Goal: Task Accomplishment & Management: Manage account settings

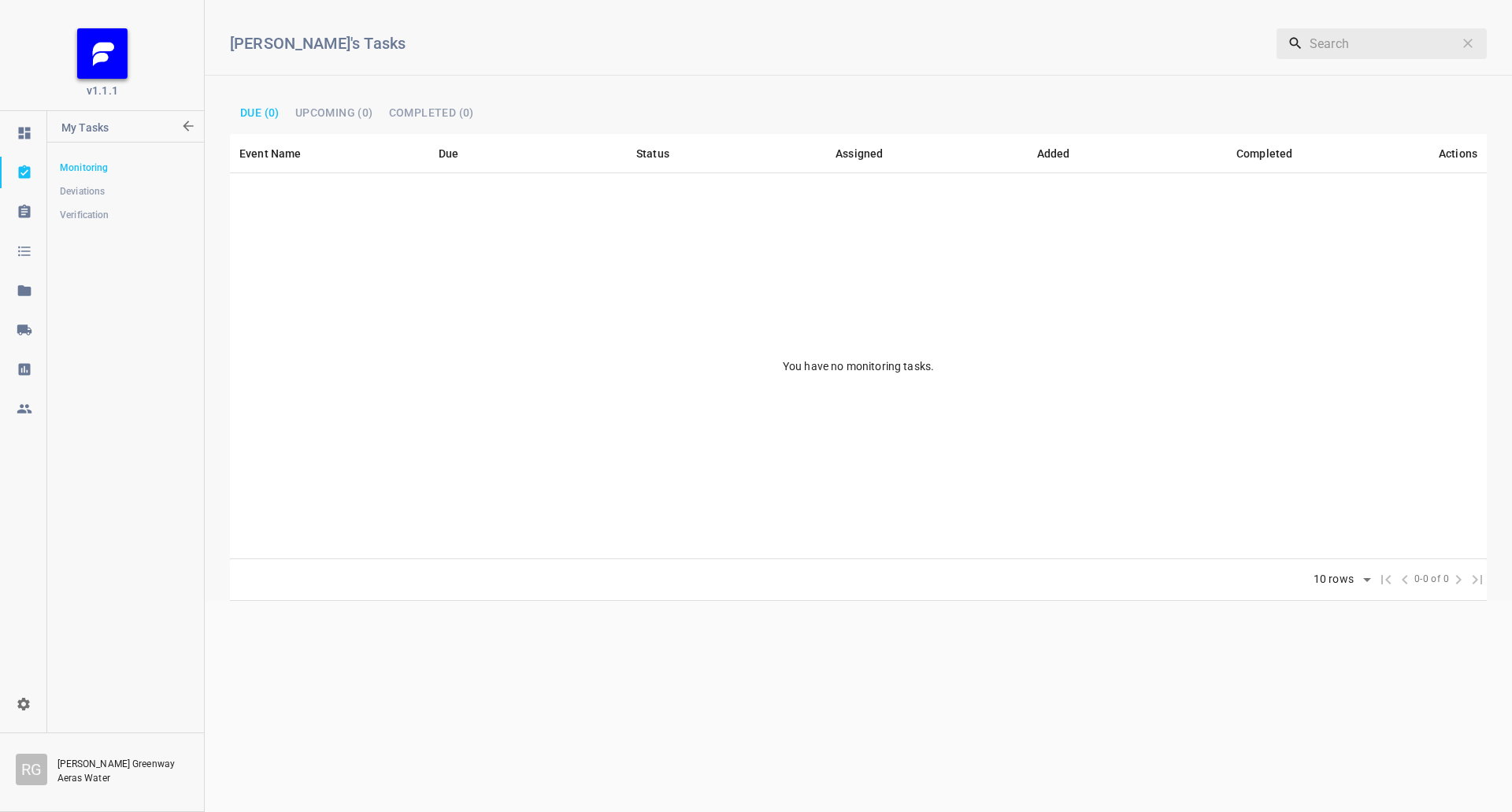
click at [29, 327] on icon at bounding box center [24, 330] width 15 height 15
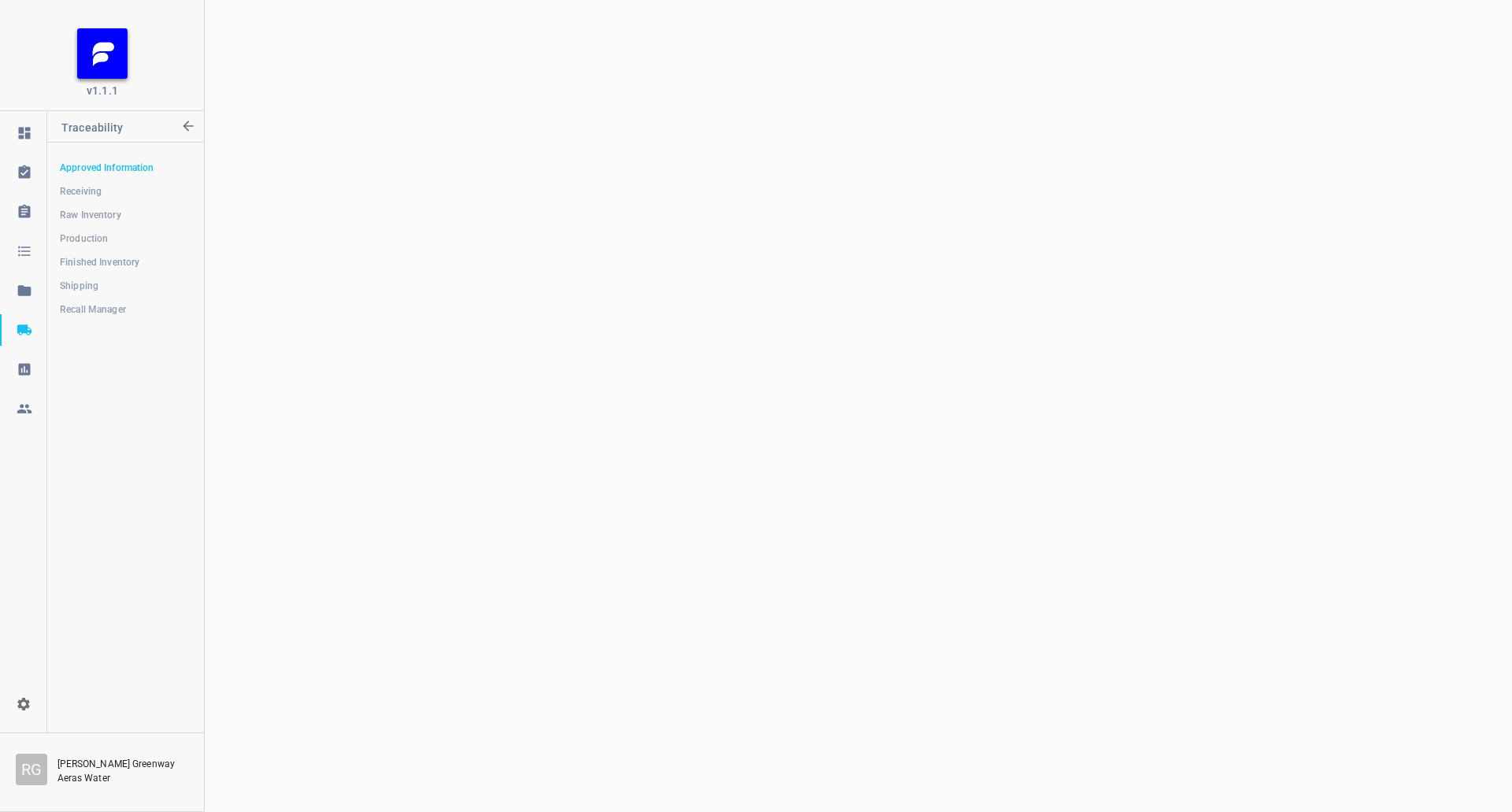
click at [88, 282] on span "Shipping" at bounding box center [125, 286] width 131 height 15
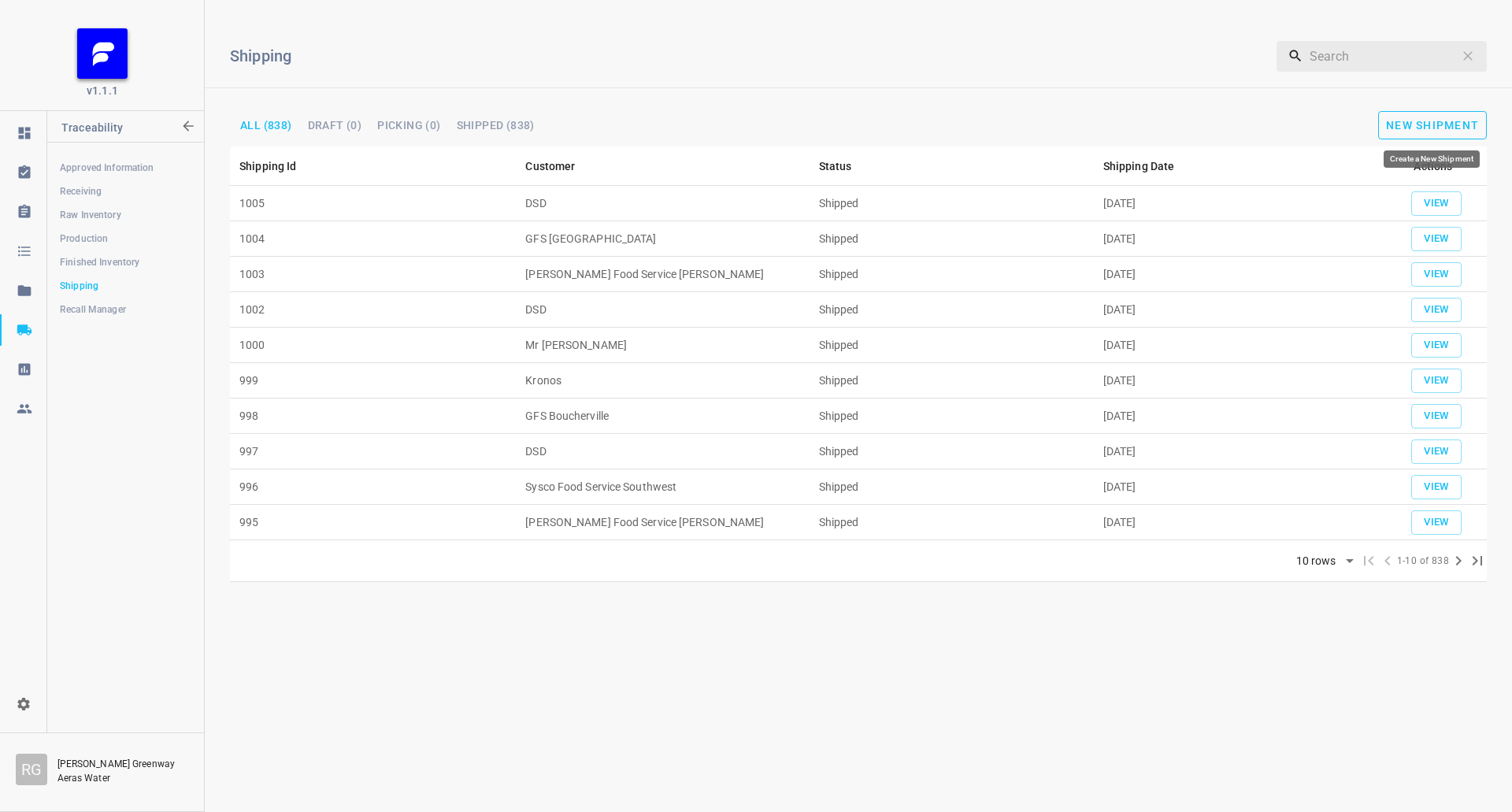
click at [1448, 119] on span "New Shipment" at bounding box center [1432, 125] width 93 height 13
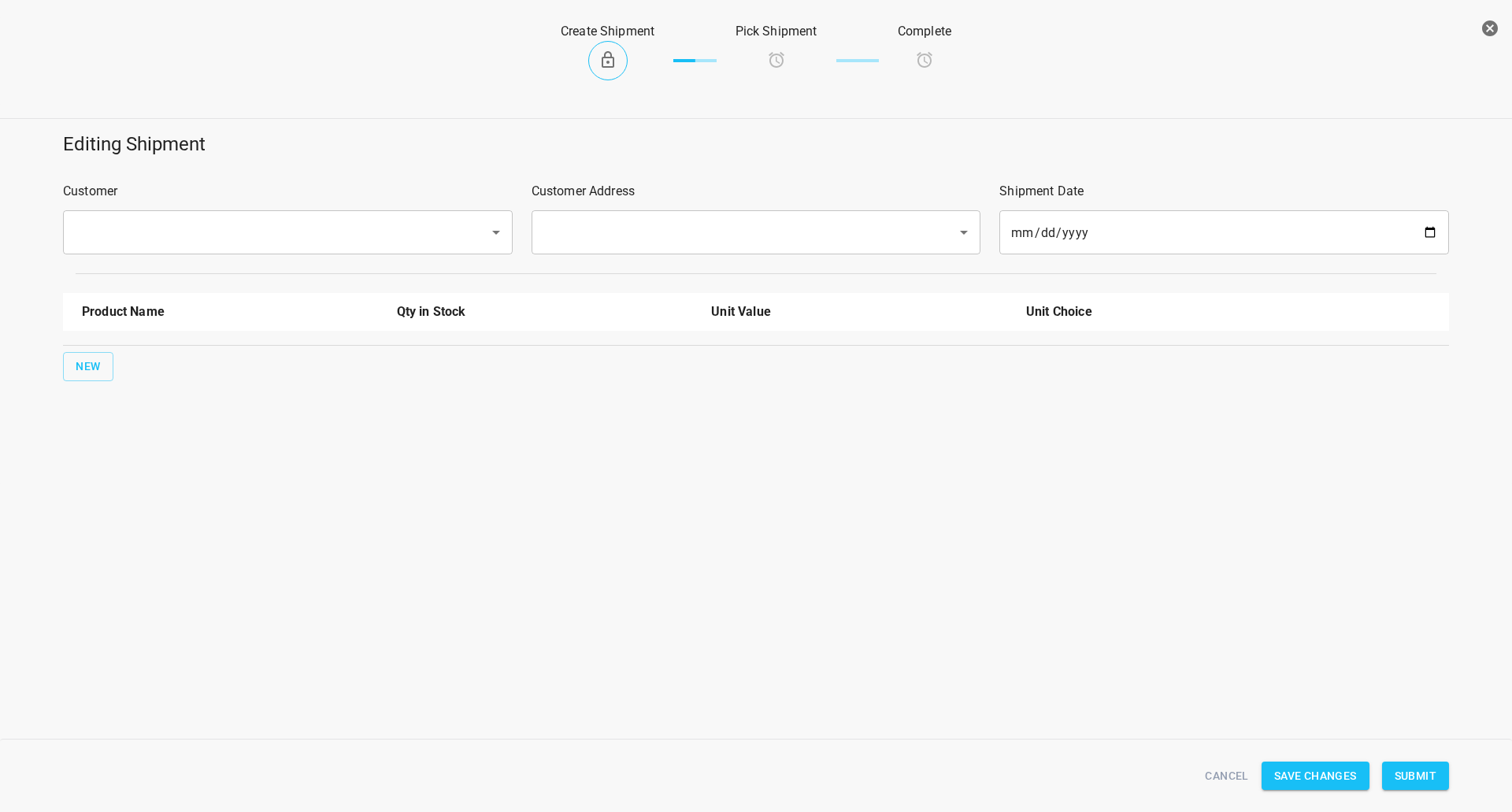
click at [300, 219] on input "text" at bounding box center [265, 232] width 391 height 30
click at [197, 241] on input "text" at bounding box center [265, 232] width 391 height 30
click at [125, 241] on input "text" at bounding box center [265, 232] width 391 height 30
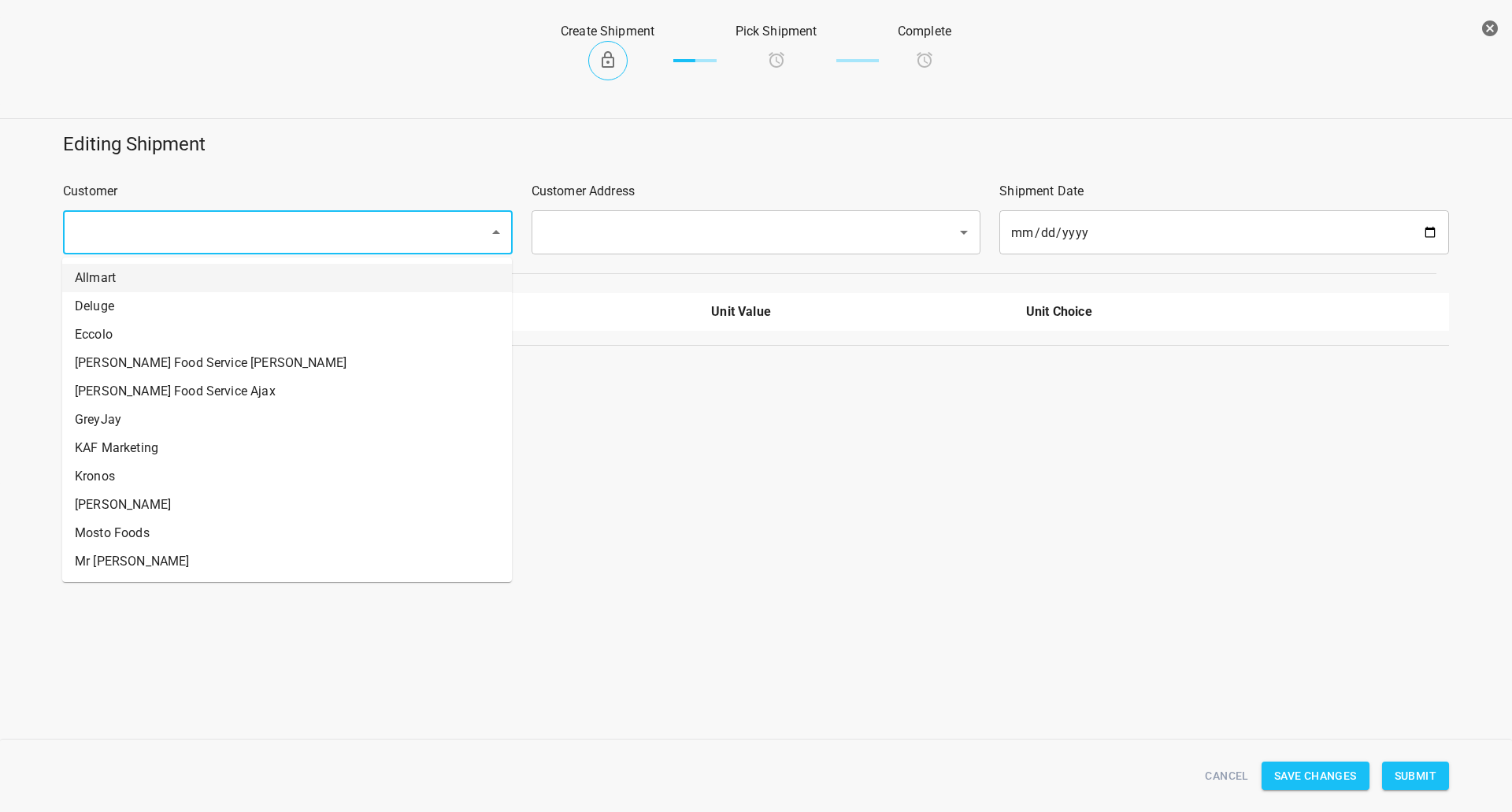
click at [174, 236] on input "text" at bounding box center [265, 232] width 391 height 30
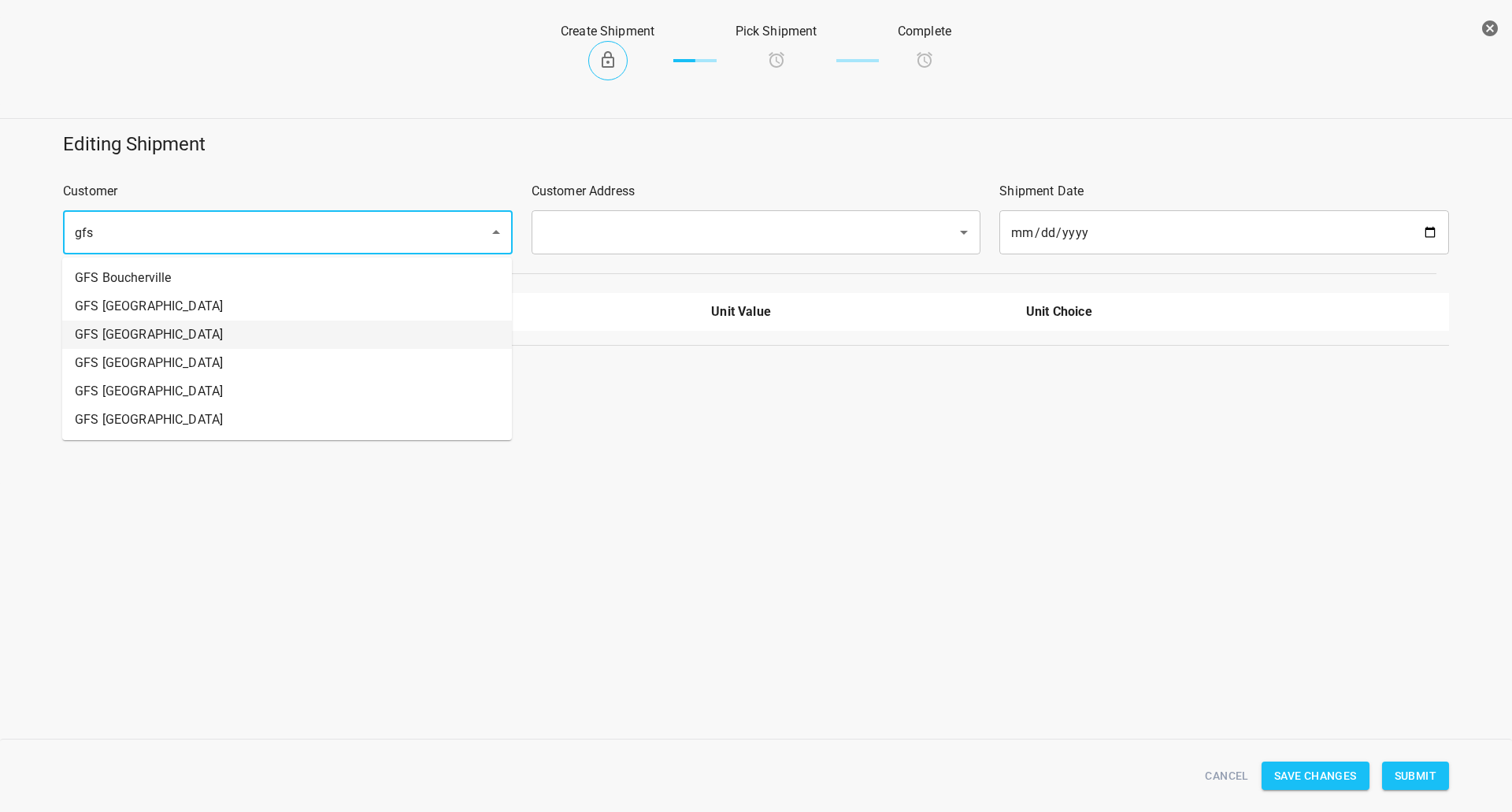
click at [155, 342] on li "GFS [GEOGRAPHIC_DATA]" at bounding box center [287, 334] width 449 height 28
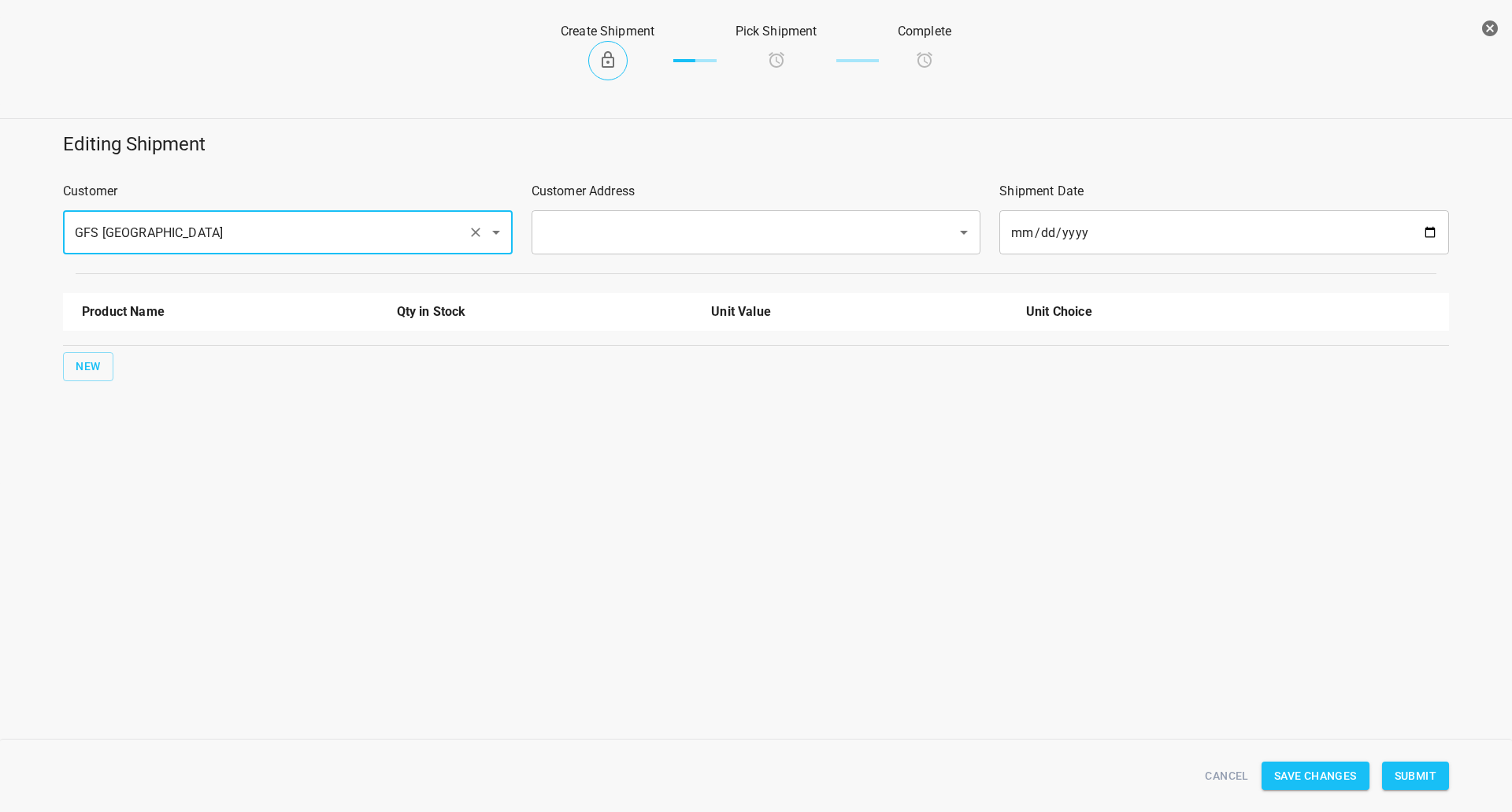
type input "GFS [GEOGRAPHIC_DATA]"
click at [577, 220] on input "text" at bounding box center [734, 232] width 391 height 30
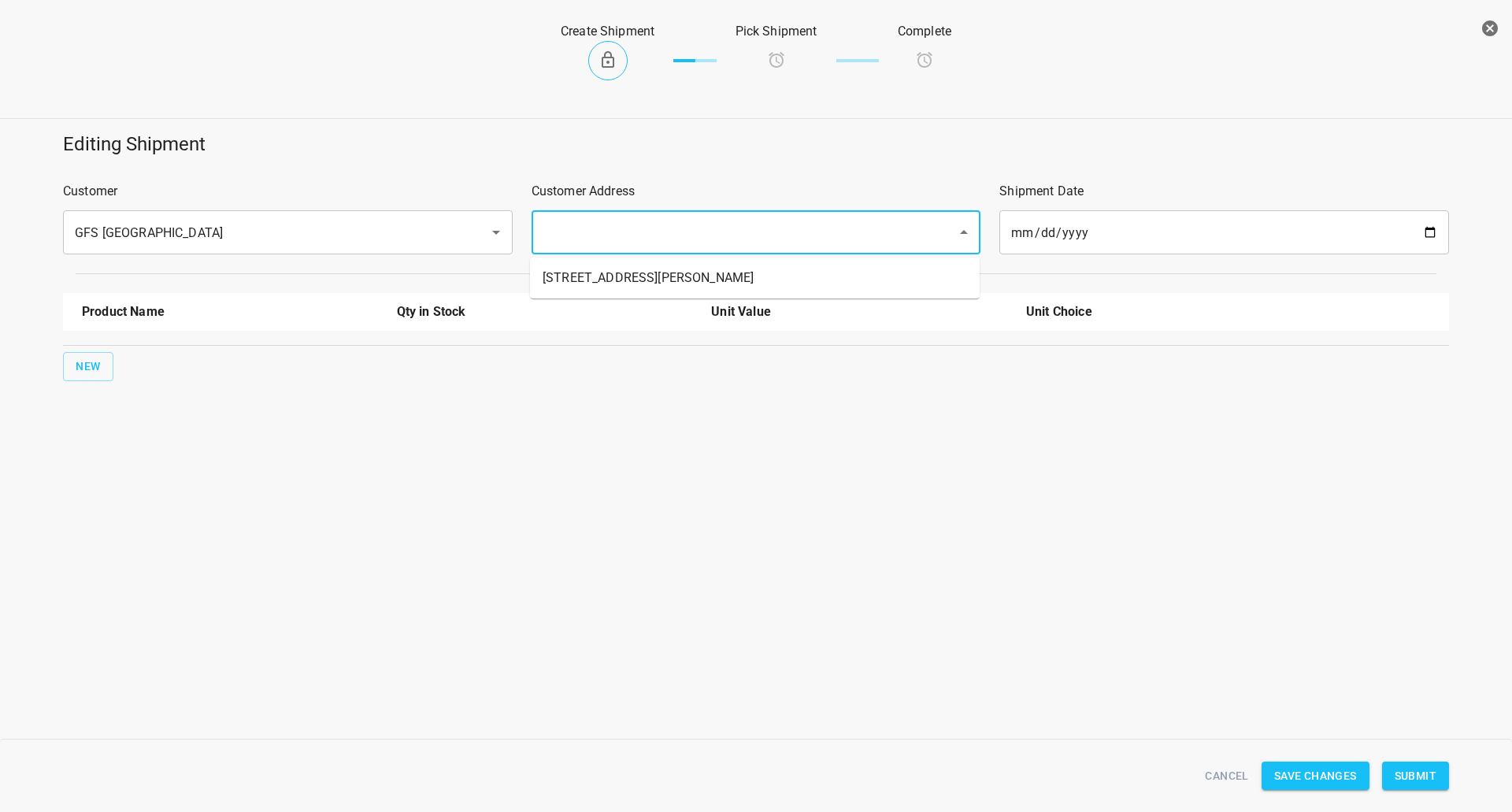
click at [614, 272] on li "[STREET_ADDRESS][PERSON_NAME]" at bounding box center [754, 277] width 449 height 28
type input "[STREET_ADDRESS][PERSON_NAME]"
click at [89, 368] on span "New" at bounding box center [88, 367] width 25 height 19
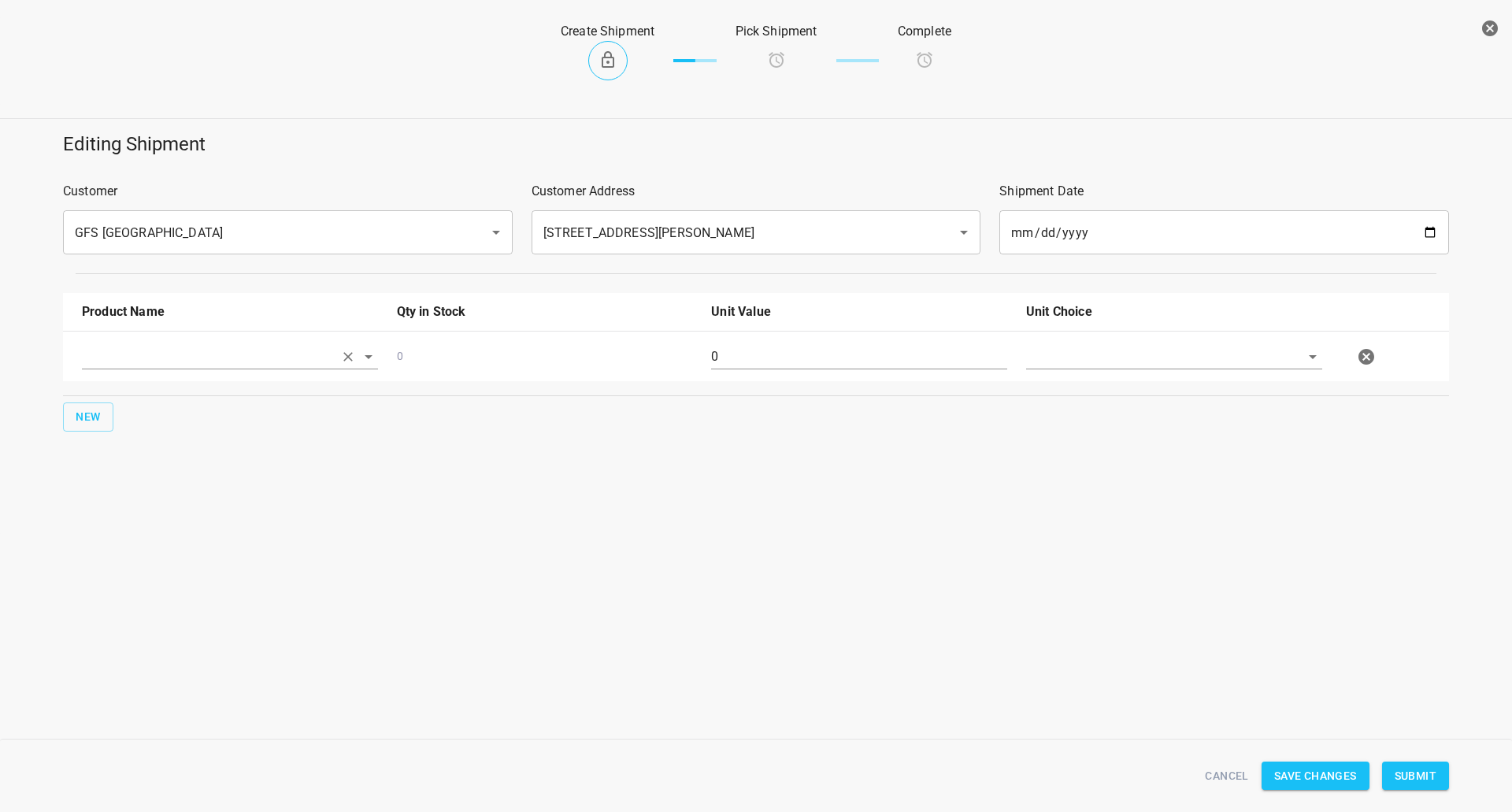
click at [155, 348] on input "text" at bounding box center [208, 356] width 252 height 24
click at [137, 394] on li "330ml Still" at bounding box center [230, 393] width 296 height 28
type input "330ml Still"
click at [97, 422] on span "New" at bounding box center [88, 417] width 25 height 19
click at [245, 416] on input "text" at bounding box center [208, 406] width 252 height 24
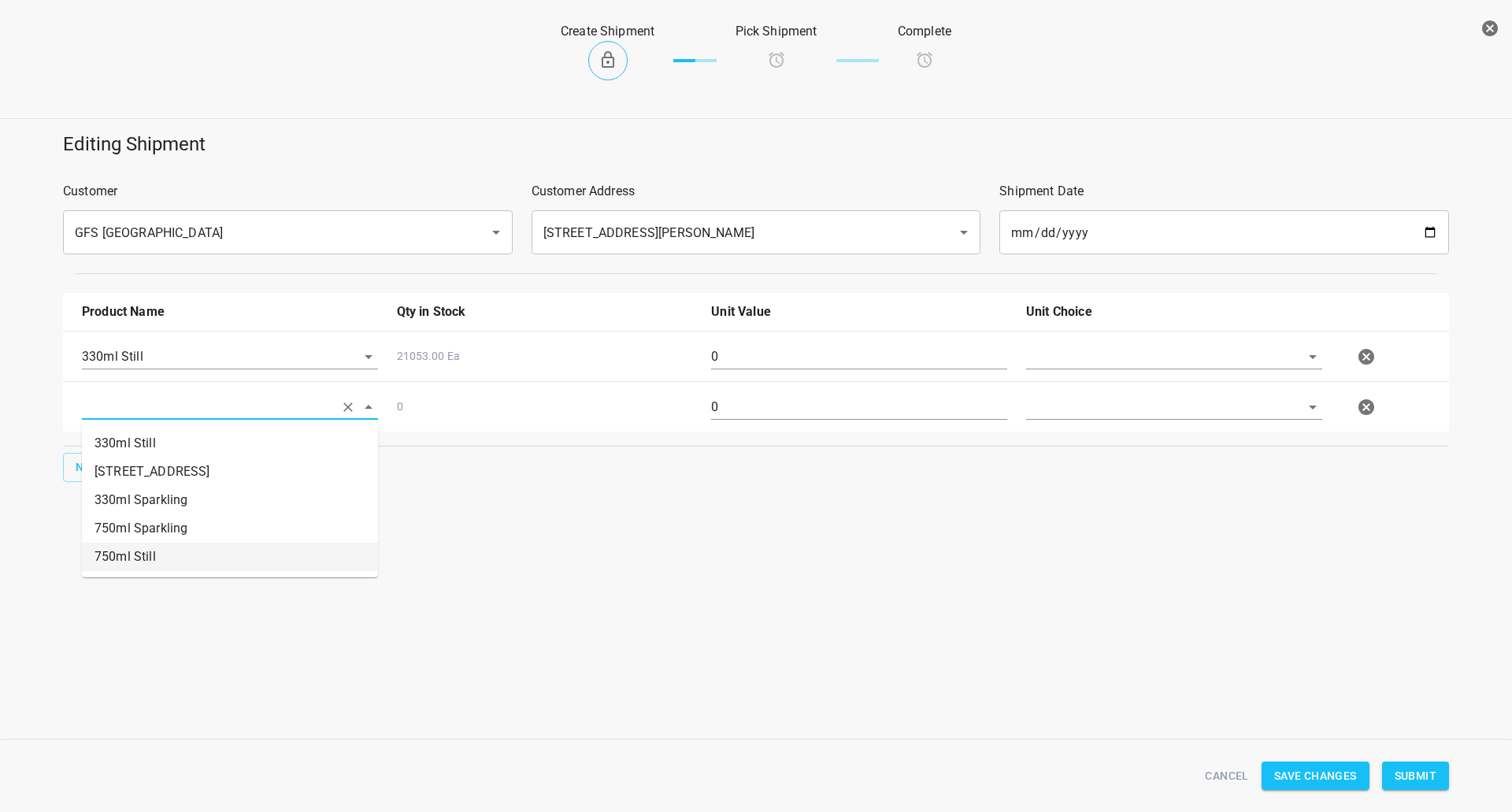
click at [188, 554] on li "750ml Still" at bounding box center [230, 556] width 296 height 28
type input "750ml Still"
click at [1047, 351] on input "text" at bounding box center [1152, 356] width 252 height 24
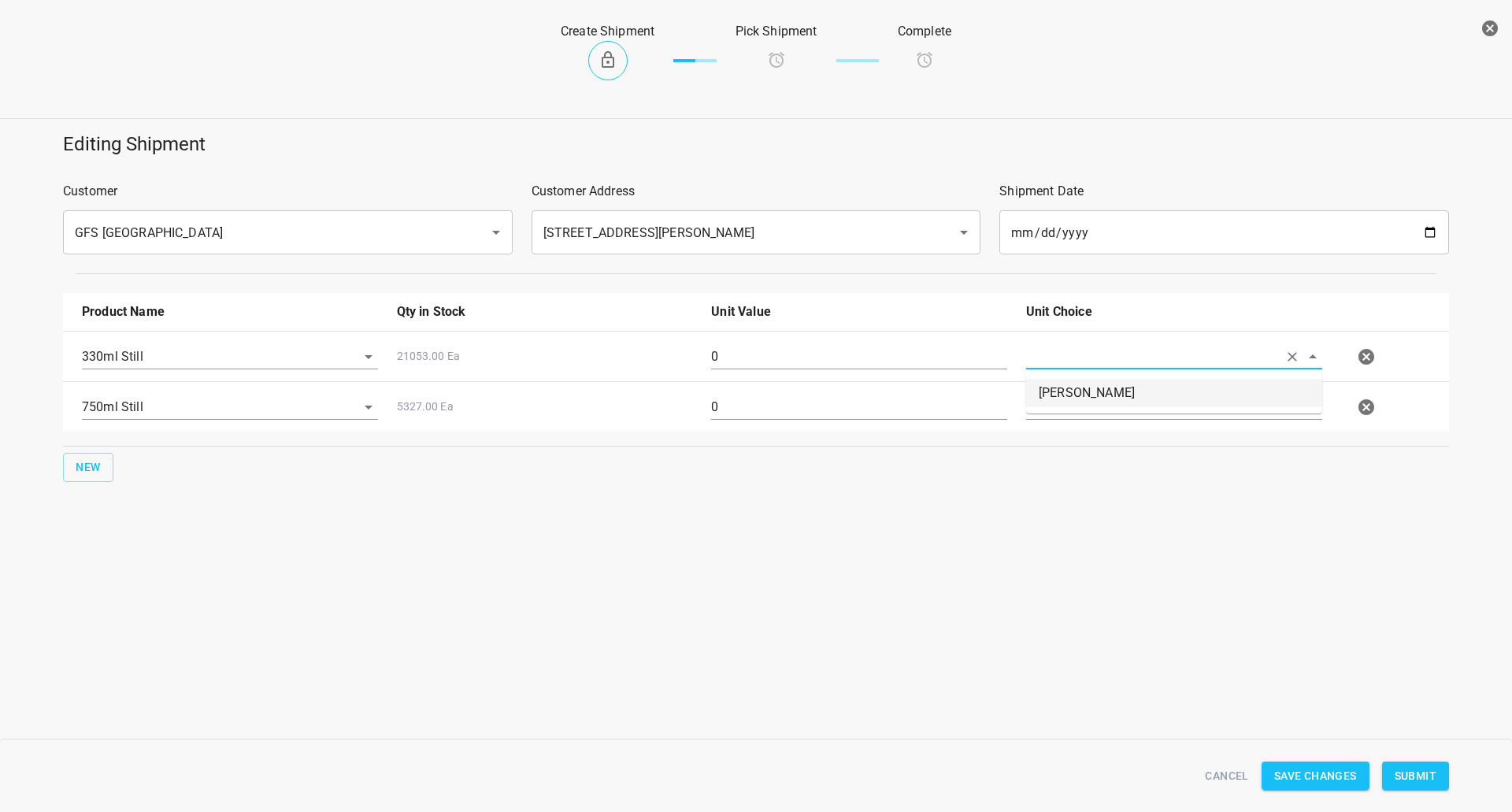
click at [1063, 383] on li "[PERSON_NAME]" at bounding box center [1174, 393] width 296 height 28
type input "[PERSON_NAME]"
click at [1063, 402] on input "text" at bounding box center [1152, 406] width 252 height 24
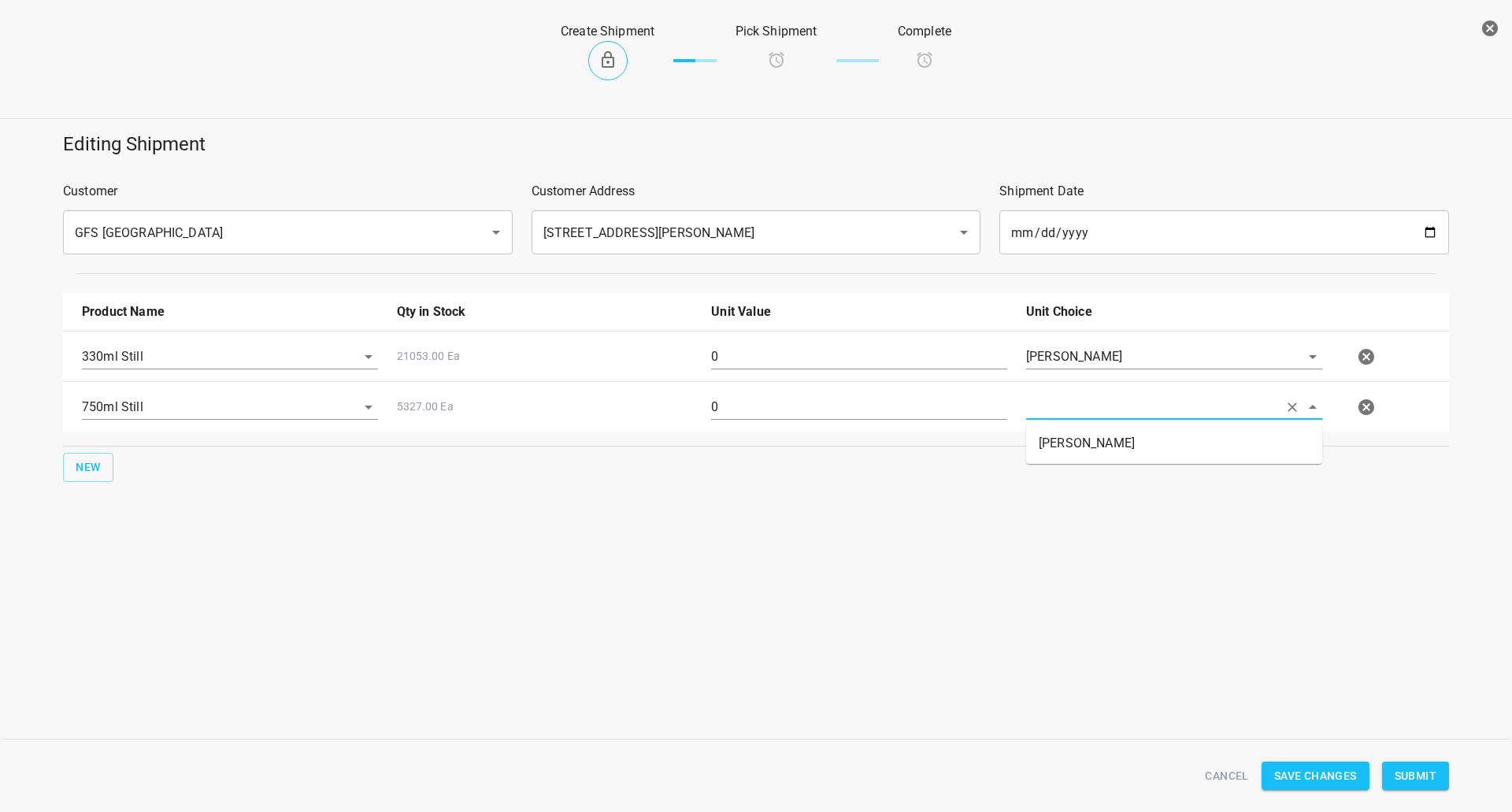
click at [1063, 455] on li "[PERSON_NAME]" at bounding box center [1174, 443] width 296 height 28
type input "[PERSON_NAME]"
click at [952, 361] on input "0" at bounding box center [859, 357] width 296 height 25
type input "378"
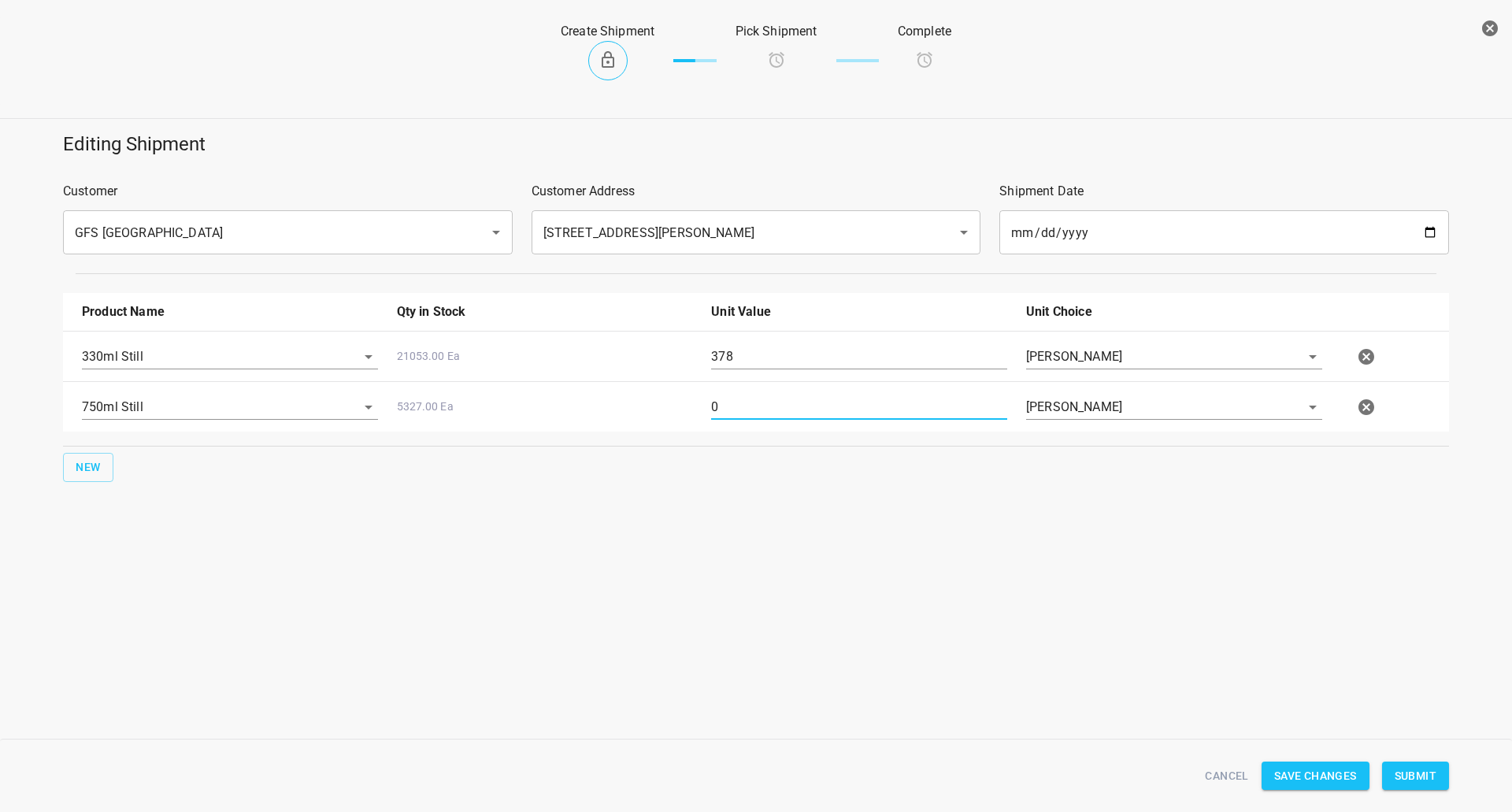
click at [751, 410] on input "0" at bounding box center [859, 407] width 296 height 25
click at [748, 414] on input "0" at bounding box center [859, 407] width 296 height 25
type input "80"
click at [1222, 648] on div "Create Shipment Pick Shipment Complete Editing Shipment Customer GFS Vancouver …" at bounding box center [756, 406] width 1512 height 812
drag, startPoint x: 1402, startPoint y: 767, endPoint x: 1394, endPoint y: 789, distance: 23.4
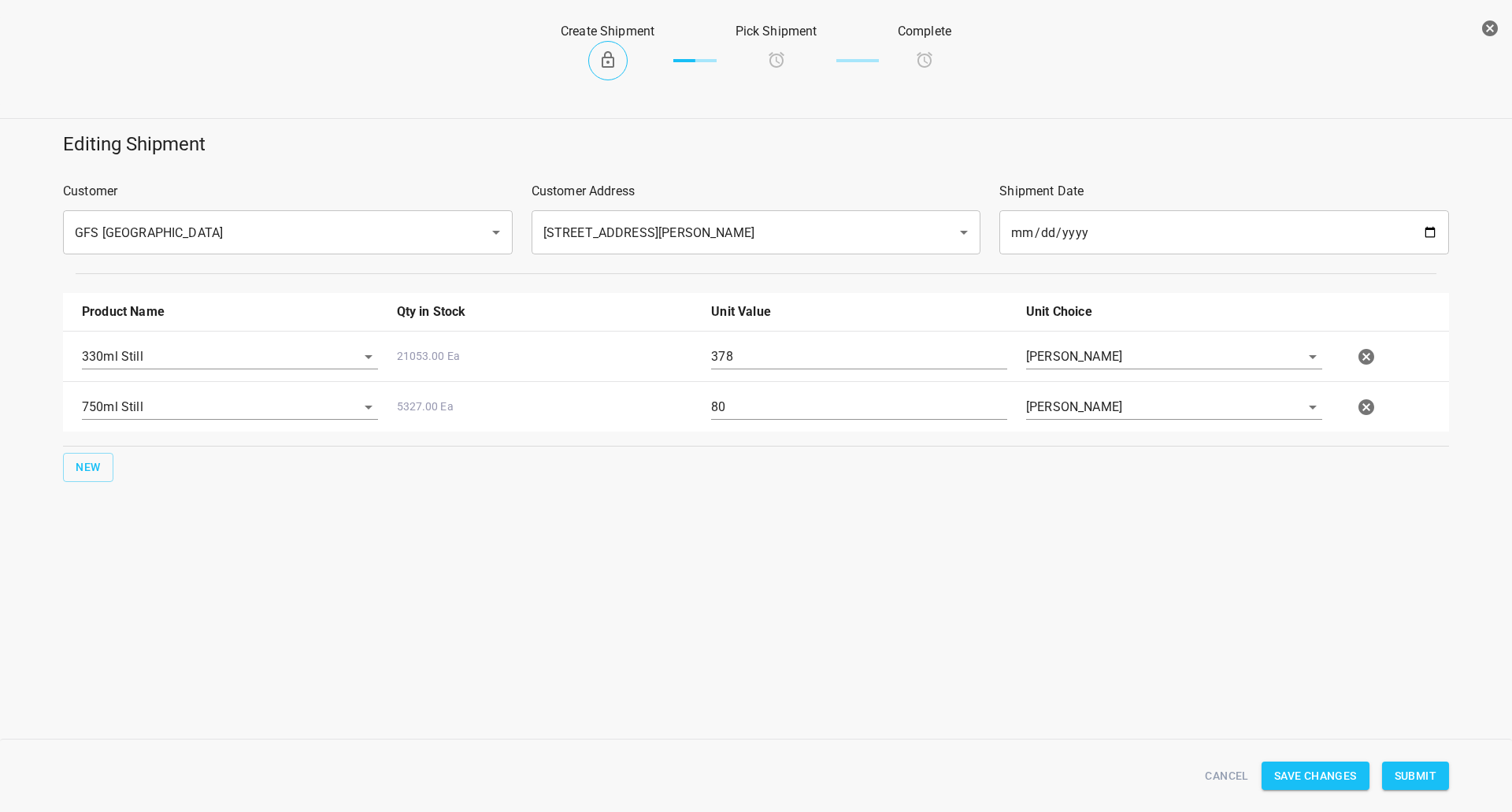
click at [1388, 783] on button "Submit" at bounding box center [1416, 776] width 67 height 29
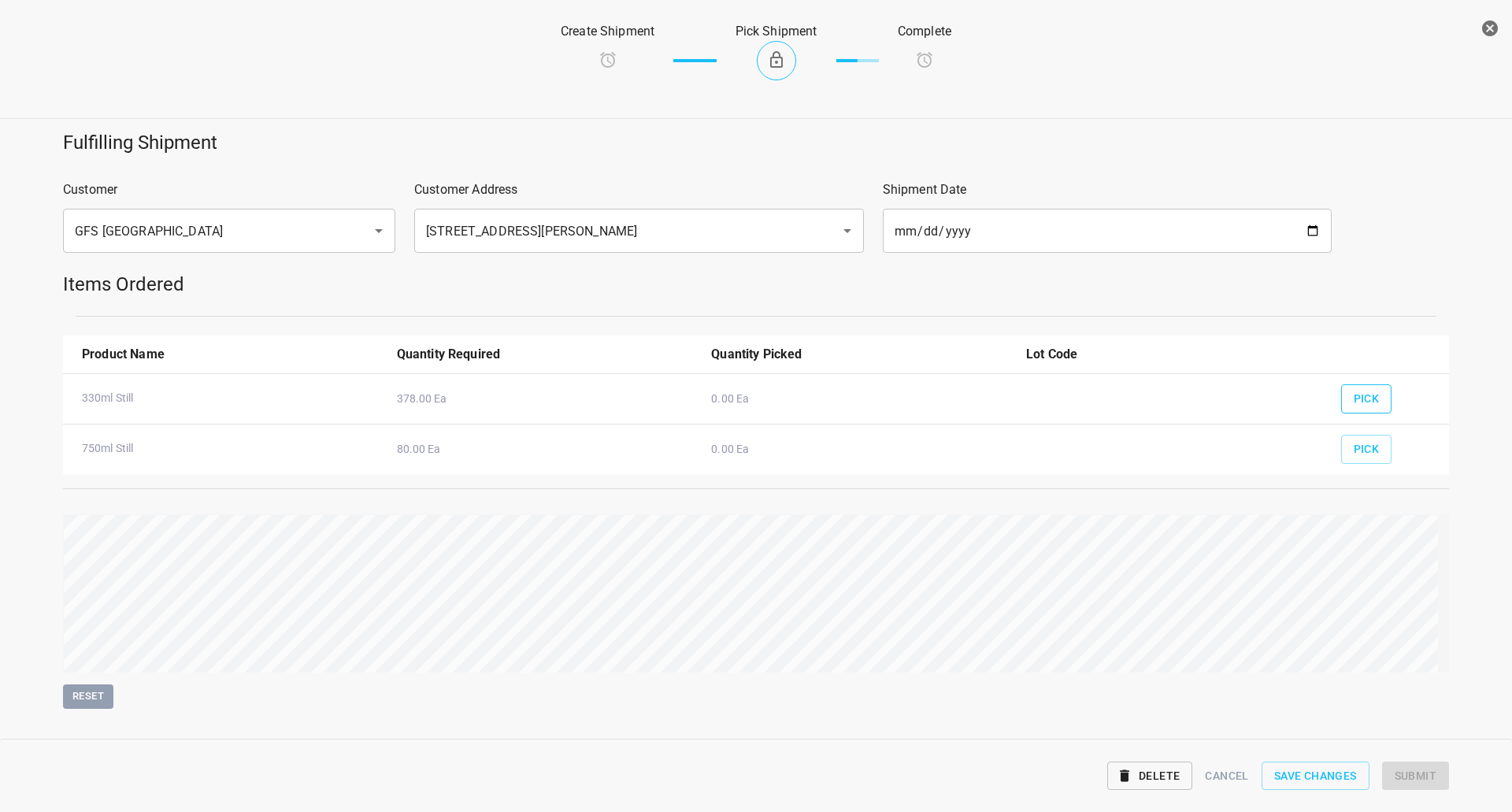
click at [1376, 398] on button "Pick" at bounding box center [1366, 399] width 51 height 29
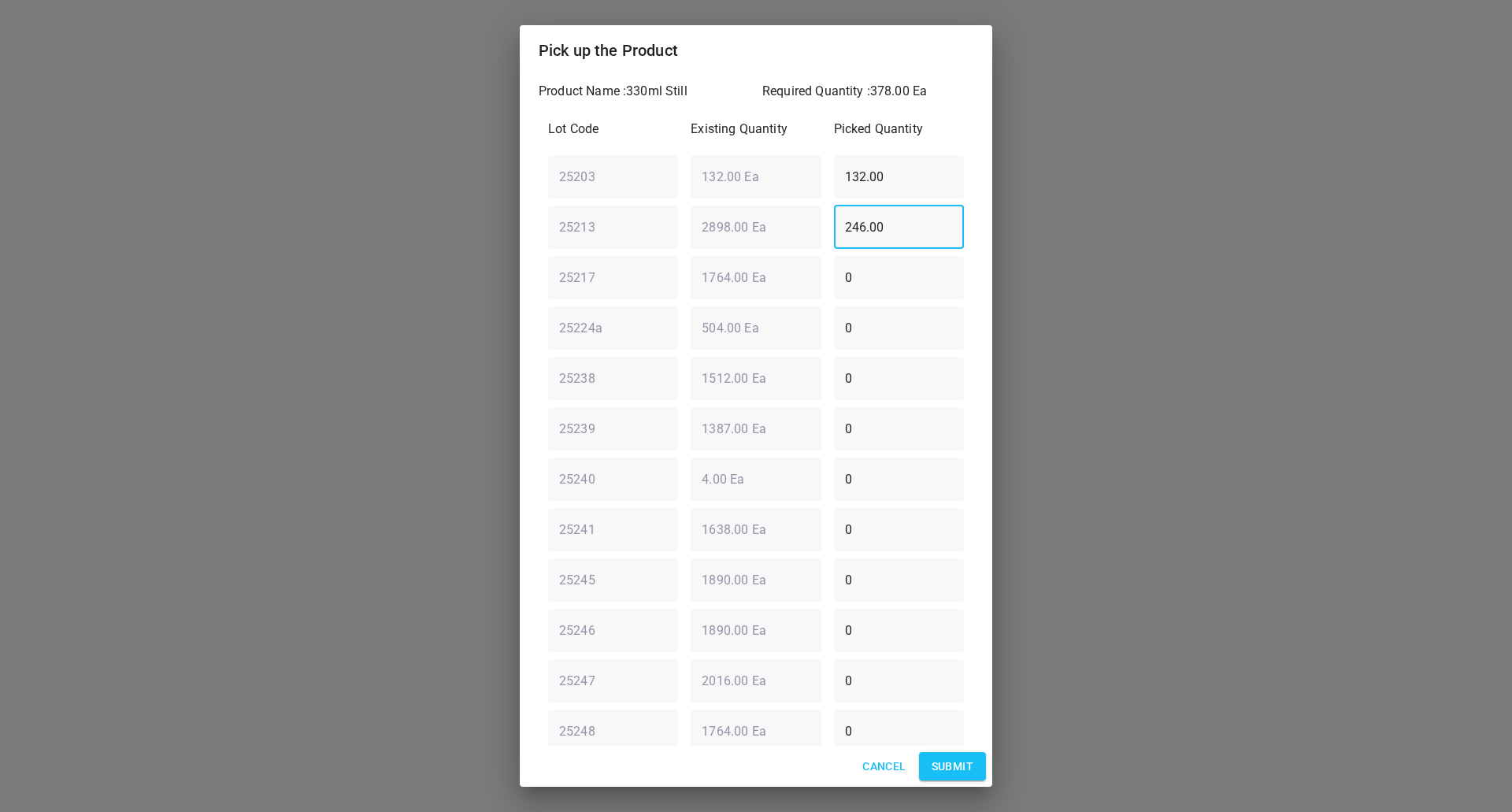
drag, startPoint x: 811, startPoint y: 214, endPoint x: 466, endPoint y: 193, distance: 345.6
click at [469, 193] on div "Pick up the Product Product Name : 330ml Still Required Quantity : 378.00 Ea Lo…" at bounding box center [756, 406] width 1512 height 812
type input "0"
click at [641, 189] on div "25203 ​ 132.00 Ea ​ 132.00 ​" at bounding box center [755, 176] width 428 height 57
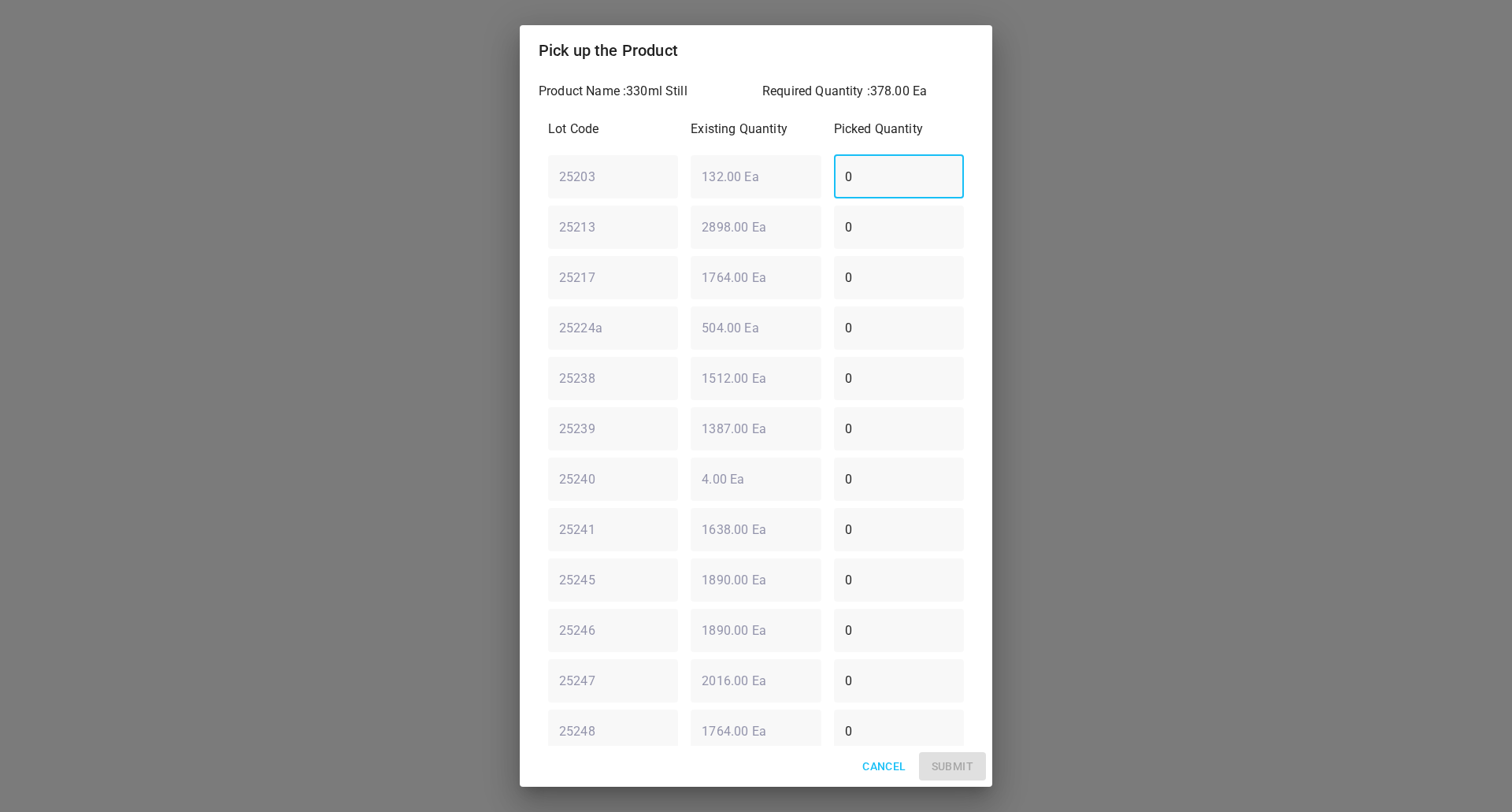
type input "0"
click at [714, 238] on div "25213 ​ 2898.00 Ea ​ 0 ​" at bounding box center [755, 226] width 428 height 57
type input "378"
click at [953, 774] on span "Submit" at bounding box center [952, 767] width 41 height 19
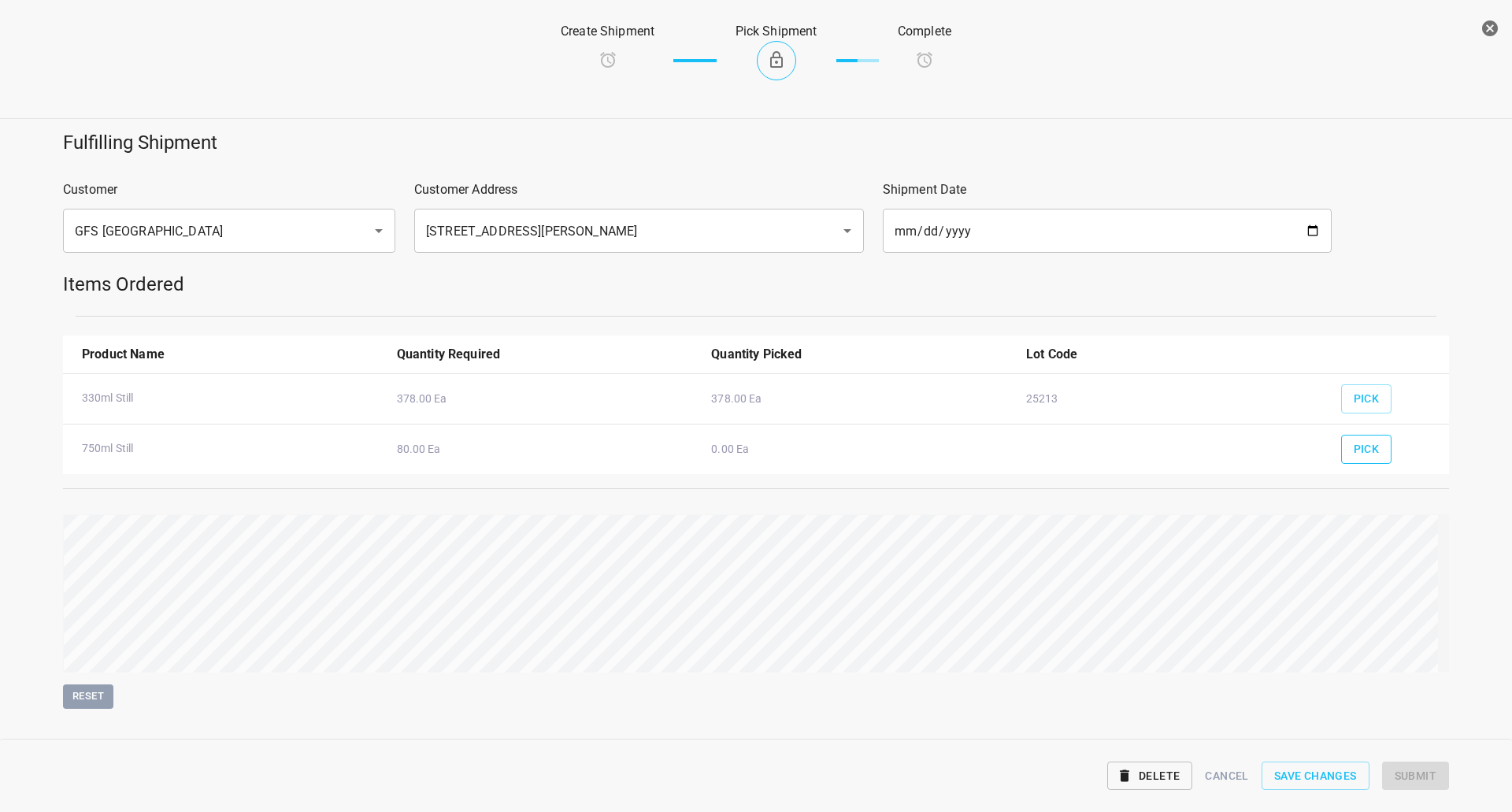
click at [1359, 456] on span "Pick" at bounding box center [1366, 449] width 26 height 19
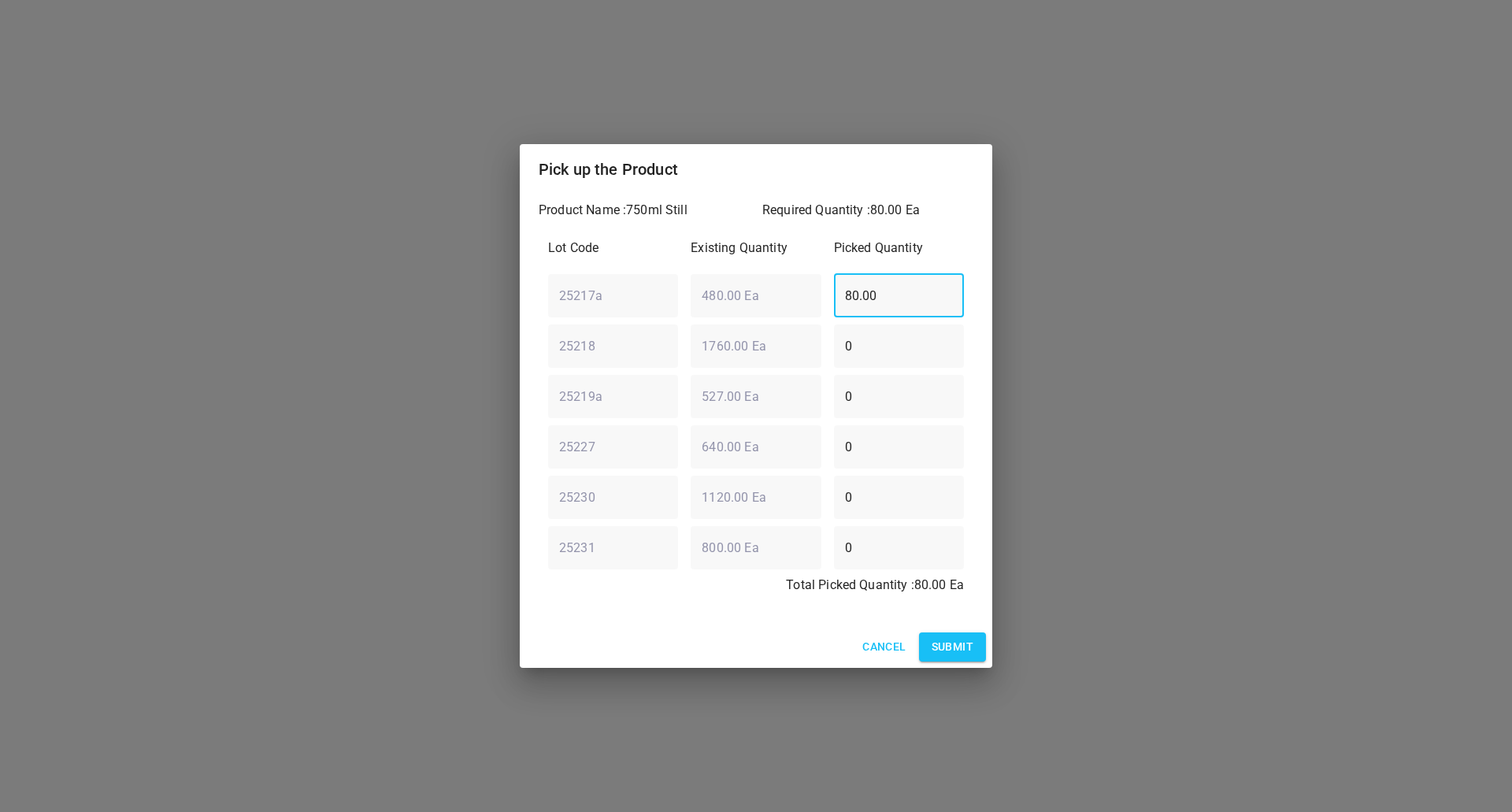
drag, startPoint x: 937, startPoint y: 280, endPoint x: 492, endPoint y: 293, distance: 445.2
click at [468, 285] on div "Pick up the Product Product Name : 750ml Still Required Quantity : 80.00 Ea Lot…" at bounding box center [756, 406] width 1512 height 812
type input "0"
click at [631, 484] on div "25230 ​ 1120.00 Ea ​ 0 ​" at bounding box center [755, 496] width 428 height 57
type input "80"
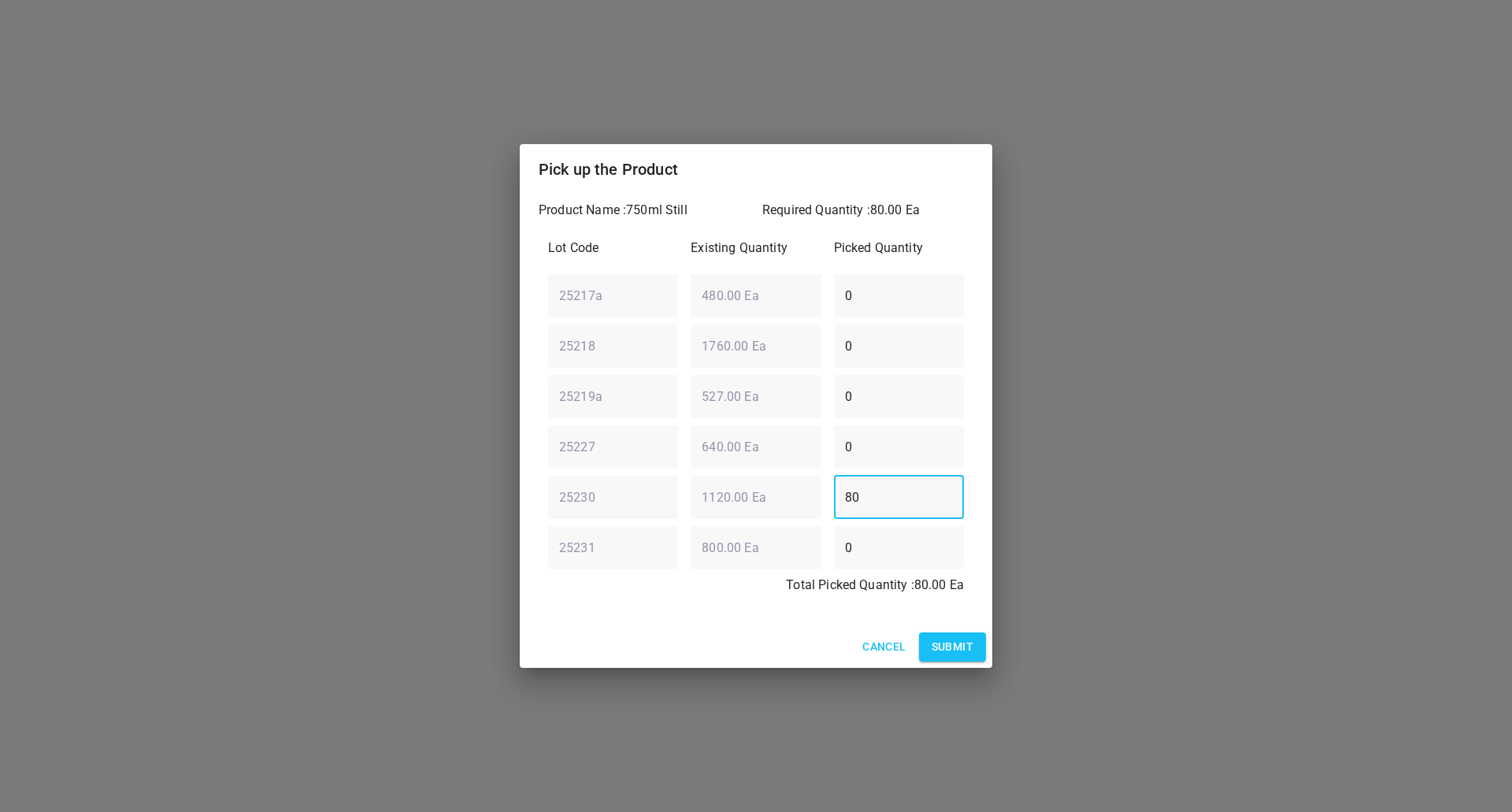
drag, startPoint x: 810, startPoint y: 622, endPoint x: 850, endPoint y: 611, distance: 41.5
click at [812, 620] on div "Product Name : 750ml Still Required Quantity : 80.00 Ea Lot Code Existing Quant…" at bounding box center [755, 410] width 472 height 432
click at [966, 658] on button "Submit" at bounding box center [952, 647] width 67 height 29
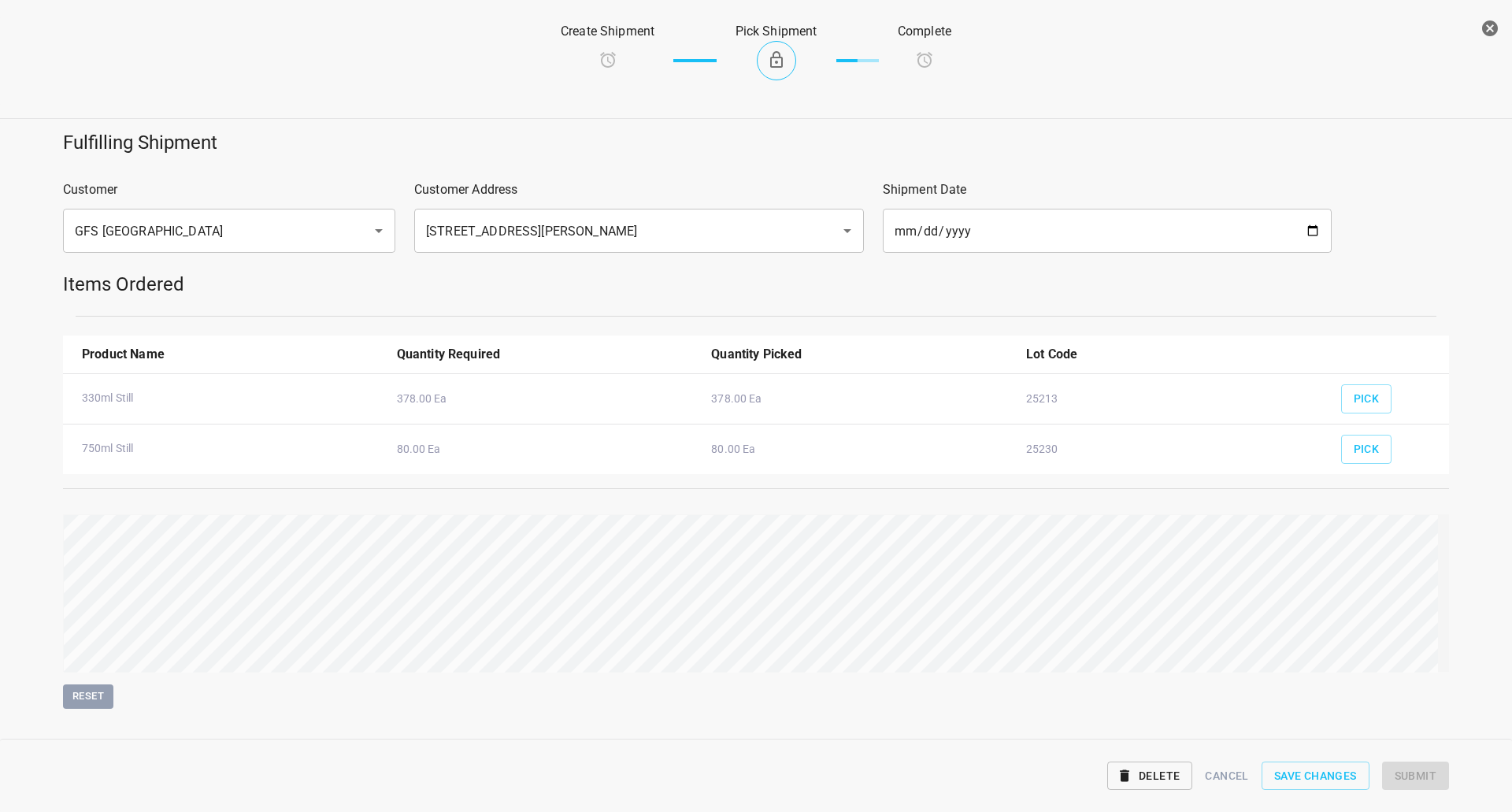
click at [1474, 563] on div "Fulfilling Shipment Customer GFS Vancouver ​ Customer Address [STREET_ADDRESS][…" at bounding box center [756, 419] width 1531 height 597
click at [1436, 774] on button "Submit" at bounding box center [1416, 776] width 67 height 29
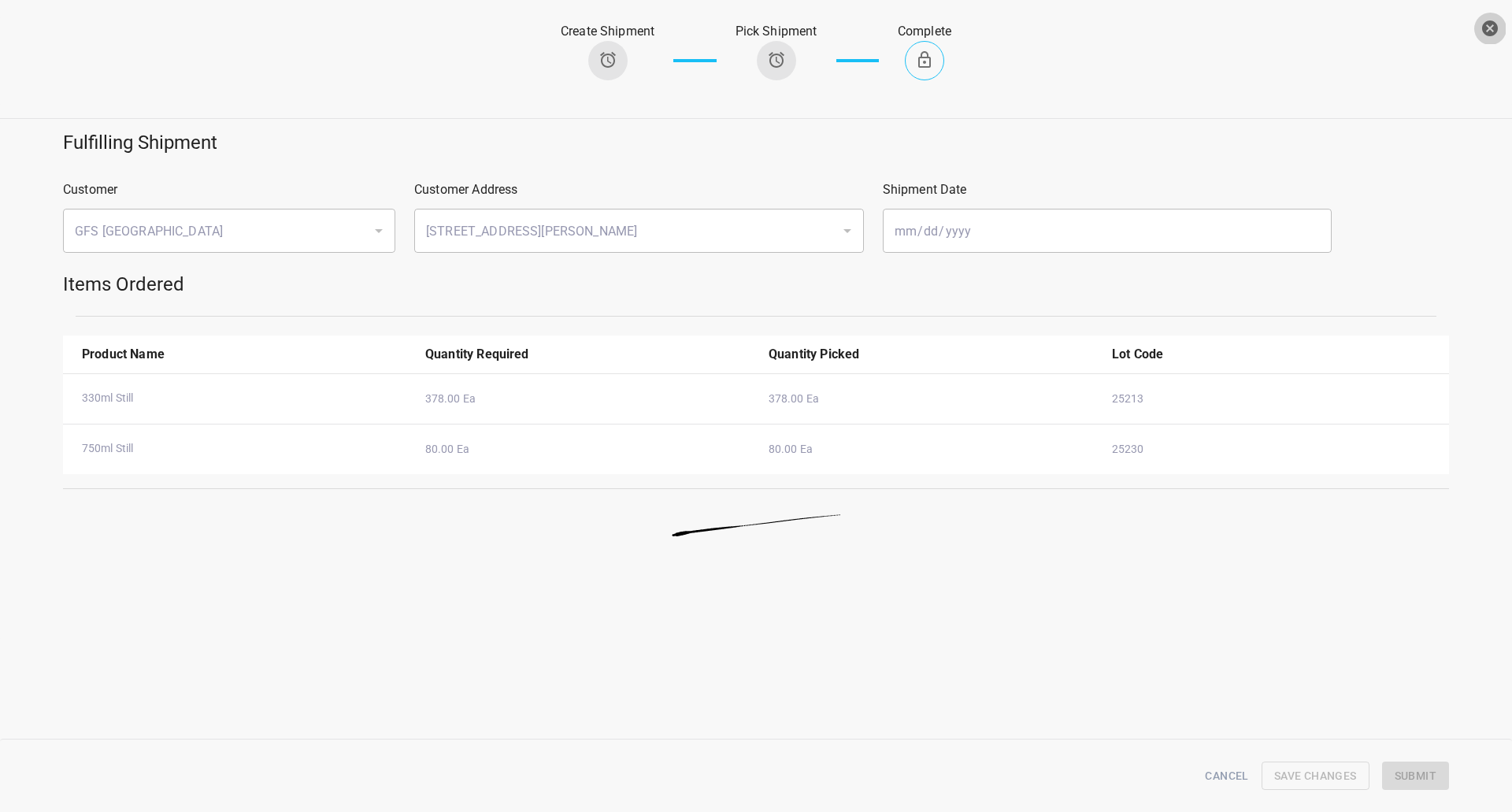
click at [1489, 27] on icon "button" at bounding box center [1490, 29] width 19 height 19
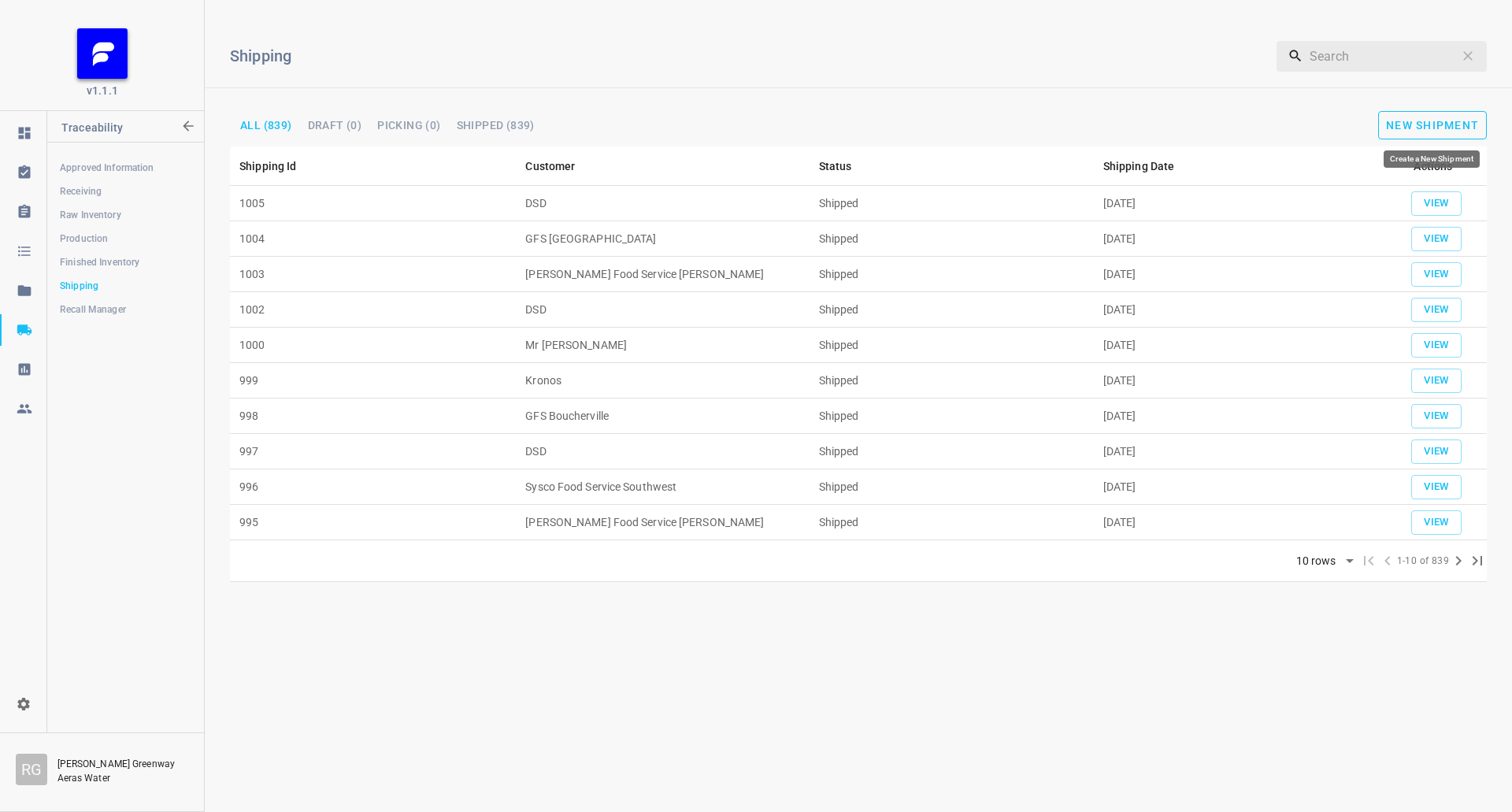
click at [1401, 115] on button "New Shipment" at bounding box center [1432, 124] width 109 height 28
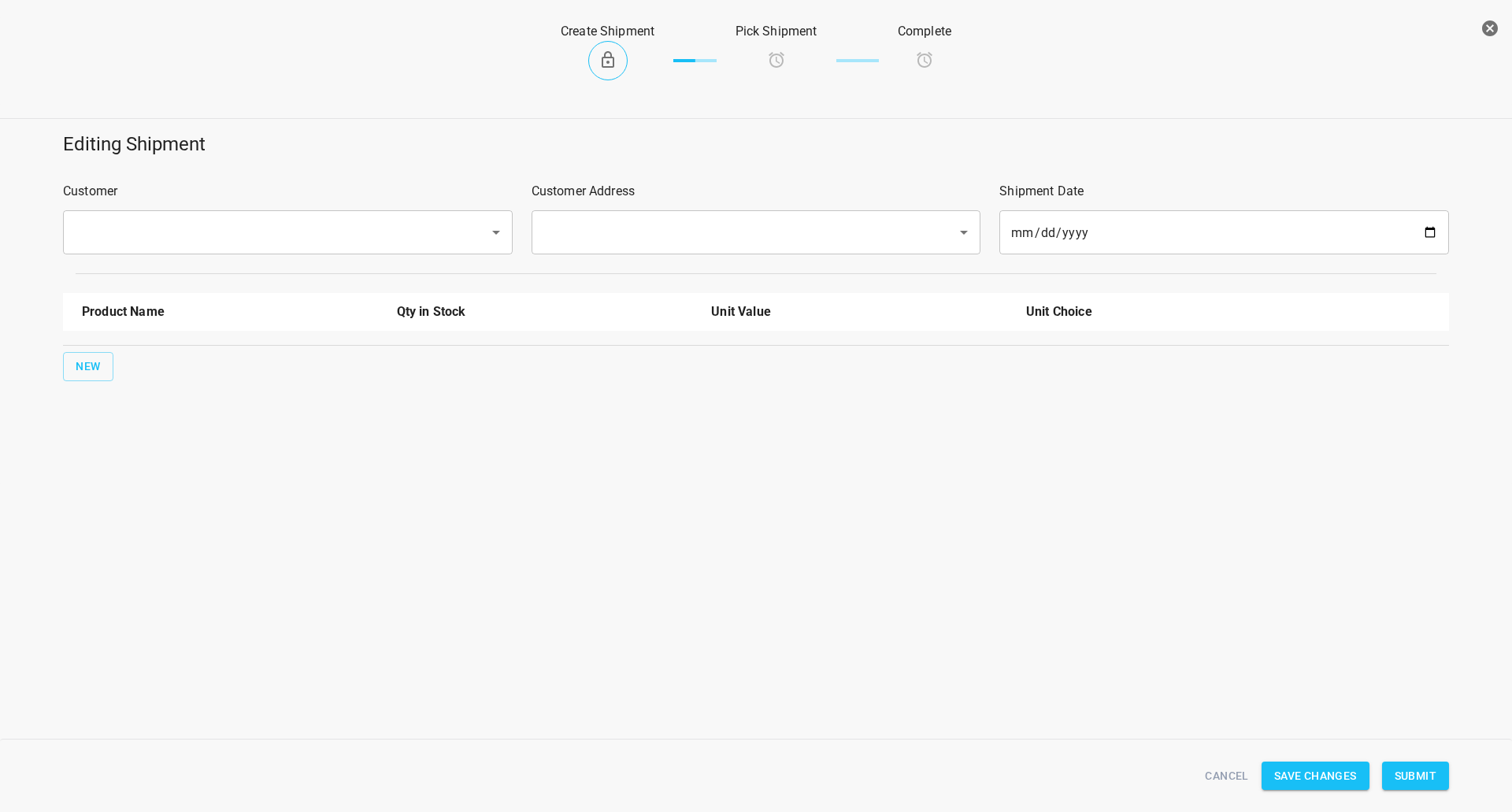
click at [311, 215] on div "​" at bounding box center [287, 233] width 449 height 44
click at [310, 219] on input "text" at bounding box center [265, 232] width 391 height 30
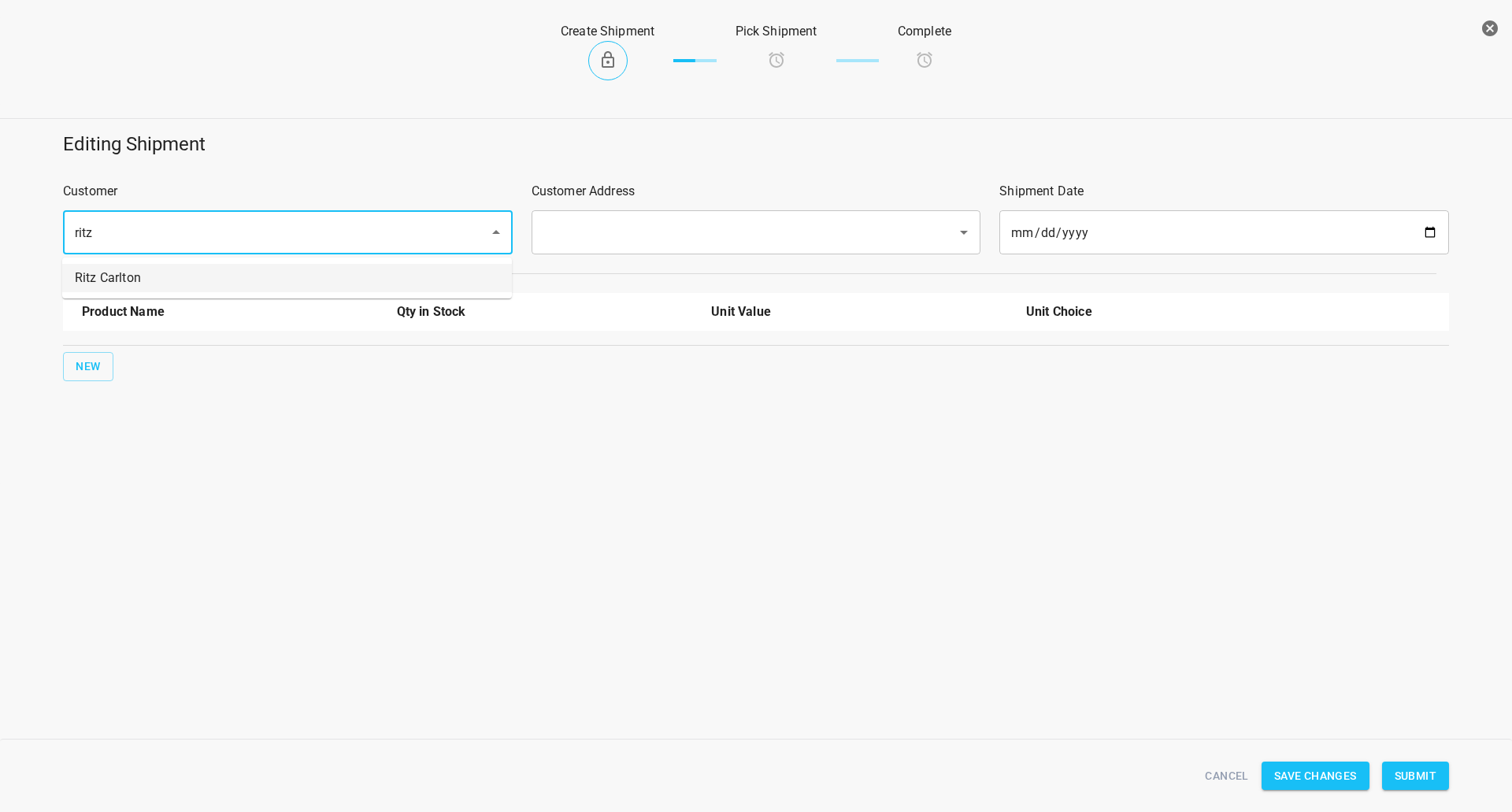
click at [241, 271] on li "Ritz Carlton" at bounding box center [287, 277] width 449 height 28
type input "Ritz Carlton"
drag, startPoint x: 648, startPoint y: 210, endPoint x: 643, endPoint y: 236, distance: 26.5
click at [649, 210] on div "Customer Address ​" at bounding box center [756, 217] width 468 height 91
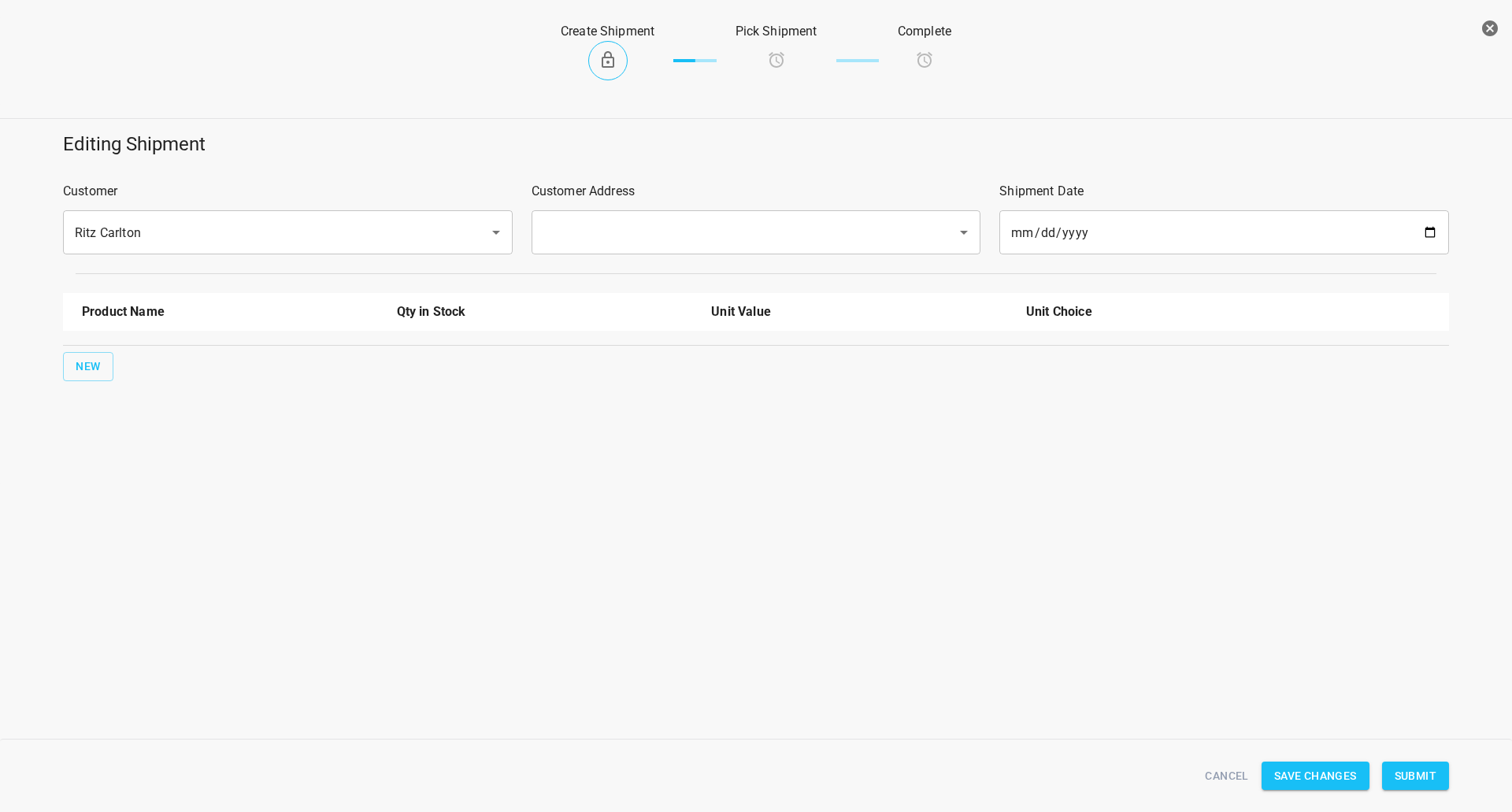
click at [633, 248] on div "​" at bounding box center [756, 233] width 449 height 44
drag, startPoint x: 640, startPoint y: 229, endPoint x: 602, endPoint y: 289, distance: 71.0
click at [639, 229] on input "text" at bounding box center [734, 232] width 391 height 30
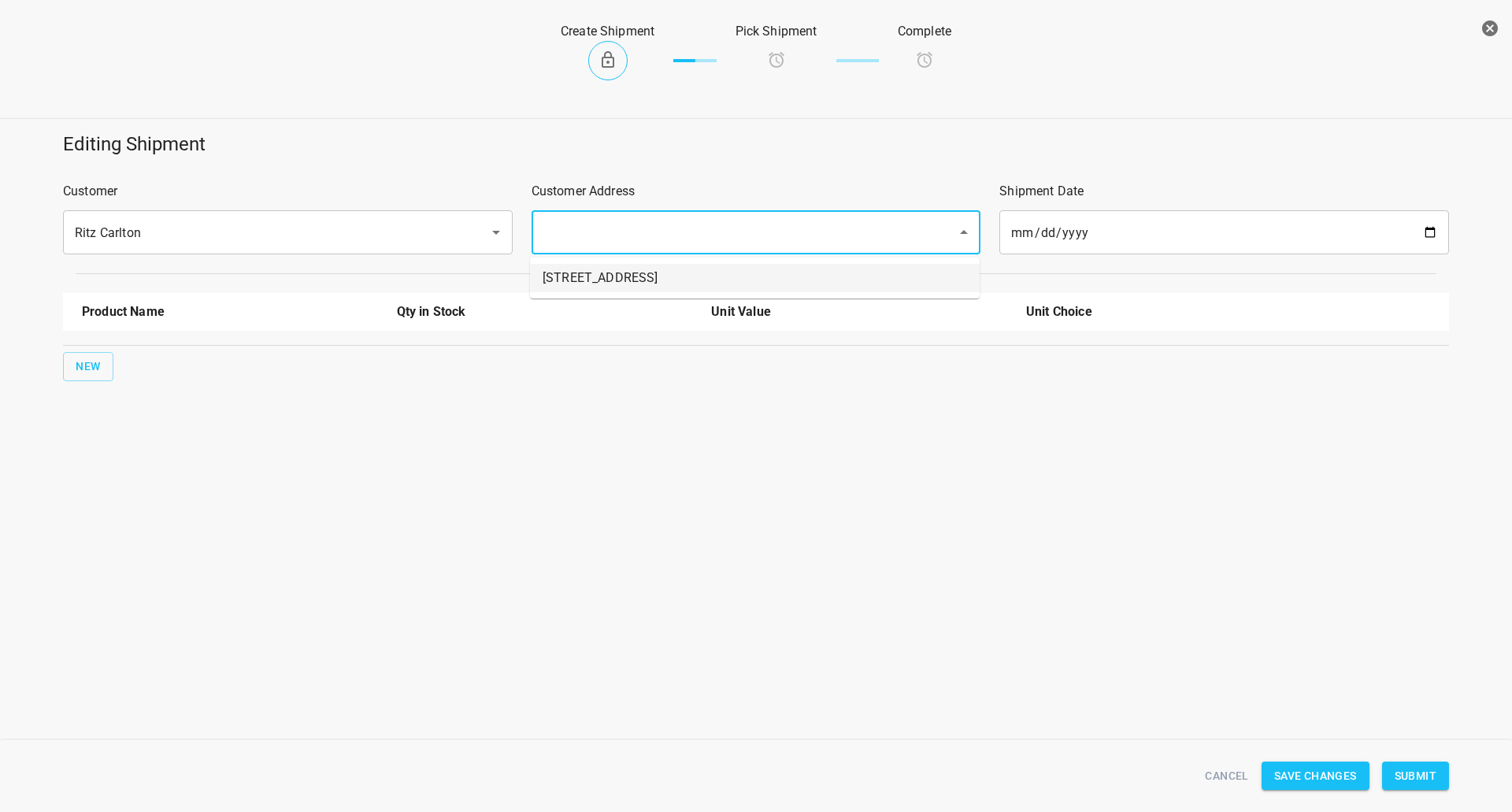
click at [602, 289] on li "[STREET_ADDRESS]" at bounding box center [754, 277] width 449 height 28
type input "[STREET_ADDRESS]"
click at [84, 361] on span "New" at bounding box center [88, 367] width 25 height 19
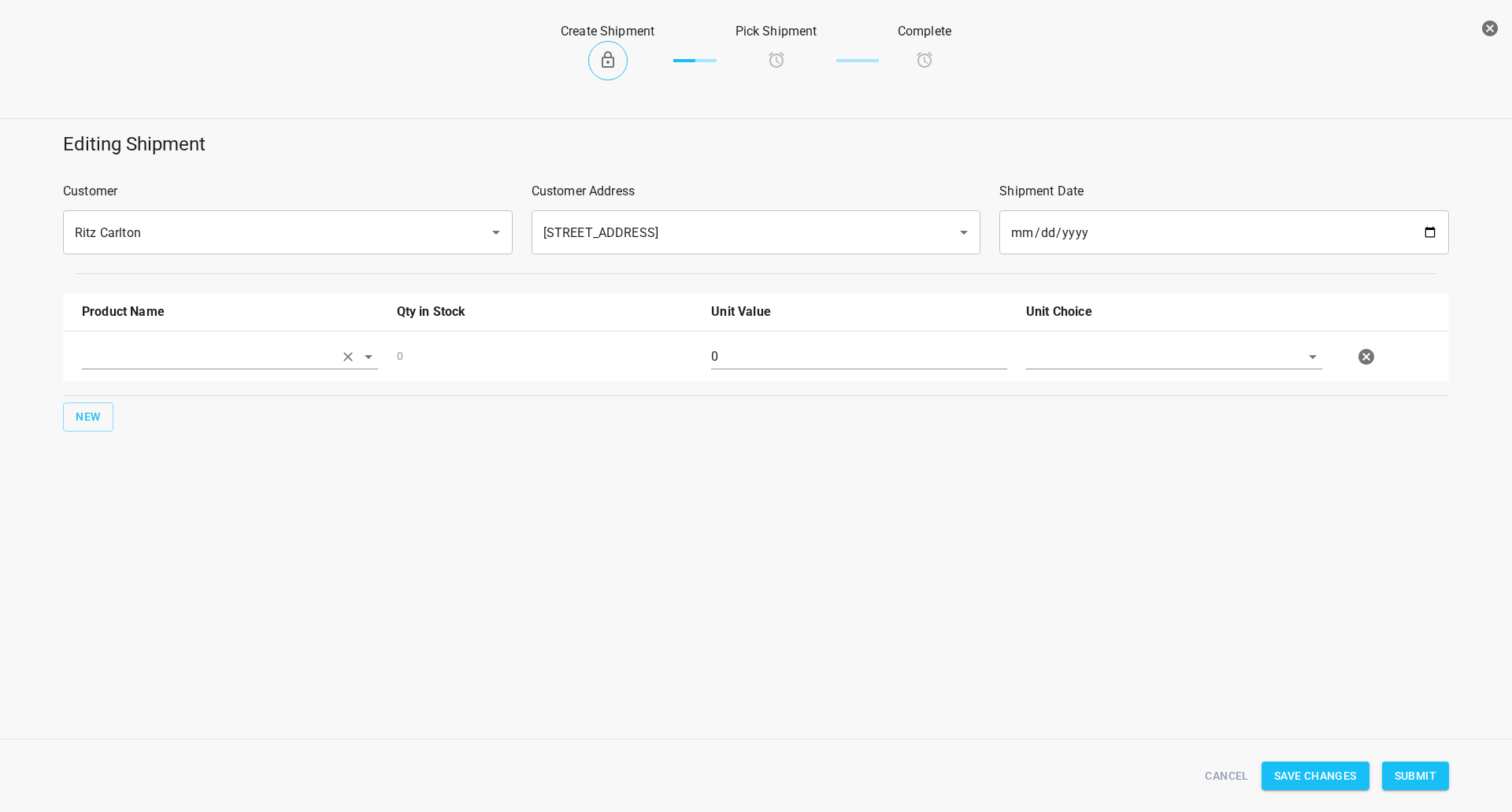
click at [100, 360] on input "text" at bounding box center [208, 356] width 252 height 24
drag, startPoint x: 164, startPoint y: 423, endPoint x: 574, endPoint y: 406, distance: 410.4
click at [166, 422] on li "[STREET_ADDRESS]" at bounding box center [230, 420] width 296 height 28
type input "[STREET_ADDRESS]"
click at [745, 368] on input "0" at bounding box center [859, 357] width 296 height 25
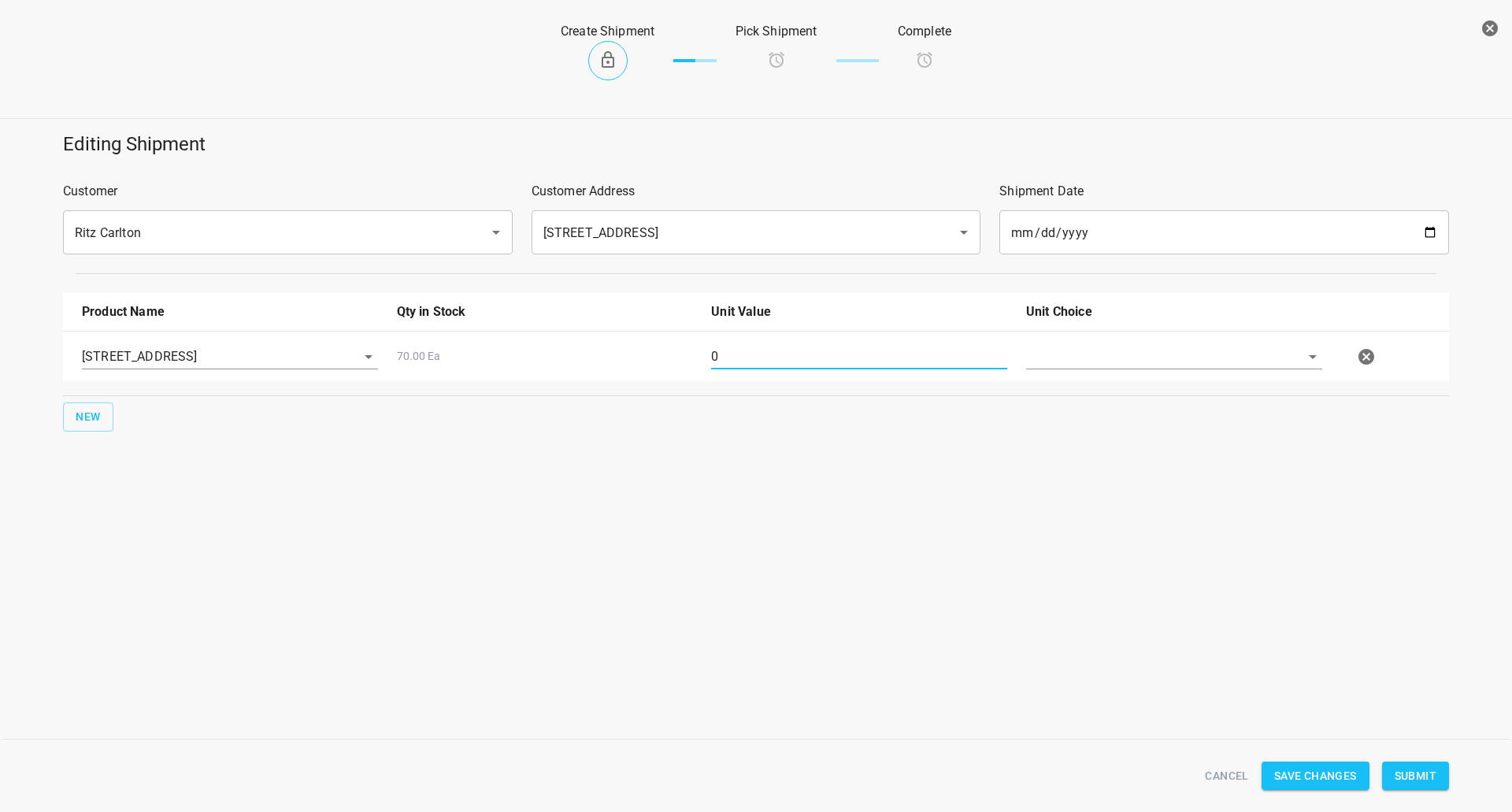
click at [745, 368] on input "0" at bounding box center [859, 357] width 296 height 25
type input "70"
click at [1143, 350] on input "text" at bounding box center [1152, 356] width 252 height 24
click at [1147, 385] on li "[PERSON_NAME]" at bounding box center [1174, 393] width 296 height 28
type input "[PERSON_NAME]"
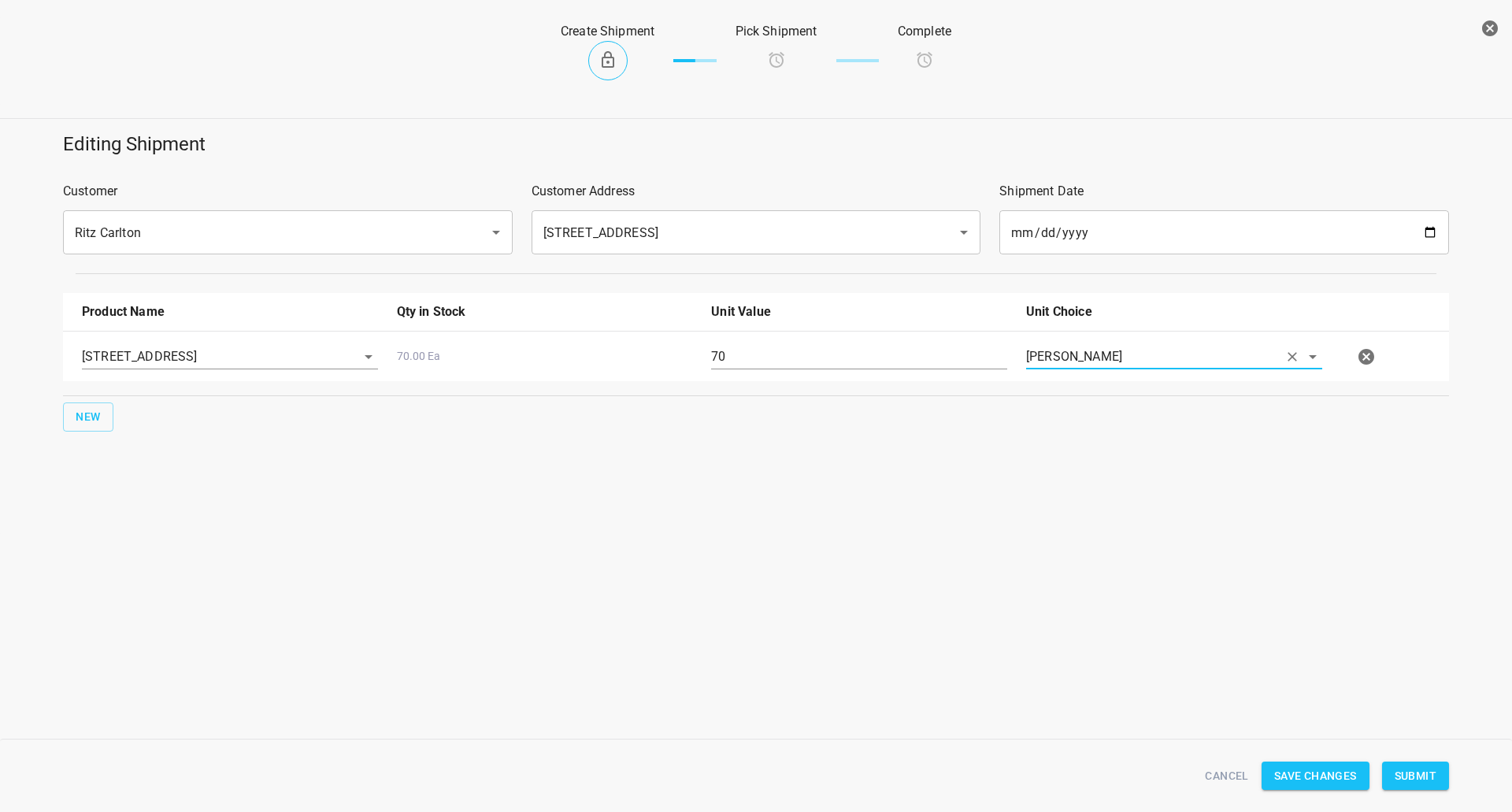
drag, startPoint x: 1421, startPoint y: 780, endPoint x: 1409, endPoint y: 751, distance: 31.4
click at [1423, 779] on span "Submit" at bounding box center [1415, 776] width 41 height 19
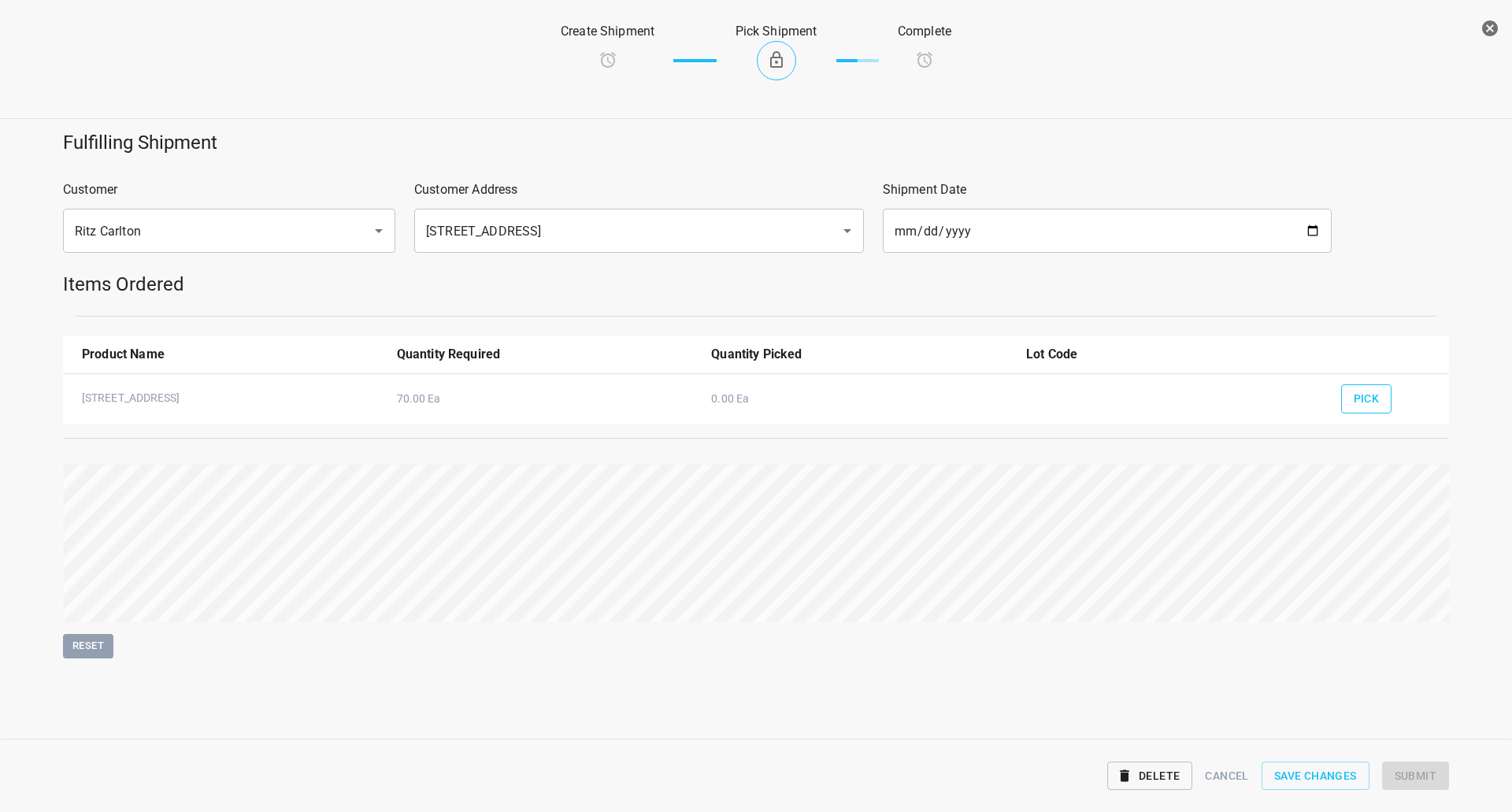
click at [1376, 391] on span "Pick" at bounding box center [1366, 398] width 26 height 19
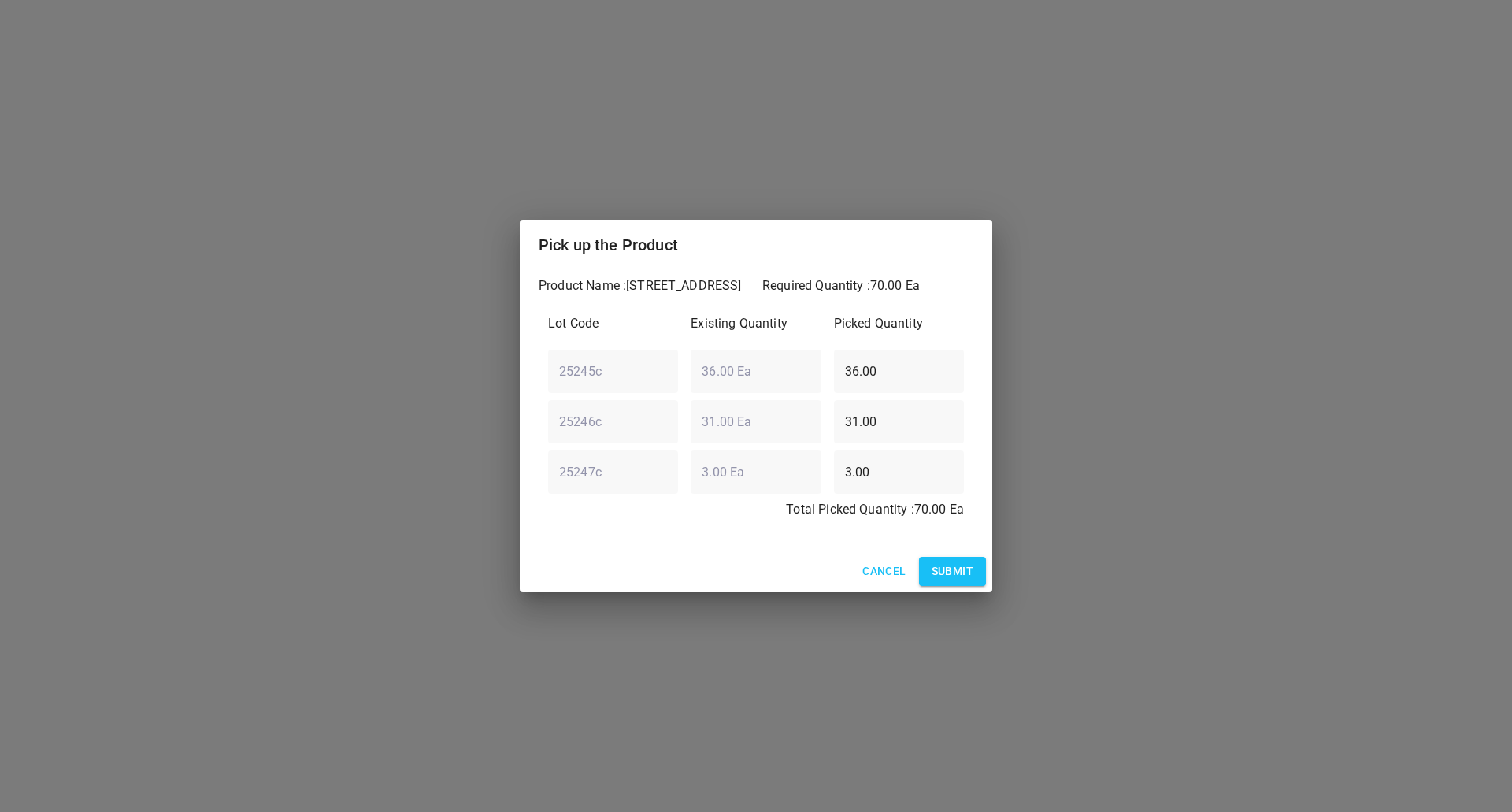
click at [945, 562] on span "Submit" at bounding box center [952, 571] width 41 height 19
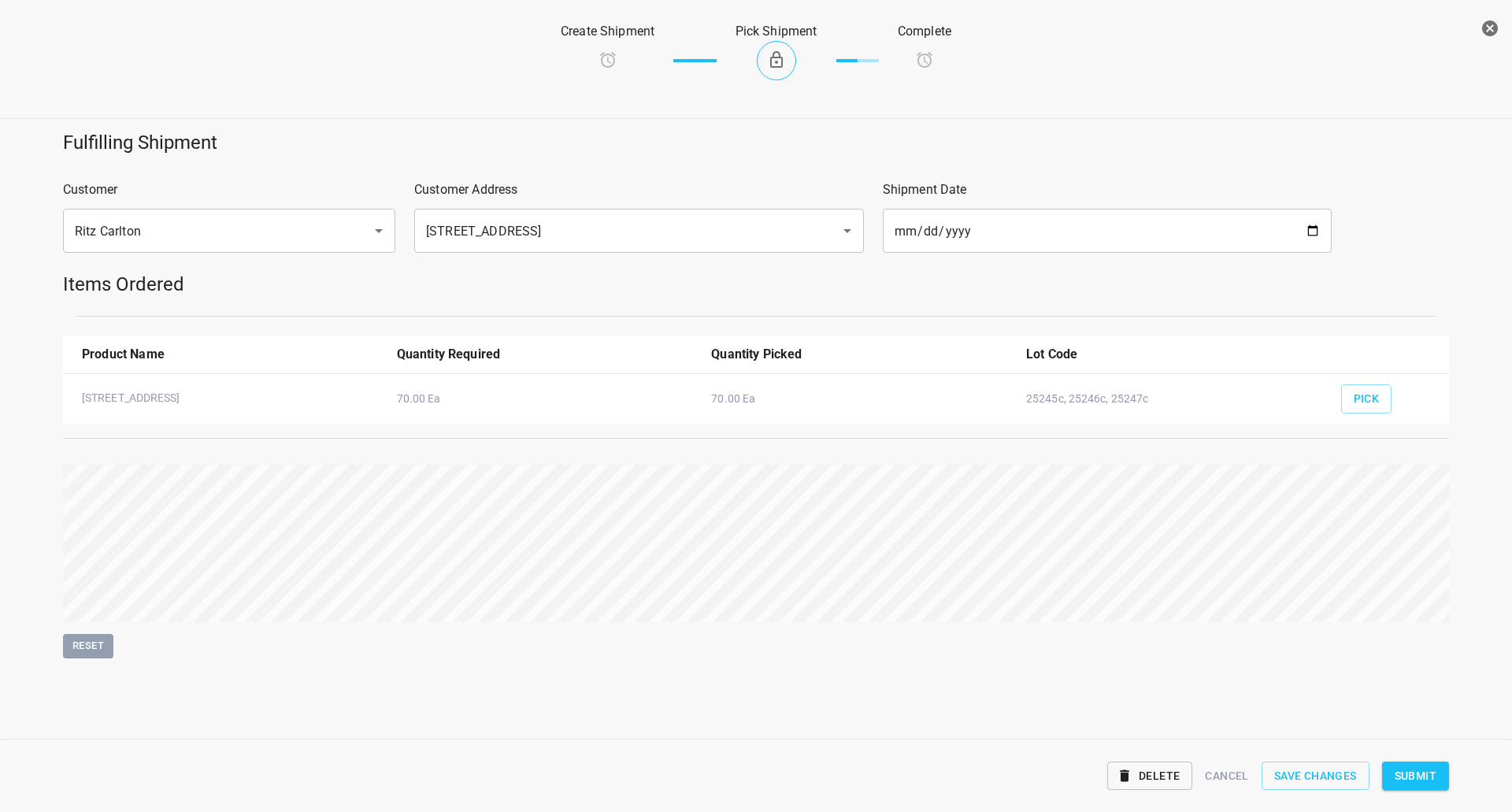
click at [1431, 768] on span "Submit" at bounding box center [1415, 776] width 41 height 19
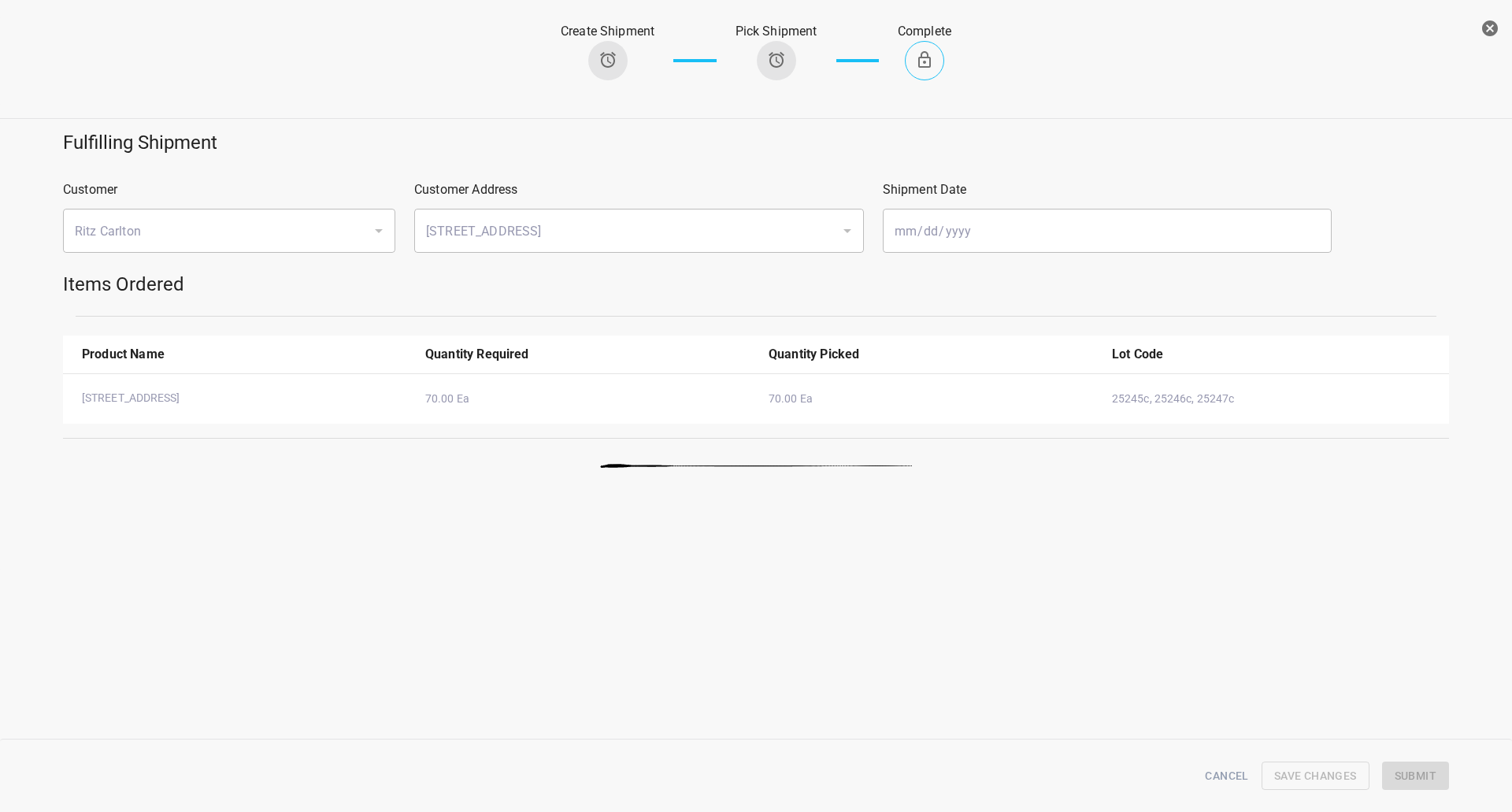
click at [1492, 19] on icon "button" at bounding box center [1490, 29] width 19 height 19
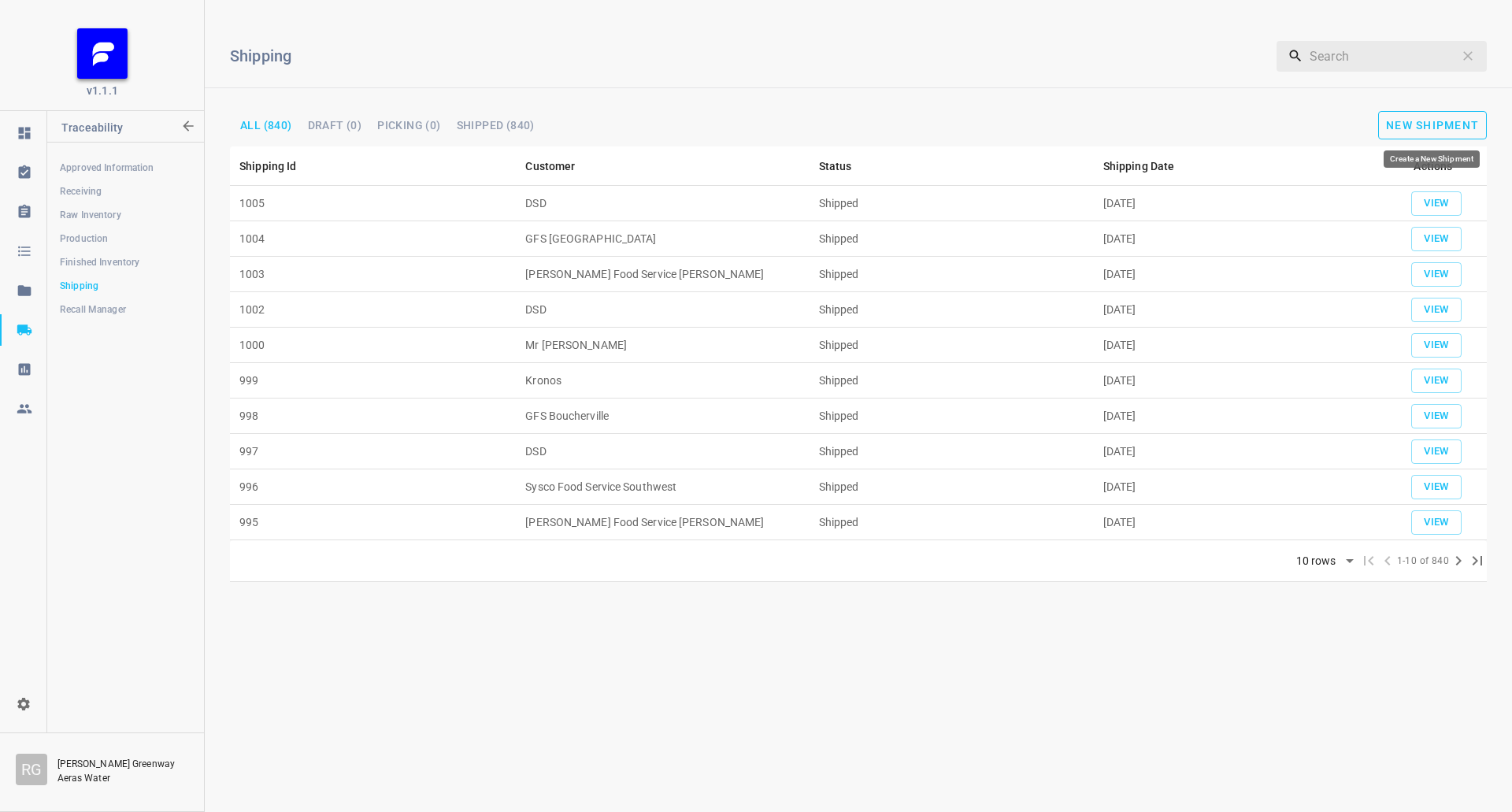
click at [1418, 132] on button "New Shipment" at bounding box center [1432, 124] width 109 height 28
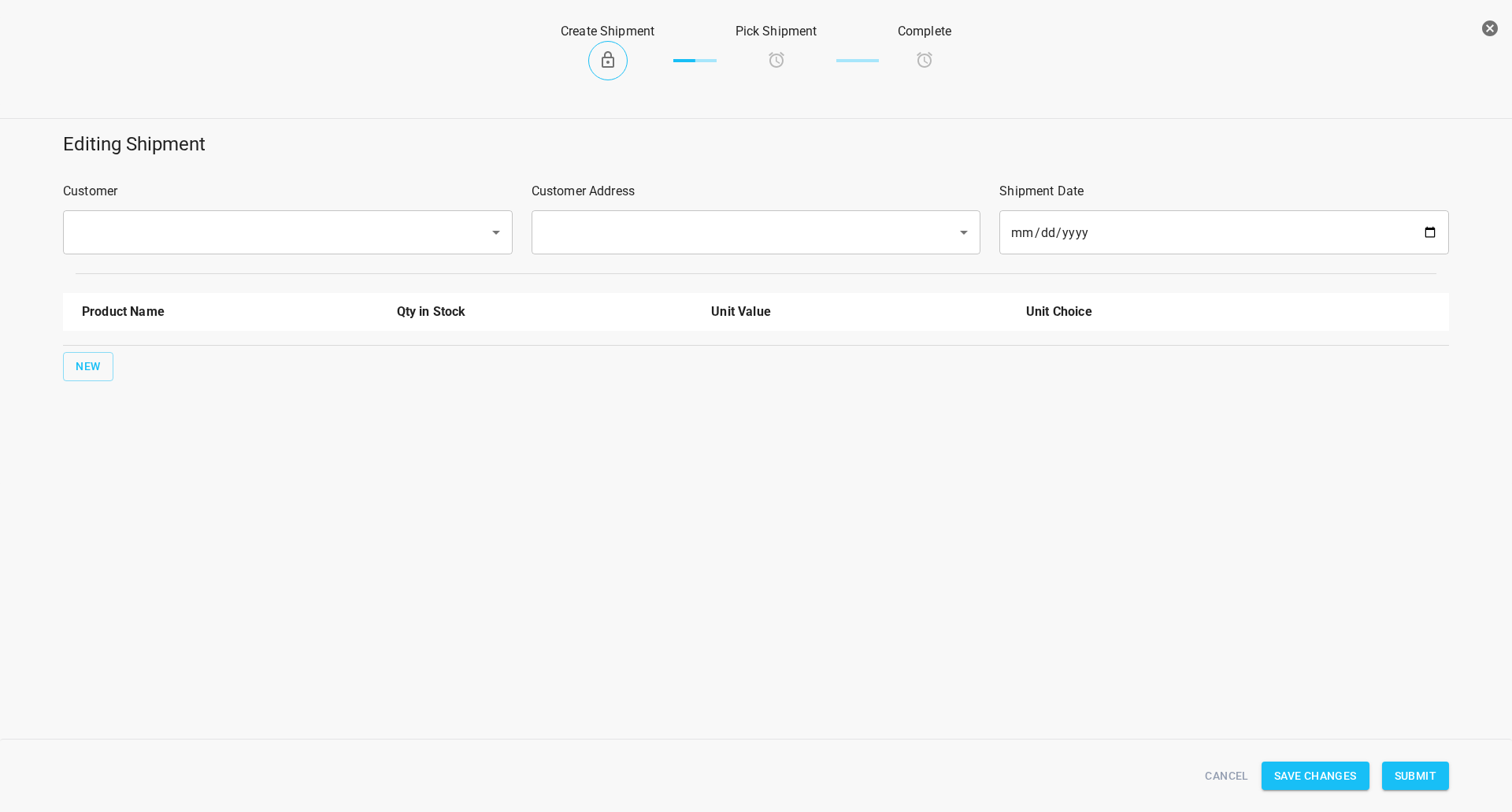
click at [354, 245] on input "text" at bounding box center [265, 232] width 391 height 30
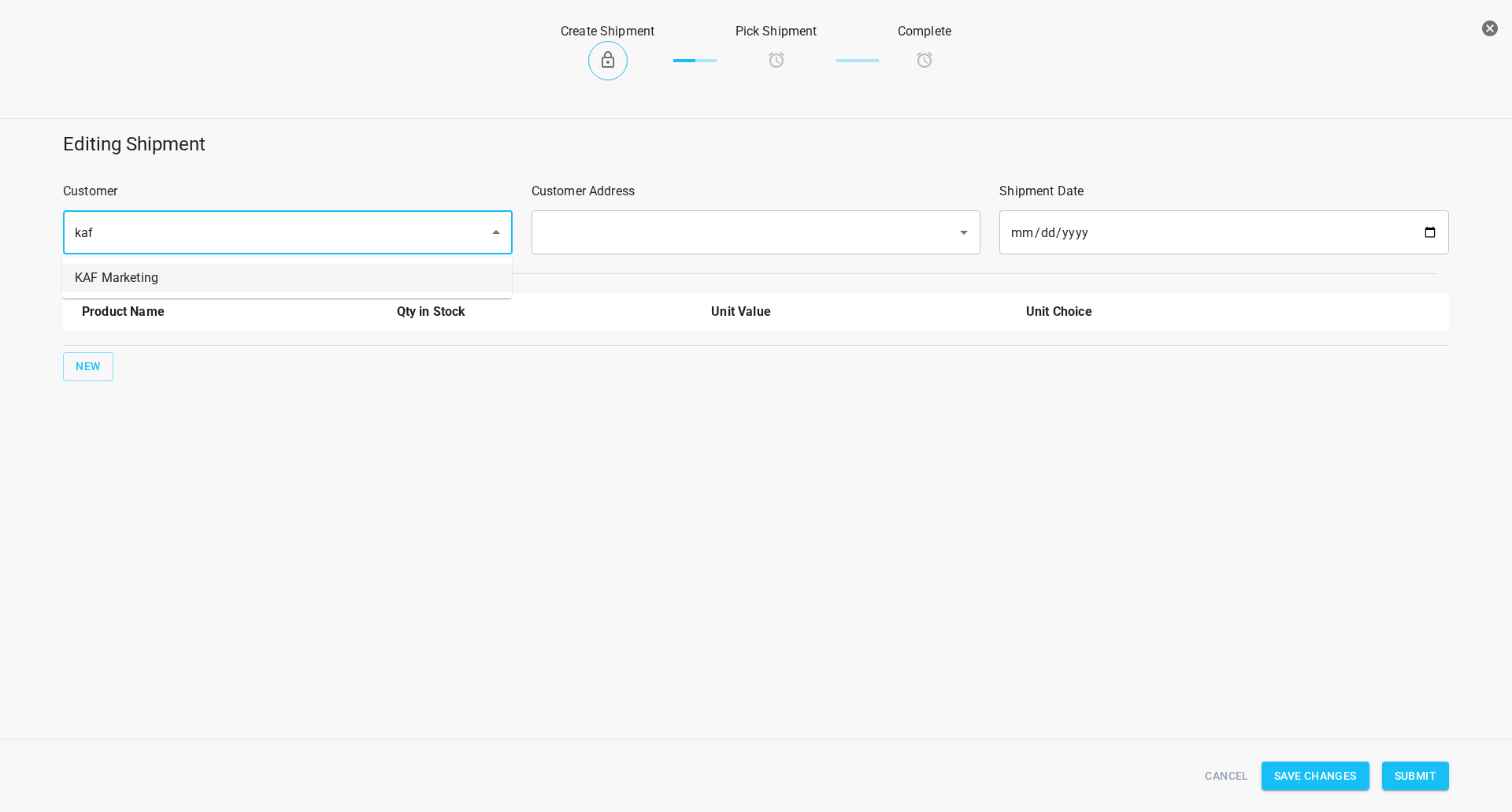
click at [454, 287] on li "KAF Marketing" at bounding box center [287, 277] width 449 height 28
type input "KAF Marketing"
click at [658, 227] on input "text" at bounding box center [734, 232] width 391 height 30
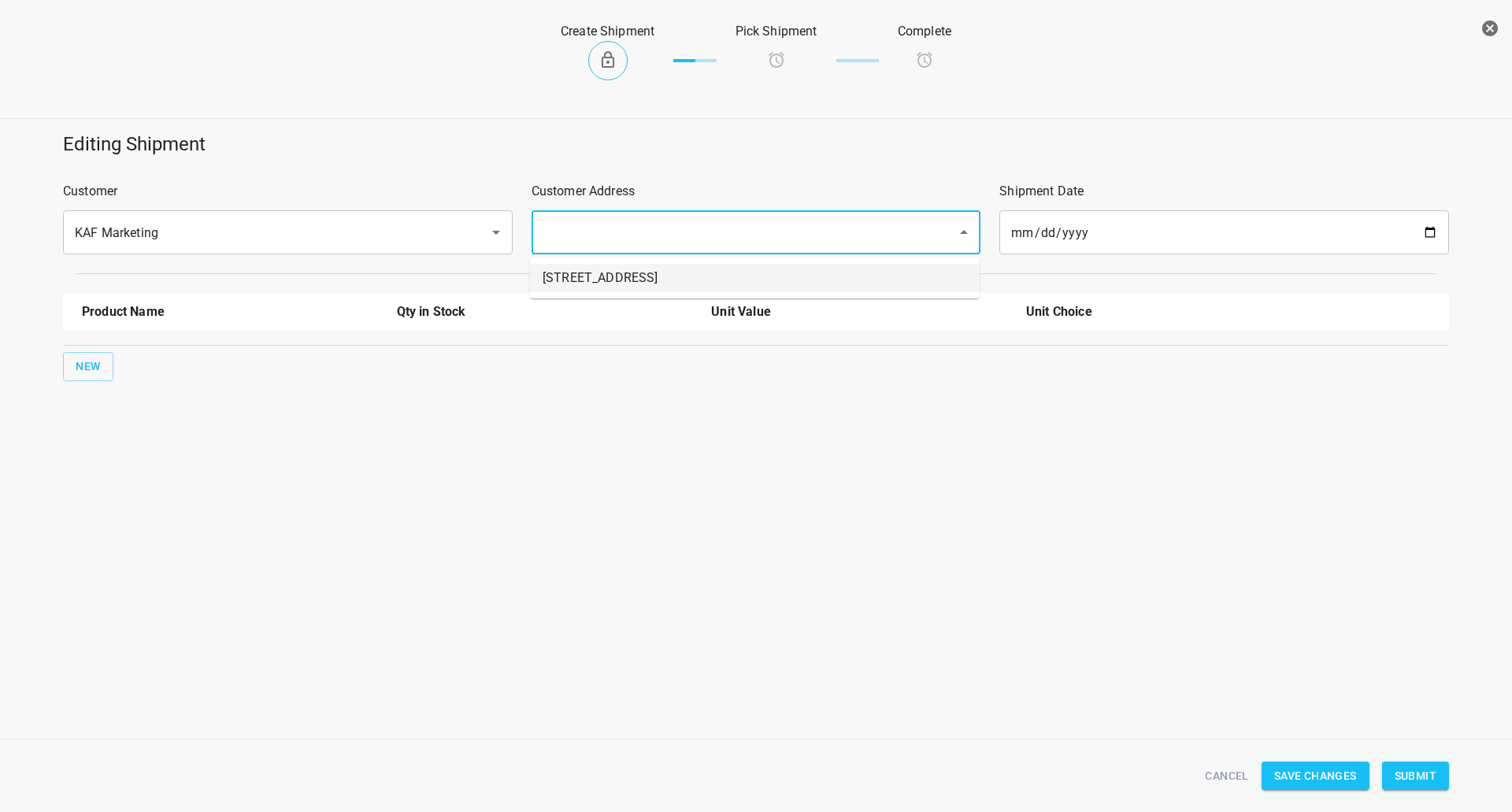
click at [604, 286] on li "[STREET_ADDRESS]" at bounding box center [754, 277] width 449 height 28
type input "[STREET_ADDRESS]"
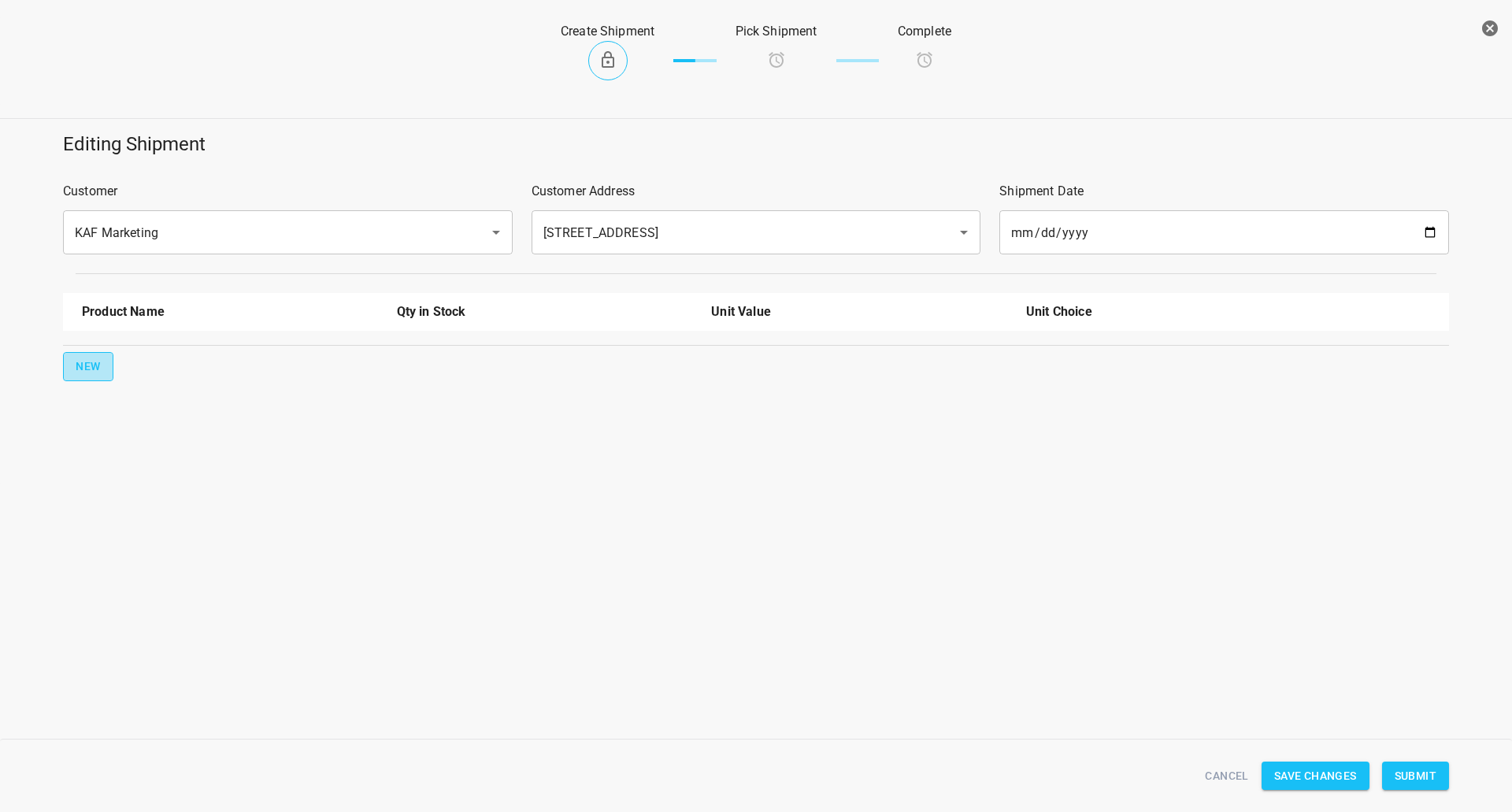
click at [94, 368] on span "New" at bounding box center [88, 367] width 25 height 19
click at [136, 350] on input "text" at bounding box center [208, 356] width 252 height 24
click at [128, 473] on li "750ml Still" at bounding box center [230, 477] width 296 height 28
type input "750ml Still"
click at [1083, 354] on input "text" at bounding box center [1152, 356] width 252 height 24
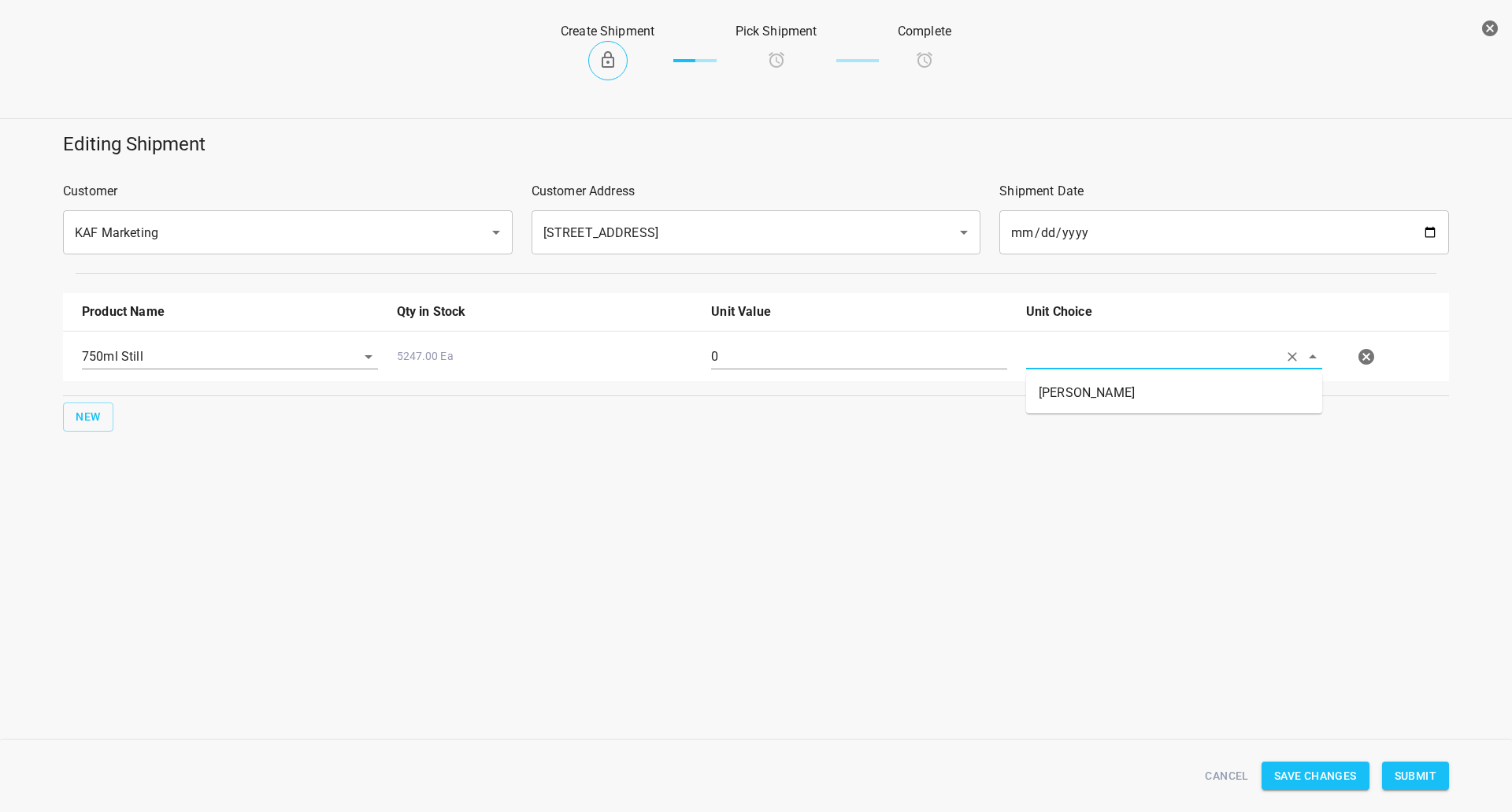
click at [1057, 397] on li "[PERSON_NAME]" at bounding box center [1174, 393] width 296 height 28
type input "[PERSON_NAME]"
click at [785, 336] on div "0" at bounding box center [858, 363] width 315 height 57
drag, startPoint x: 785, startPoint y: 336, endPoint x: 786, endPoint y: 353, distance: 17.0
click at [786, 337] on div "0" at bounding box center [858, 363] width 315 height 57
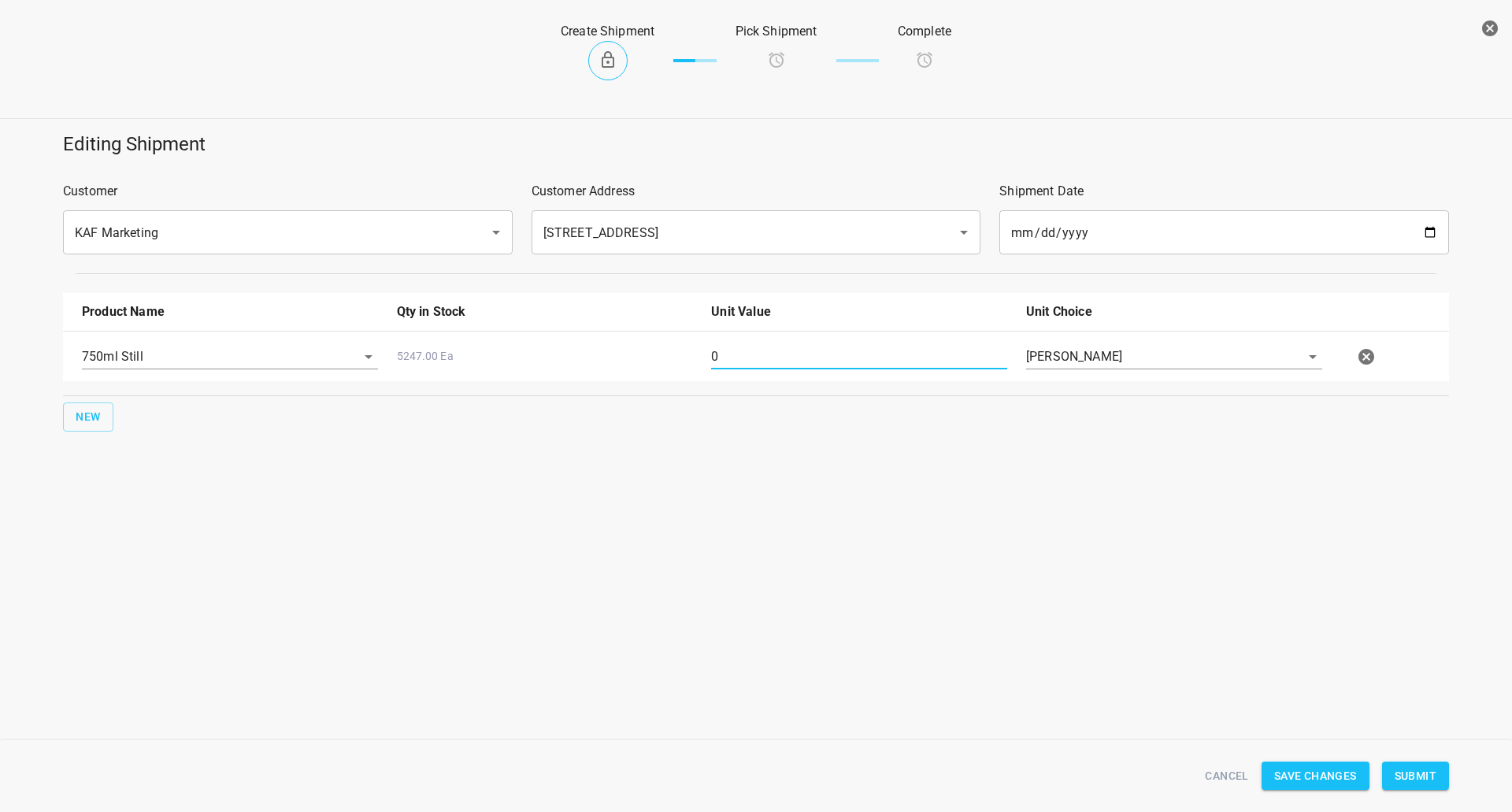
click at [787, 353] on input "0" at bounding box center [859, 357] width 296 height 25
type input "80"
click at [1413, 784] on span "Submit" at bounding box center [1415, 776] width 41 height 19
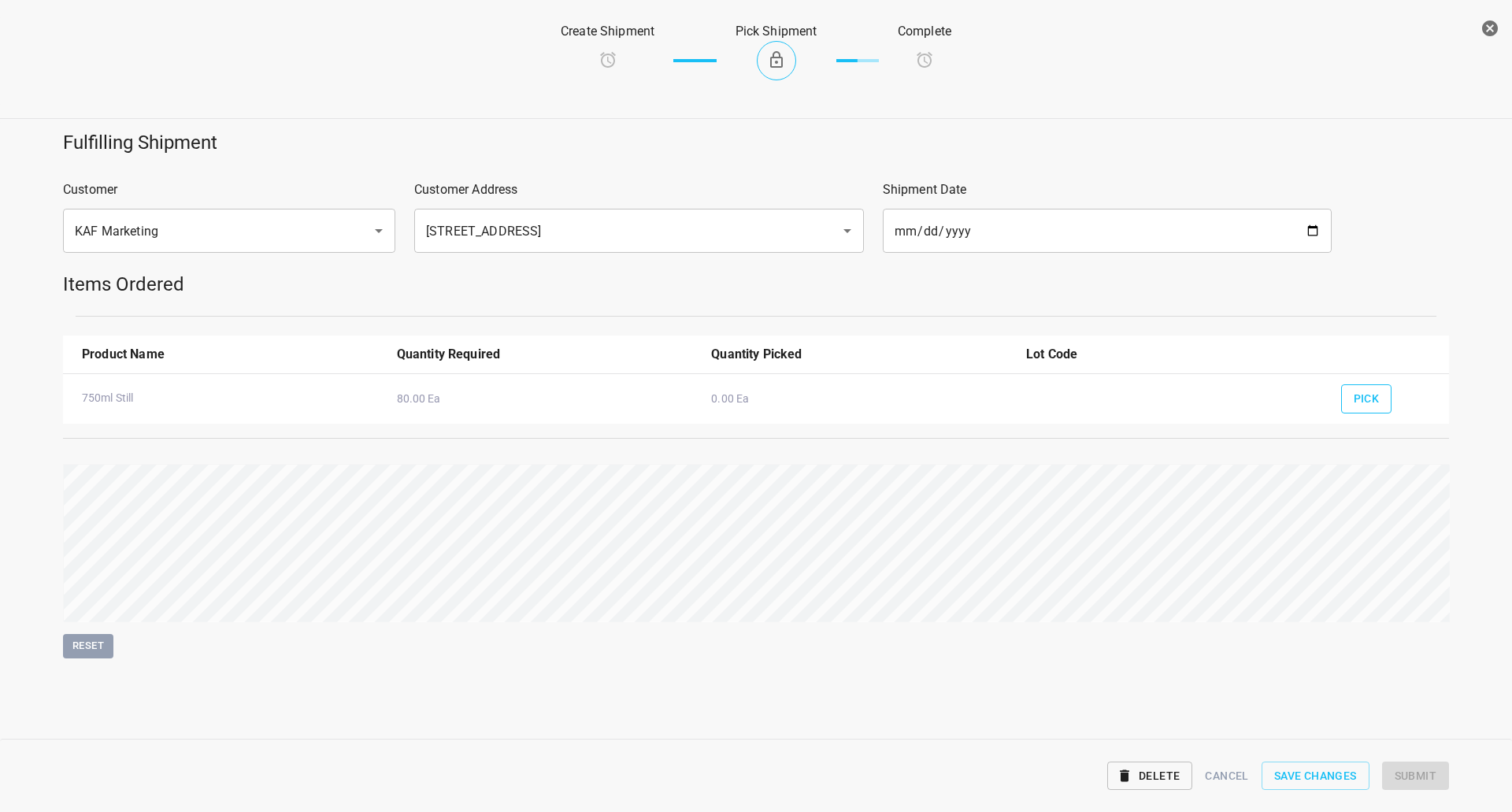
click at [1371, 388] on button "Pick" at bounding box center [1366, 399] width 51 height 29
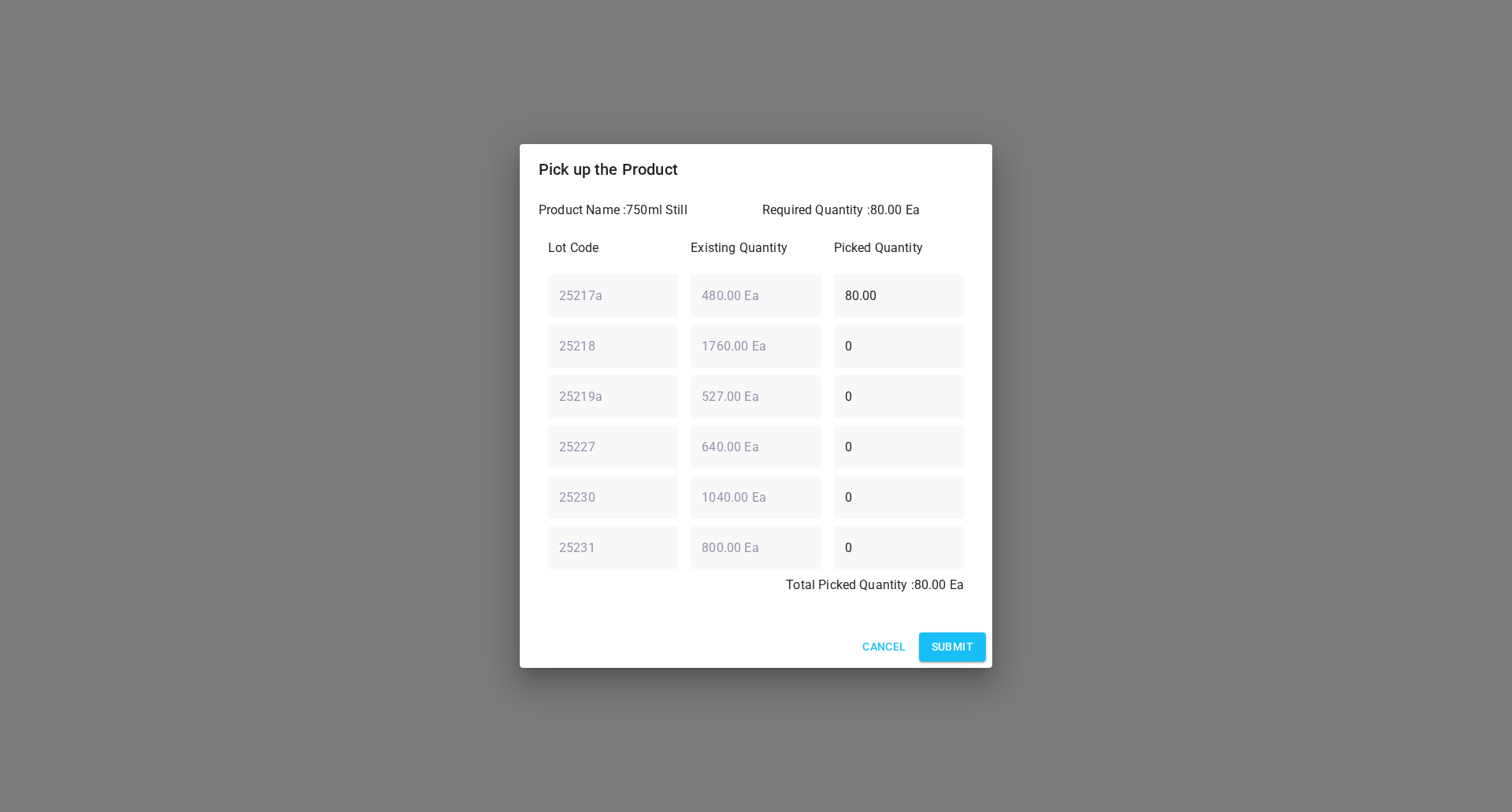
drag, startPoint x: 920, startPoint y: 298, endPoint x: 323, endPoint y: 356, distance: 599.8
click at [340, 357] on div "Pick up the Product Product Name : 750ml Still Required Quantity : 80.00 Ea Lot…" at bounding box center [756, 406] width 1512 height 812
type input "0"
drag, startPoint x: 768, startPoint y: 408, endPoint x: 483, endPoint y: 354, distance: 290.1
click at [510, 380] on div "Pick up the Product Product Name : 750ml Still Required Quantity : 80.00 Ea Lot…" at bounding box center [756, 406] width 1512 height 812
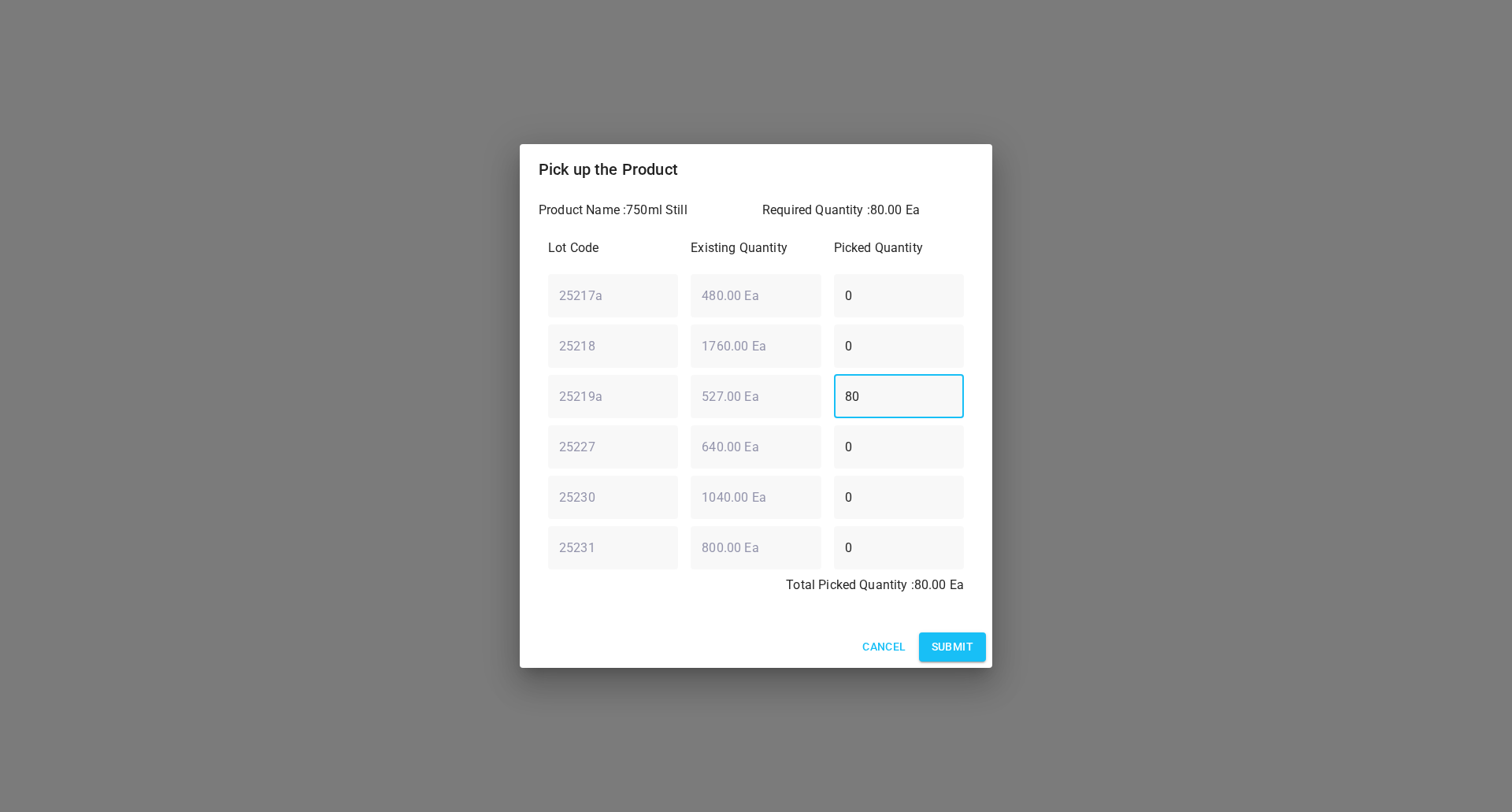
type input "80"
click at [951, 649] on span "Submit" at bounding box center [952, 647] width 41 height 19
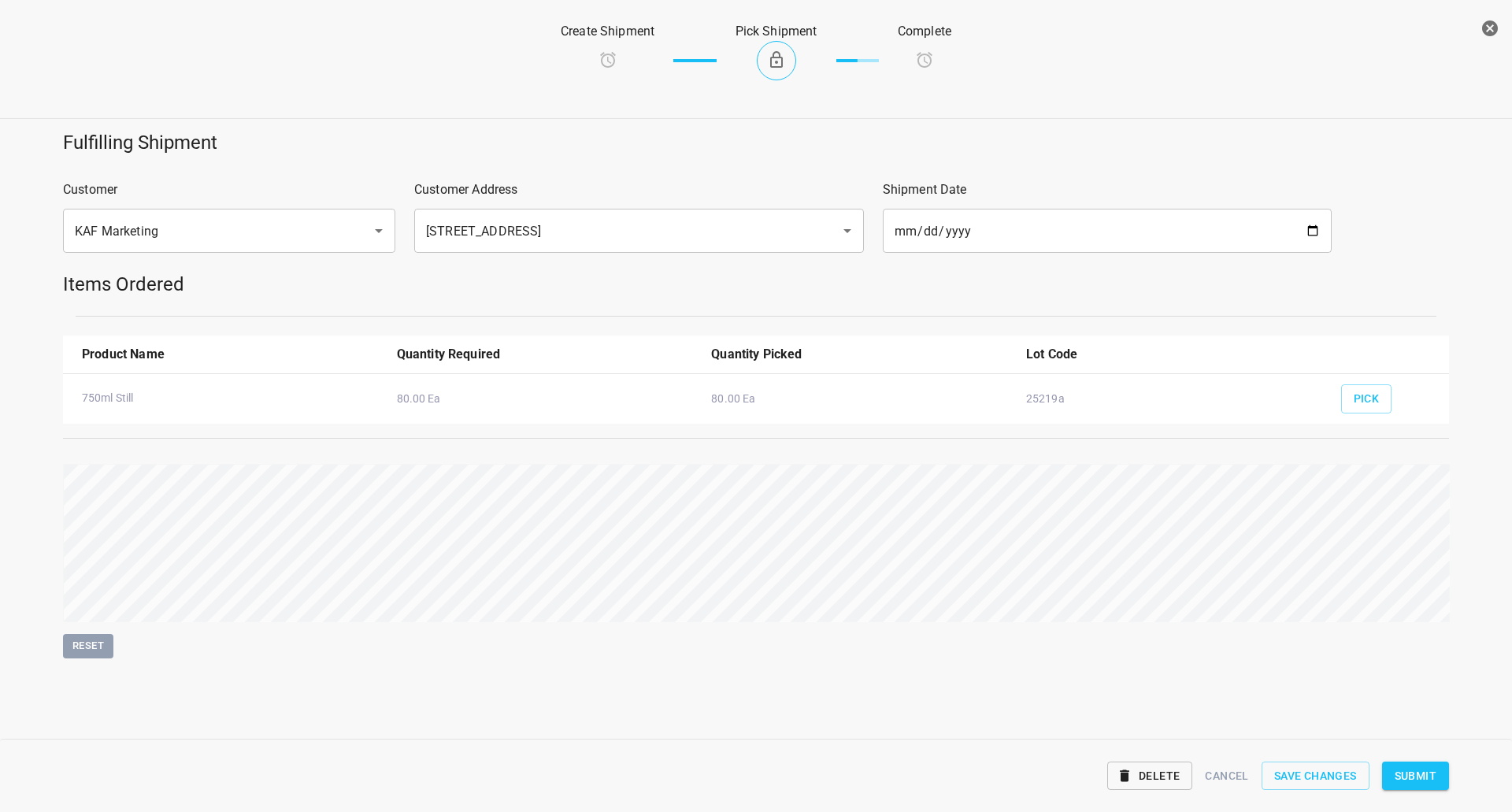
click at [1431, 775] on span "Submit" at bounding box center [1415, 776] width 41 height 19
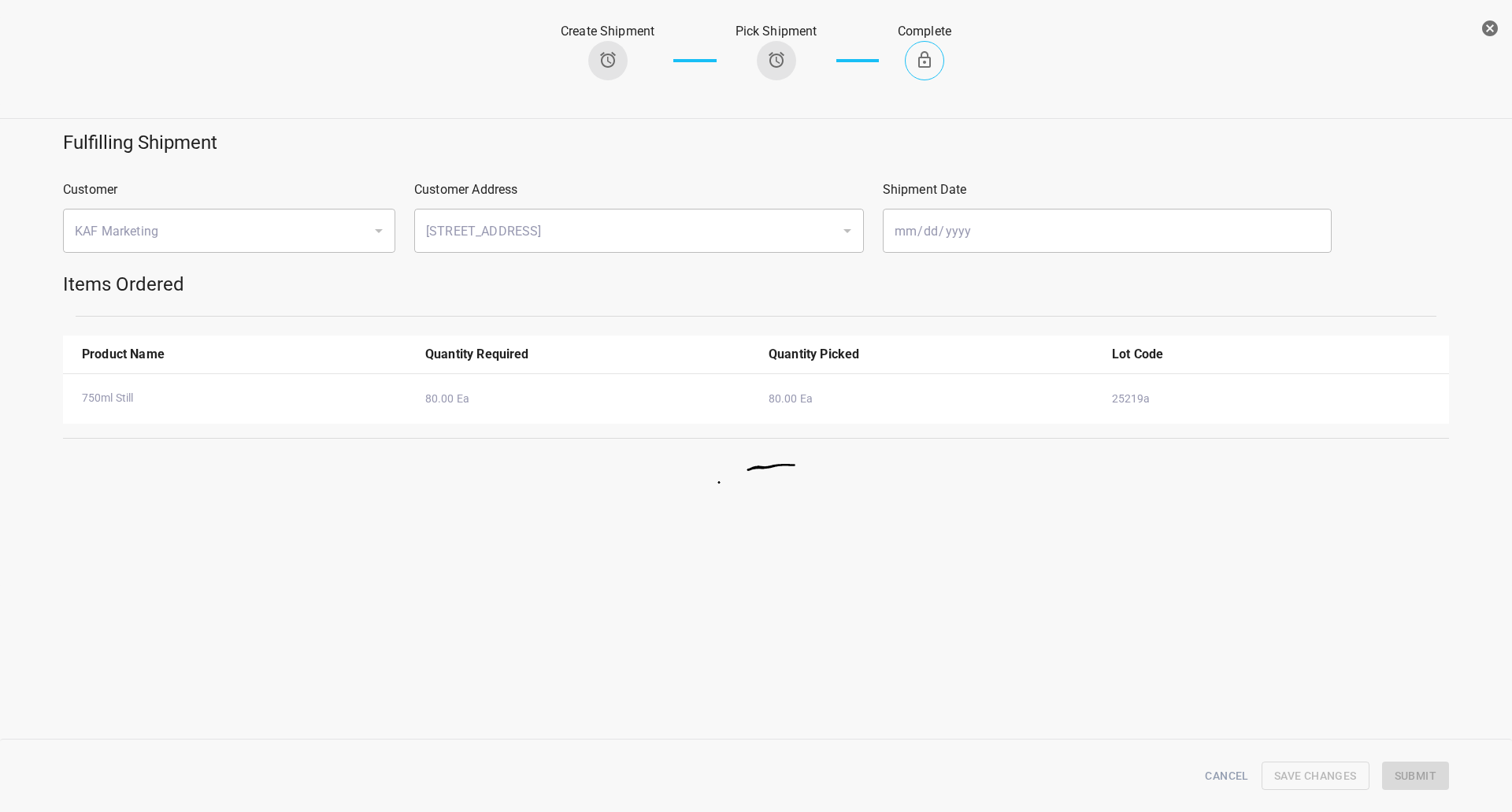
click at [1480, 37] on button "button" at bounding box center [1490, 28] width 32 height 32
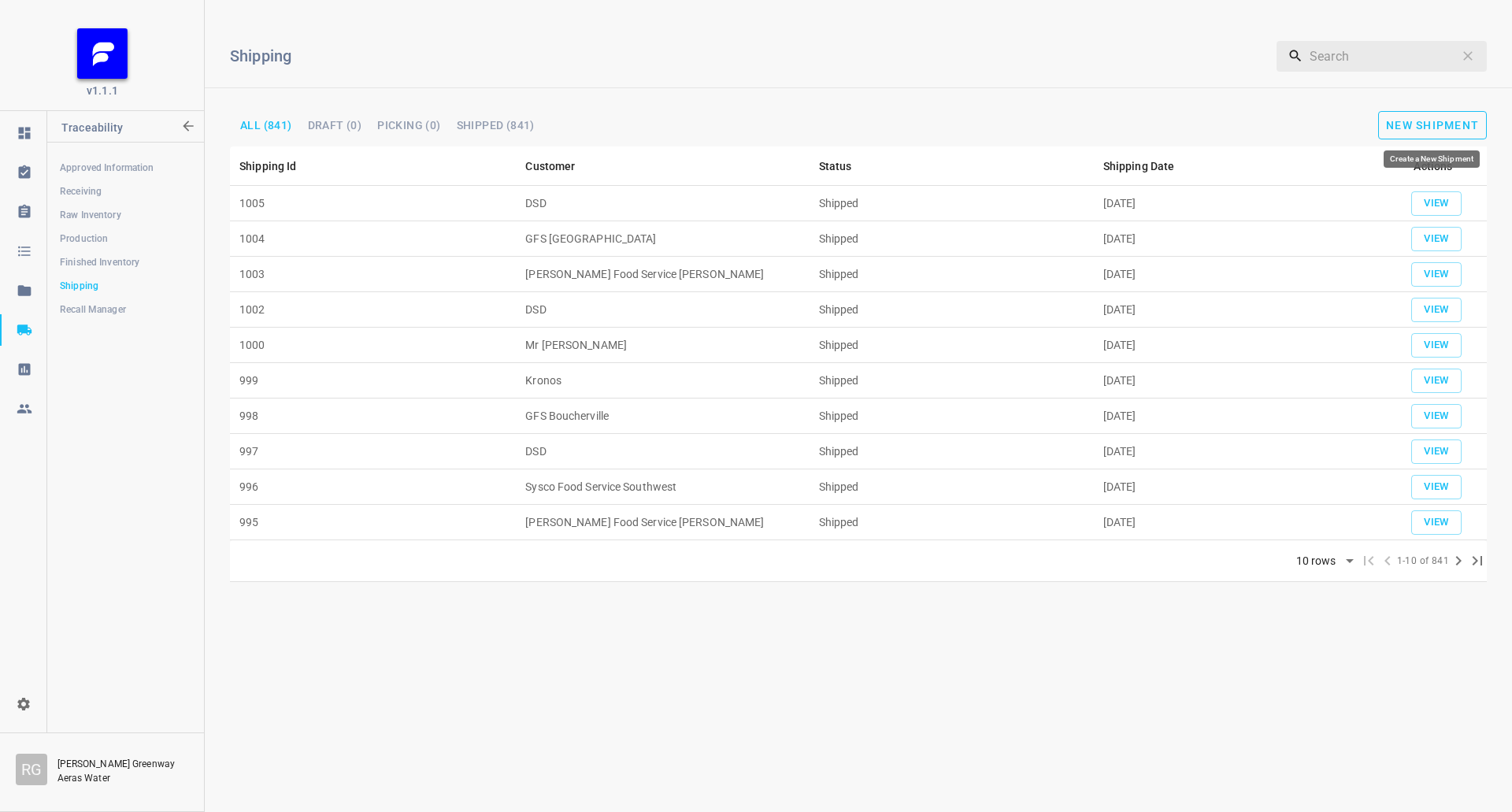
click at [1404, 128] on span "New Shipment" at bounding box center [1432, 125] width 93 height 13
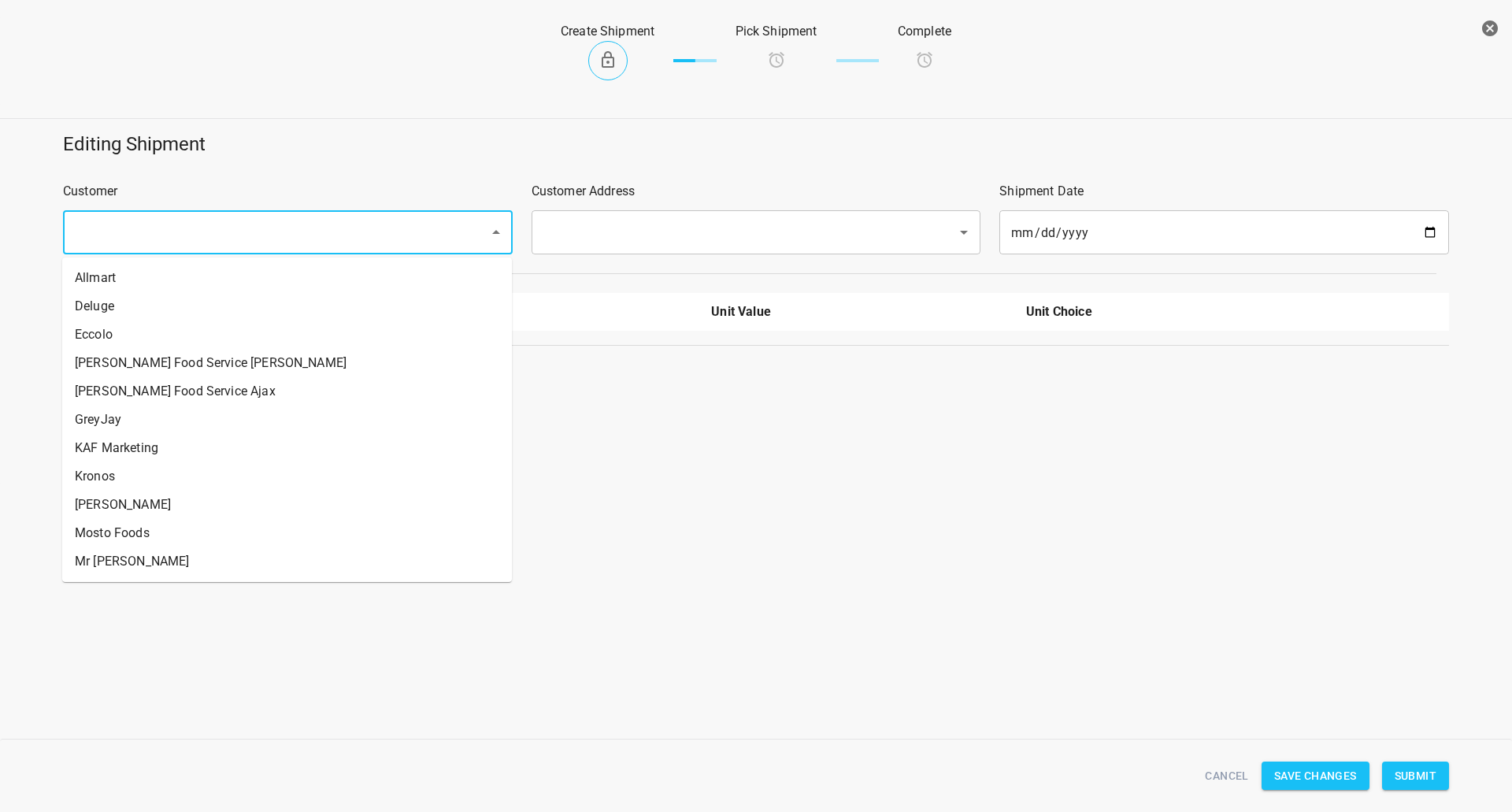
click at [312, 218] on input "text" at bounding box center [265, 232] width 391 height 30
click at [297, 232] on input "text" at bounding box center [265, 232] width 391 height 30
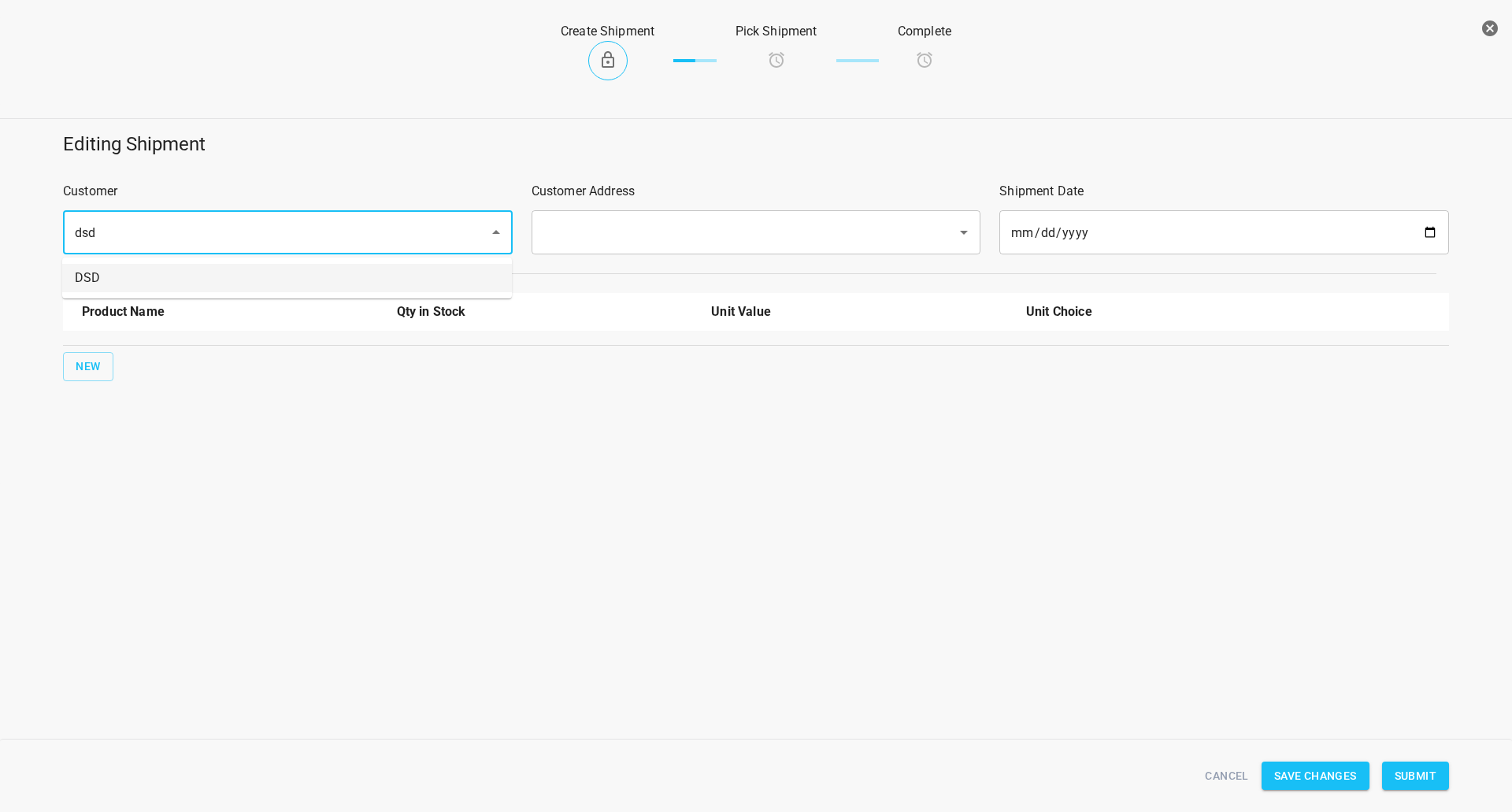
drag, startPoint x: 245, startPoint y: 289, endPoint x: 306, endPoint y: 280, distance: 61.7
click at [245, 289] on li "DSD" at bounding box center [287, 277] width 449 height 28
type input "DSD"
click at [634, 241] on input "text" at bounding box center [734, 232] width 391 height 30
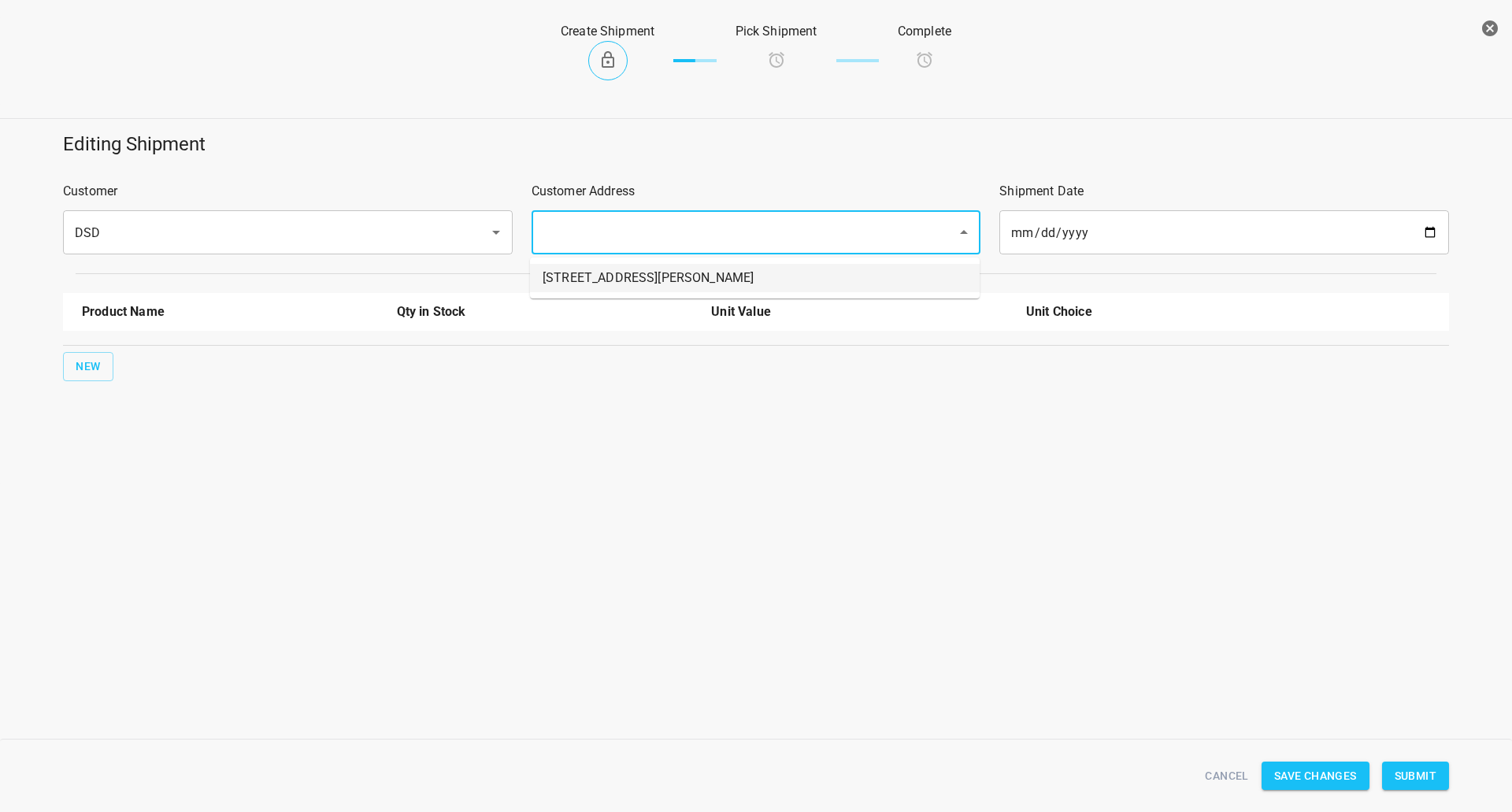
click at [610, 282] on li "[STREET_ADDRESS][PERSON_NAME]" at bounding box center [754, 277] width 449 height 28
type input "[STREET_ADDRESS][PERSON_NAME]"
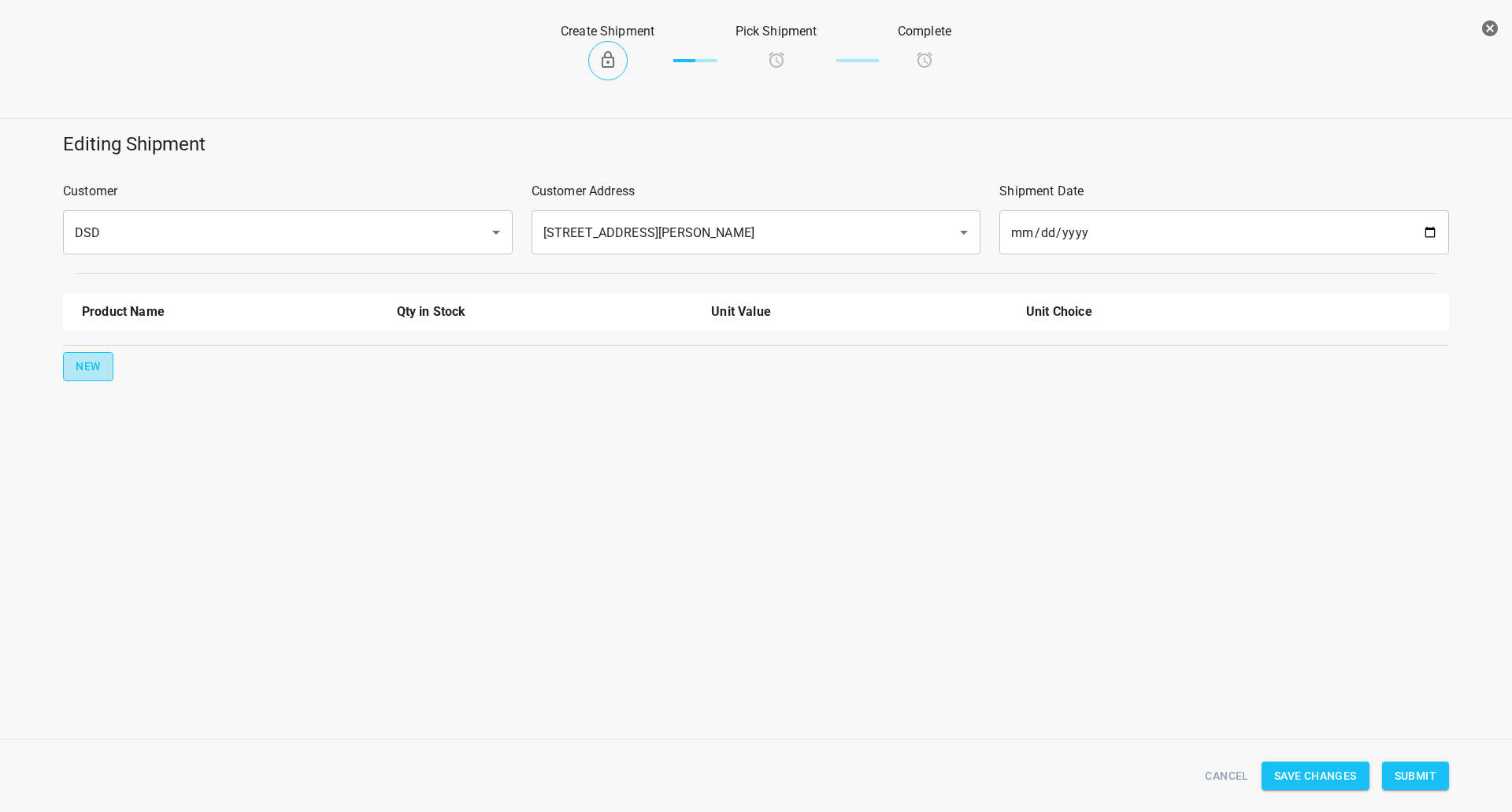
click at [65, 378] on button "New" at bounding box center [88, 367] width 50 height 29
click at [132, 387] on li "330ml Still" at bounding box center [230, 393] width 296 height 28
type input "330ml Still"
click at [88, 414] on span "New" at bounding box center [88, 417] width 25 height 19
click at [145, 410] on input "text" at bounding box center [208, 406] width 252 height 24
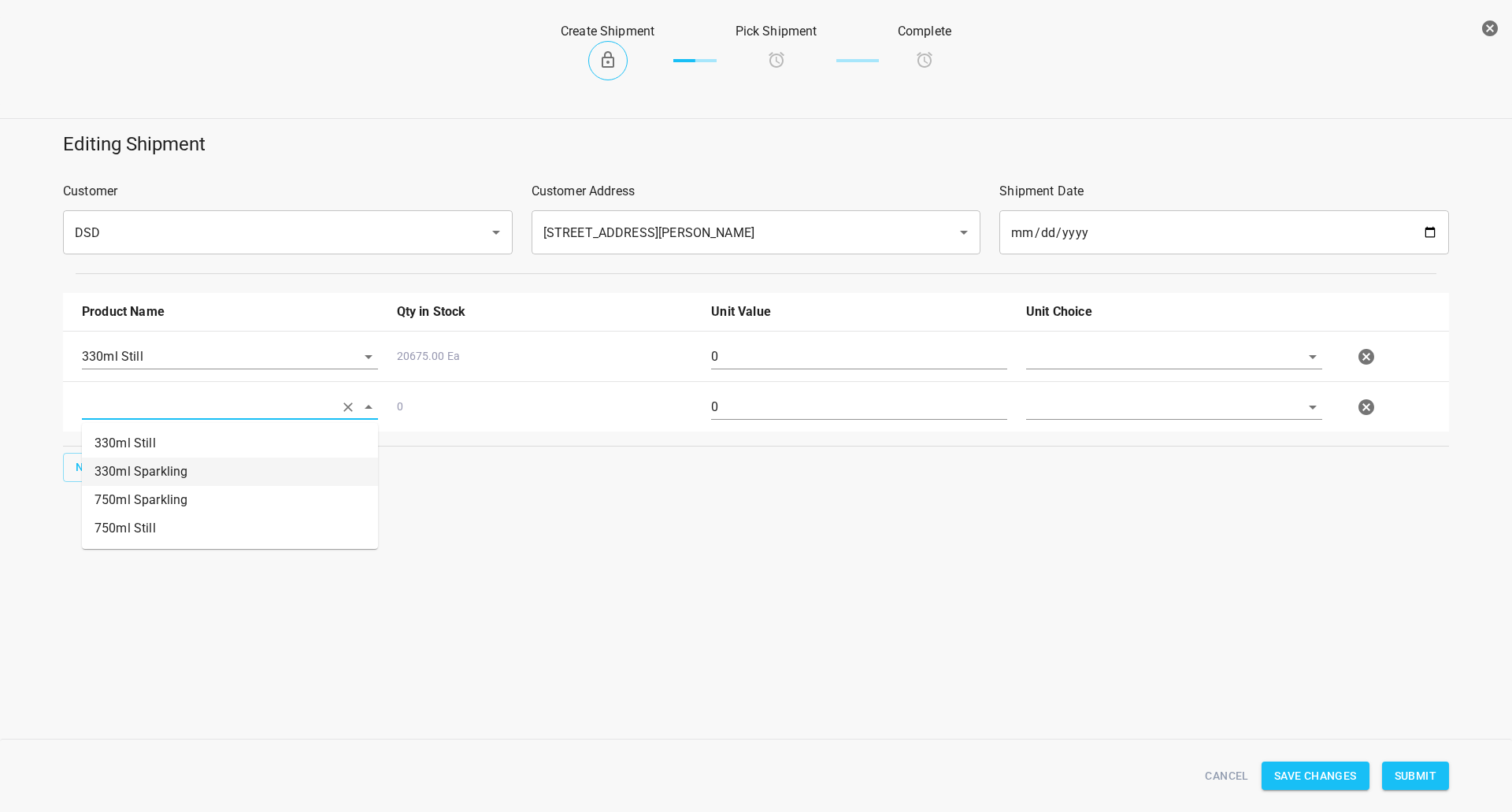
click at [163, 466] on li "330ml Sparkling" at bounding box center [230, 471] width 296 height 28
type input "330ml Sparkling"
click at [82, 460] on span "New" at bounding box center [88, 468] width 25 height 19
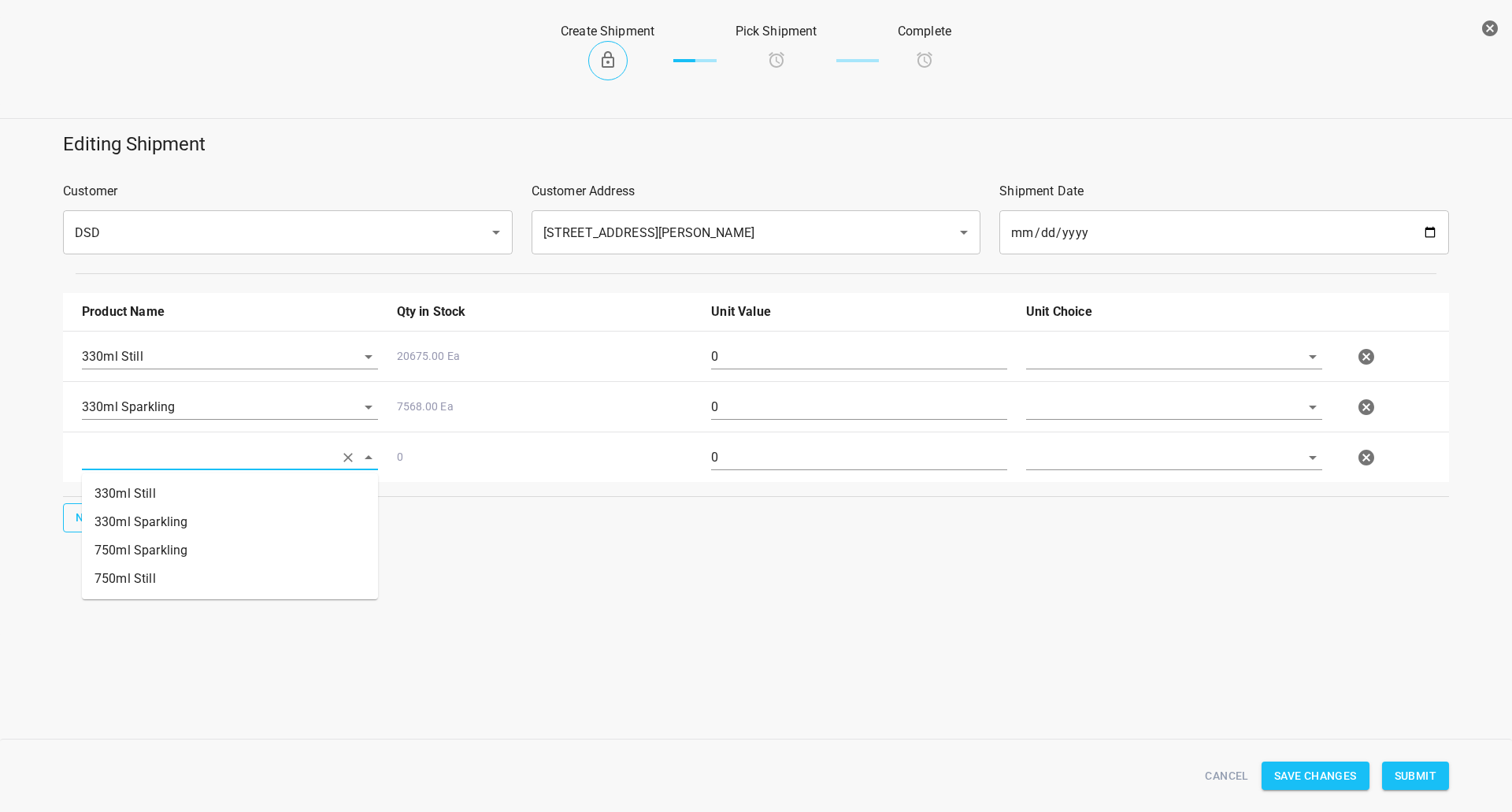
click at [111, 463] on input "text" at bounding box center [208, 457] width 252 height 24
click at [142, 575] on ul "330ml Still 330ml Sparkling 750ml Sparkling 750ml Still" at bounding box center [230, 536] width 296 height 126
click at [142, 575] on li "750ml Still" at bounding box center [230, 578] width 296 height 28
type input "750ml Still"
click at [92, 524] on span "New" at bounding box center [88, 518] width 25 height 19
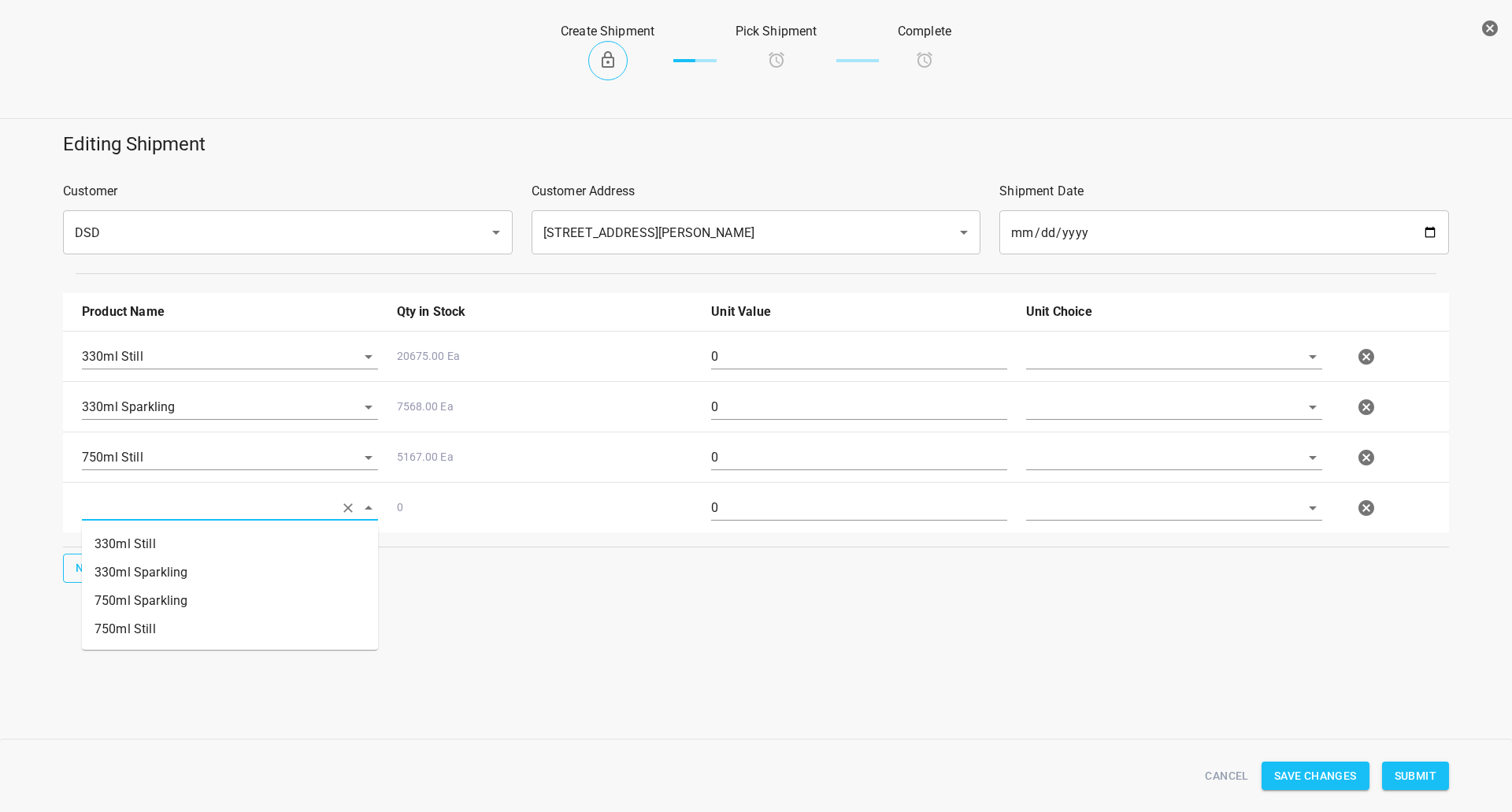
click at [146, 511] on input "text" at bounding box center [208, 507] width 252 height 24
drag, startPoint x: 157, startPoint y: 596, endPoint x: 402, endPoint y: 563, distance: 247.2
click at [158, 596] on li "750ml Sparkling" at bounding box center [230, 600] width 296 height 28
type input "750ml Sparkling"
click at [1136, 346] on input "text" at bounding box center [1152, 356] width 252 height 24
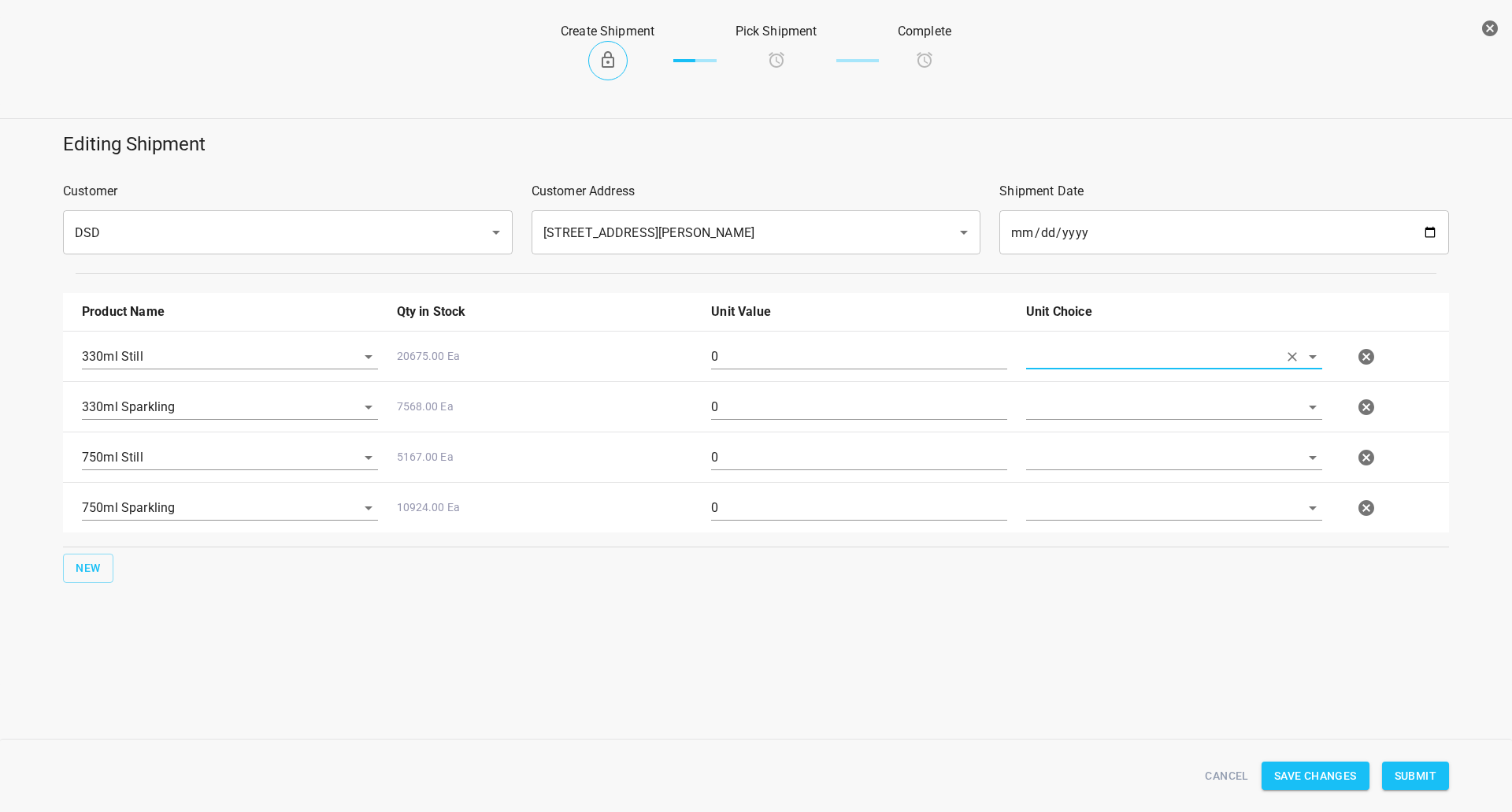
drag, startPoint x: 1139, startPoint y: 348, endPoint x: 1138, endPoint y: 368, distance: 20.0
click at [1139, 353] on input "text" at bounding box center [1152, 356] width 252 height 24
click at [1136, 368] on input "text" at bounding box center [1152, 356] width 252 height 24
click at [1135, 393] on li "[PERSON_NAME]" at bounding box center [1174, 393] width 296 height 28
type input "[PERSON_NAME]"
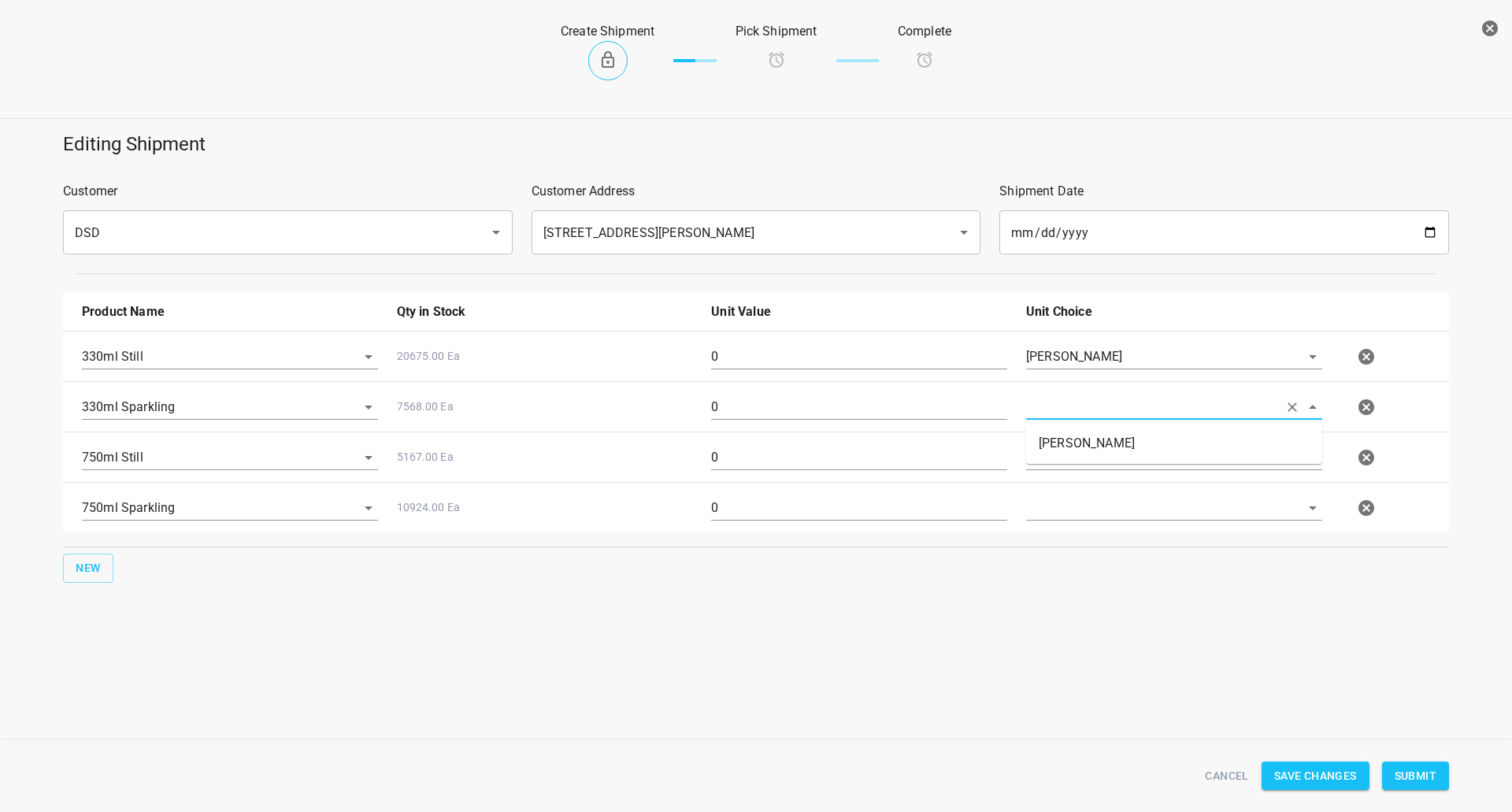
click at [1136, 402] on input "text" at bounding box center [1152, 406] width 252 height 24
click at [1135, 439] on li "[PERSON_NAME]" at bounding box center [1174, 443] width 296 height 28
type input "[PERSON_NAME]"
click at [1135, 449] on input "text" at bounding box center [1152, 457] width 252 height 24
click at [1135, 493] on li "[PERSON_NAME]" at bounding box center [1174, 494] width 296 height 28
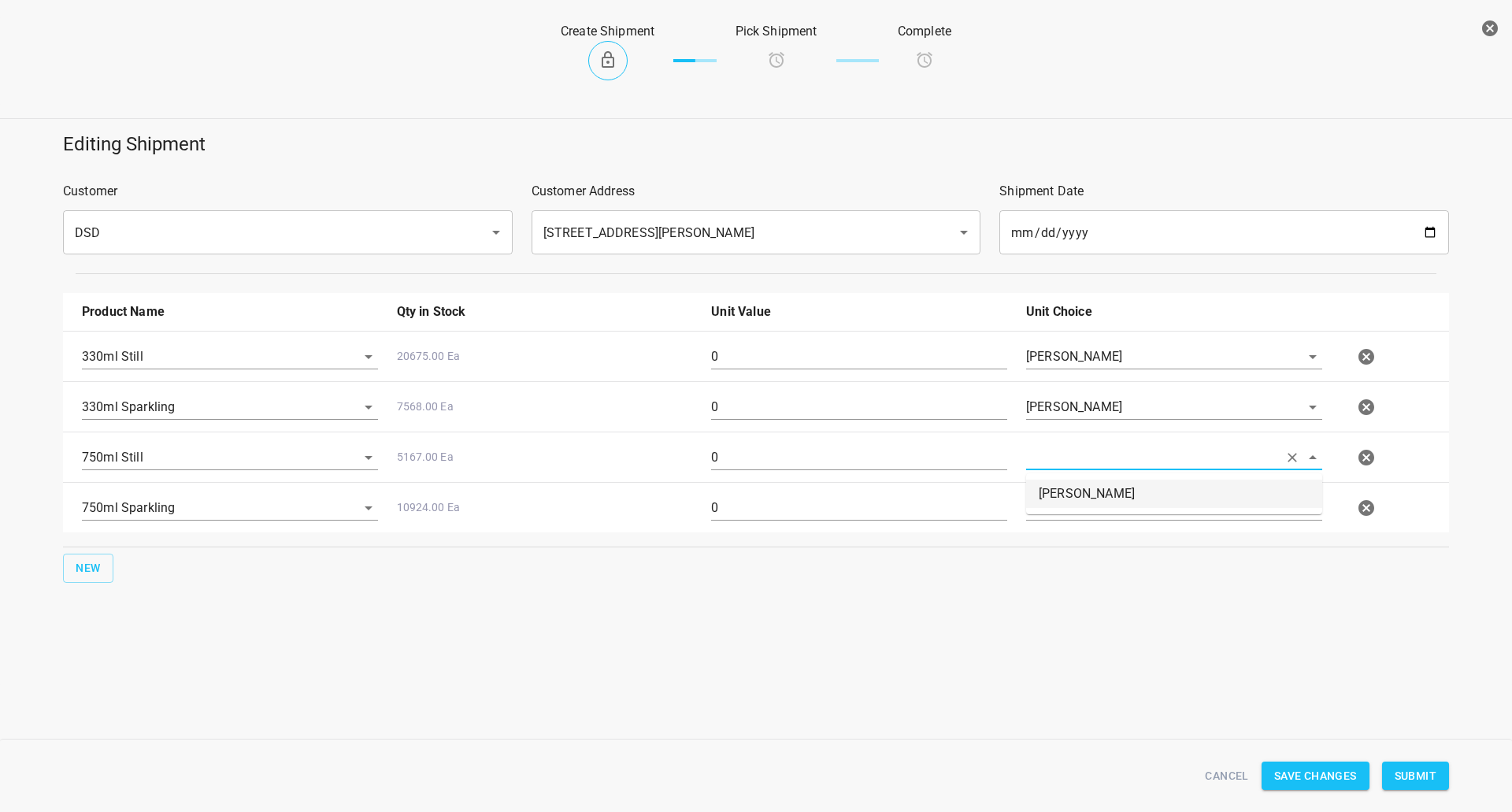
type input "[PERSON_NAME]"
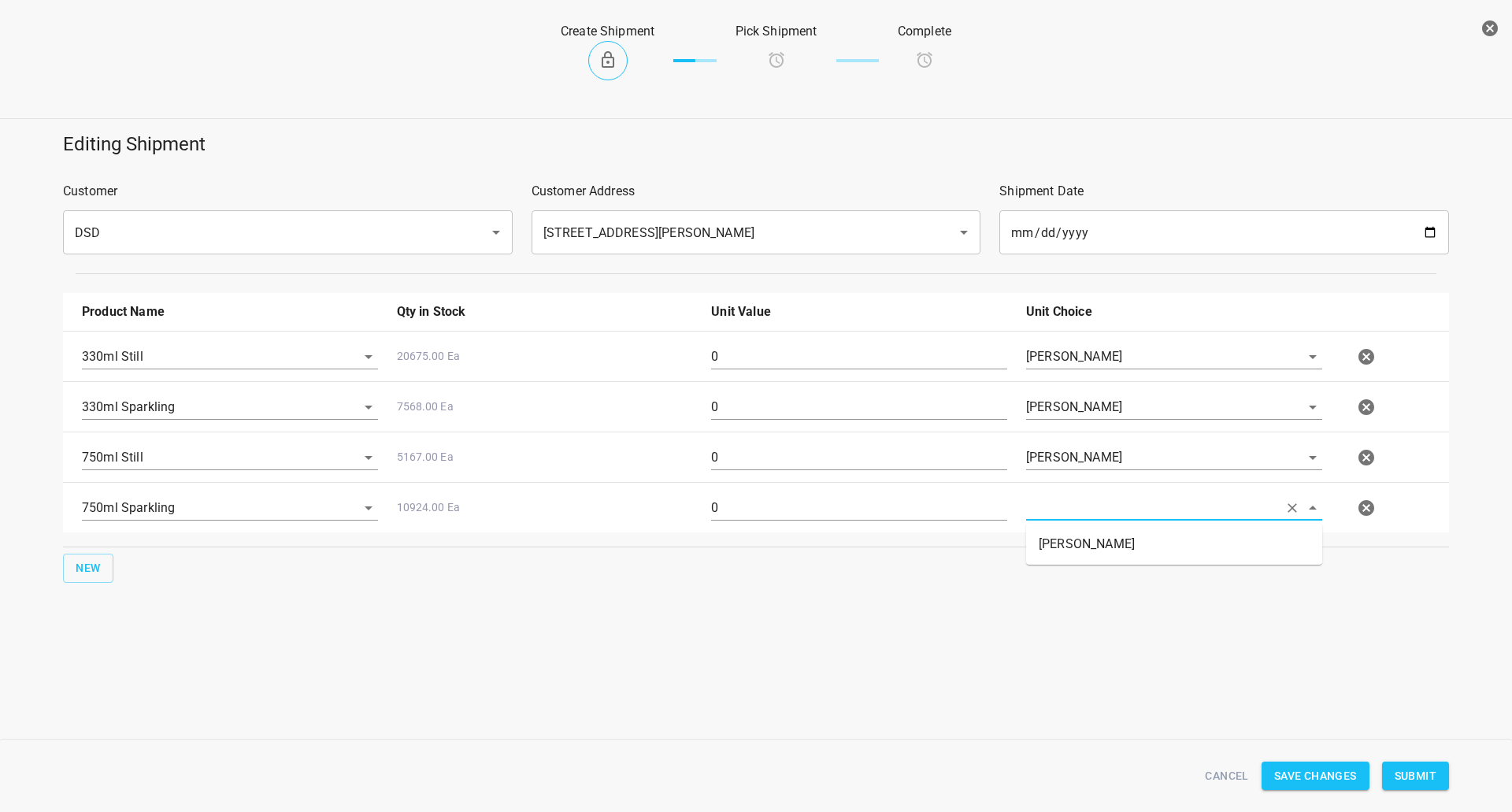
click at [1135, 502] on input "text" at bounding box center [1152, 507] width 252 height 24
click at [1135, 540] on li "[PERSON_NAME]" at bounding box center [1174, 544] width 296 height 28
type input "[PERSON_NAME]"
click at [767, 366] on input "0" at bounding box center [859, 357] width 296 height 25
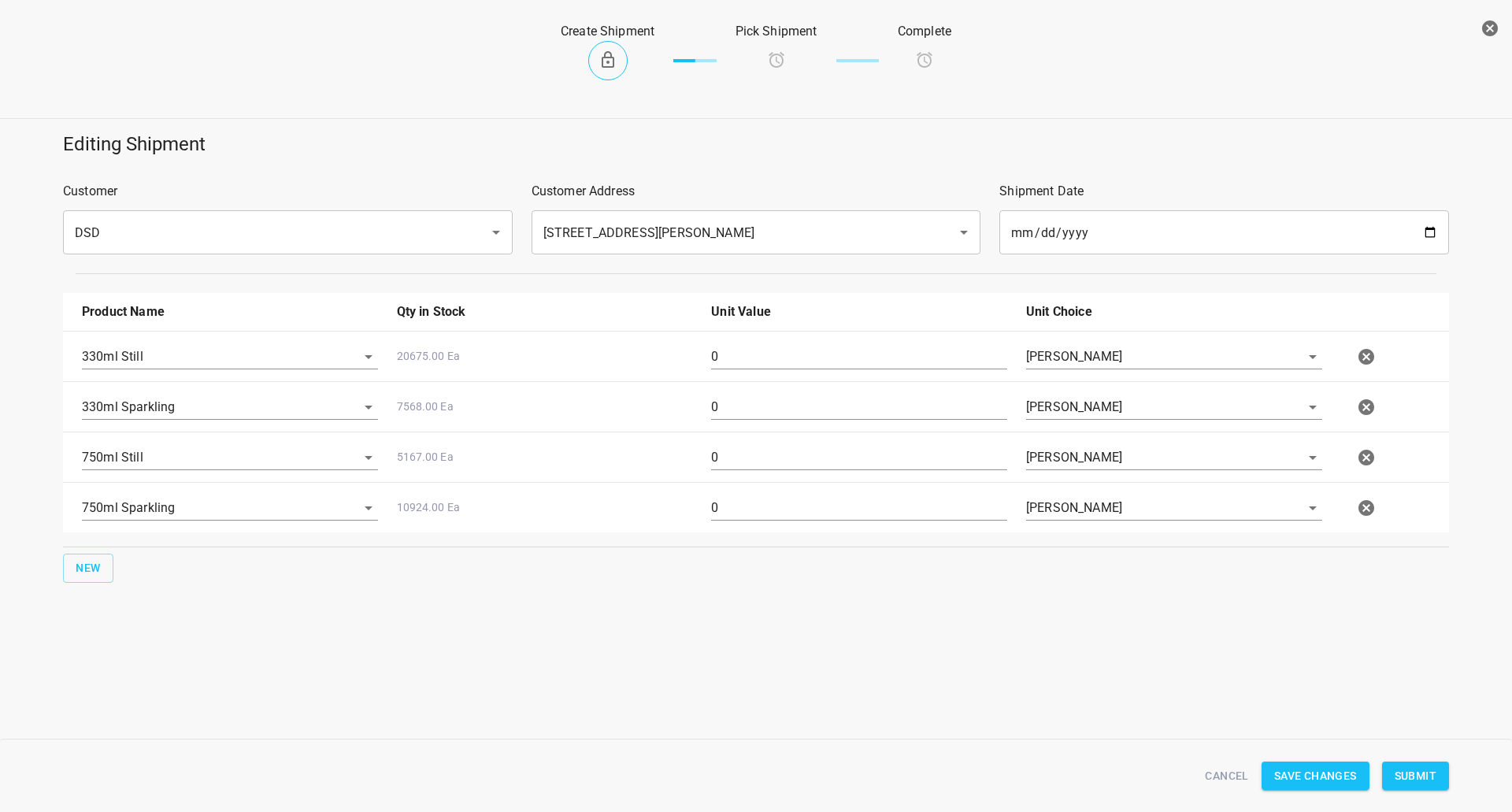
click at [794, 444] on div "0" at bounding box center [858, 464] width 315 height 57
click at [805, 451] on input "0" at bounding box center [859, 458] width 296 height 25
click at [806, 451] on input "0" at bounding box center [859, 458] width 296 height 25
type input "4"
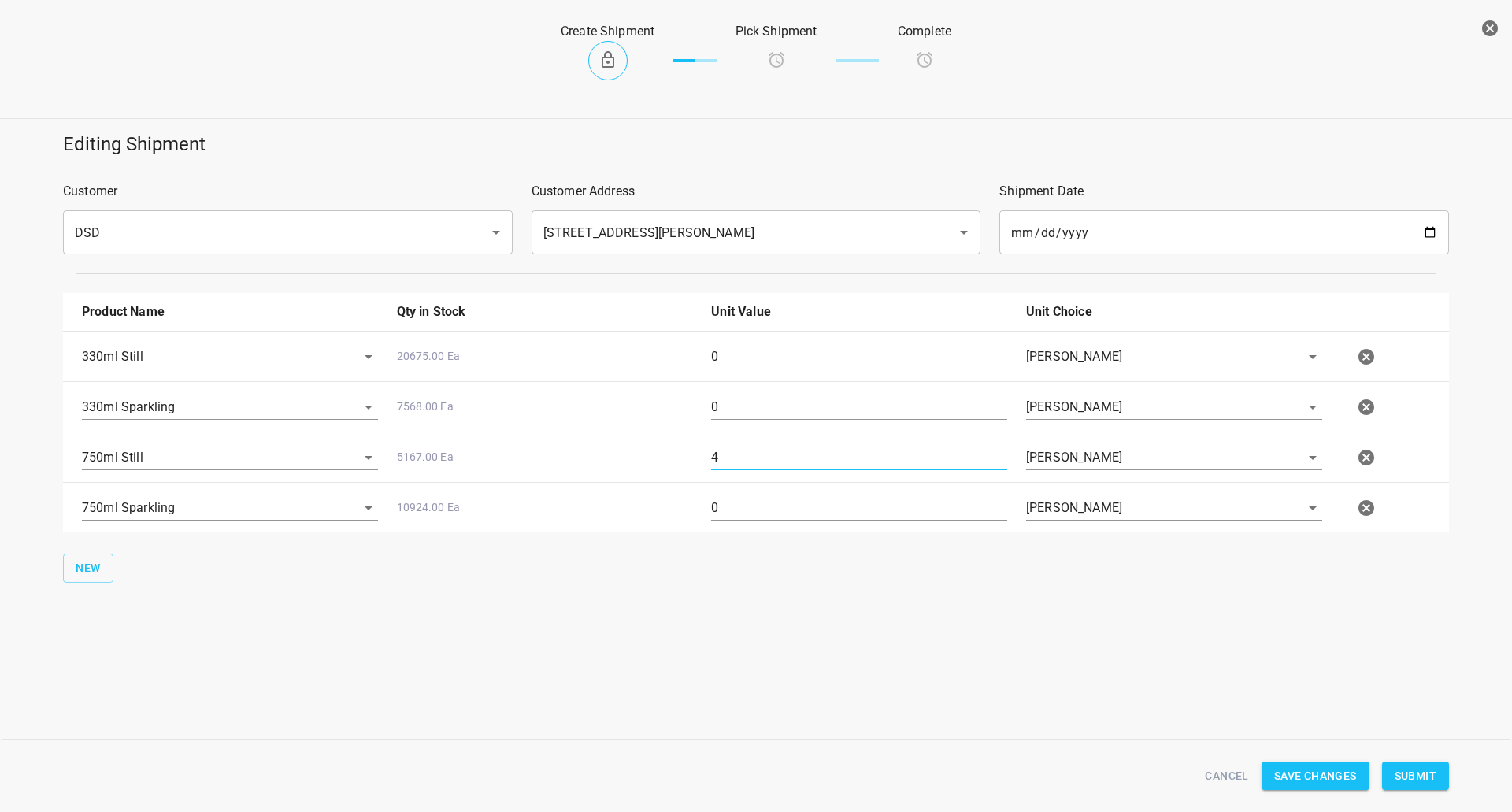
click at [754, 490] on div "0" at bounding box center [858, 514] width 315 height 57
click at [747, 503] on input "0" at bounding box center [859, 508] width 296 height 25
click at [736, 512] on input "0" at bounding box center [859, 508] width 296 height 25
type input "3"
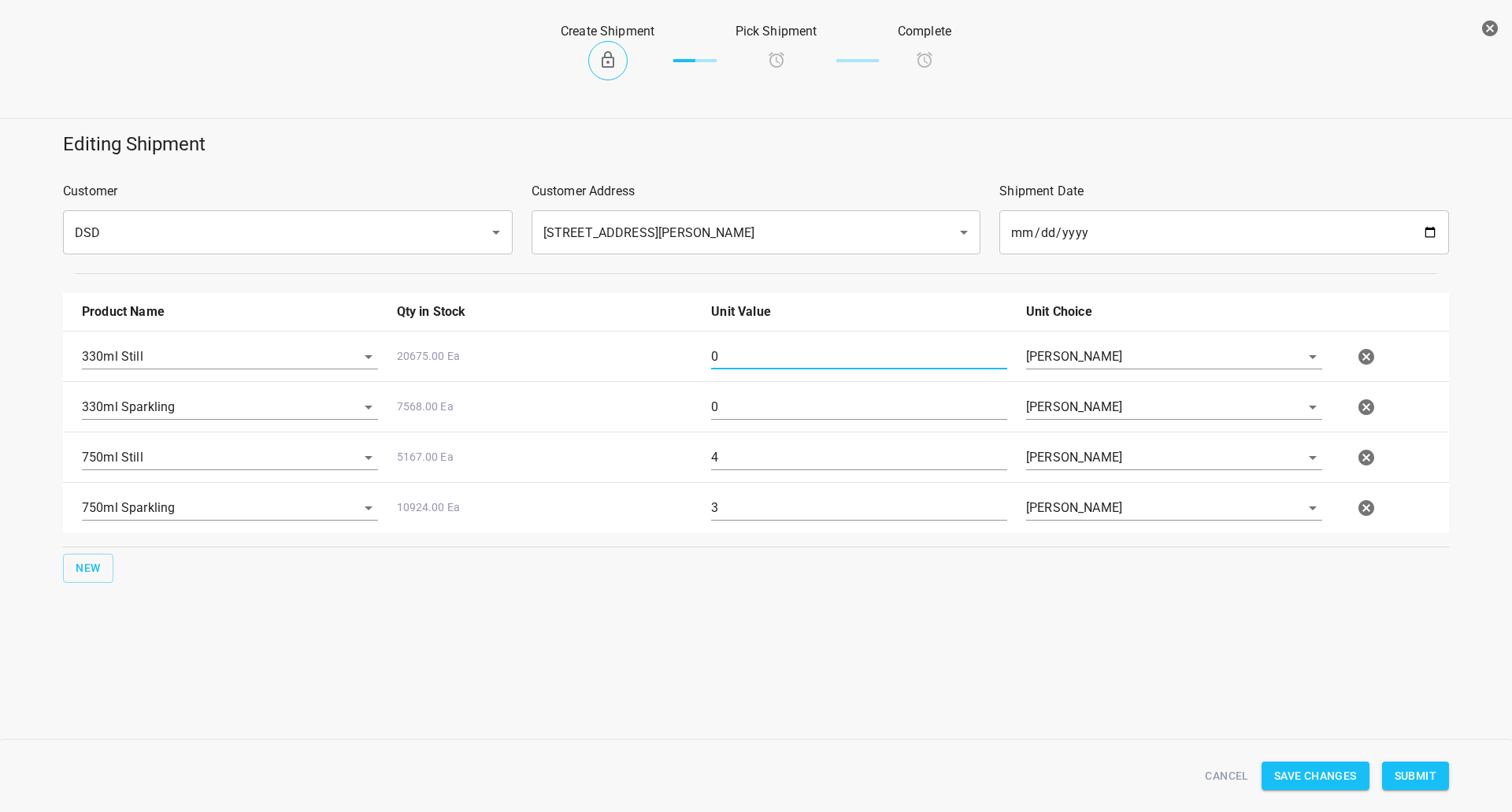
click at [827, 359] on input "0" at bounding box center [859, 357] width 296 height 25
type input "10"
click at [736, 411] on input "0" at bounding box center [859, 407] width 296 height 25
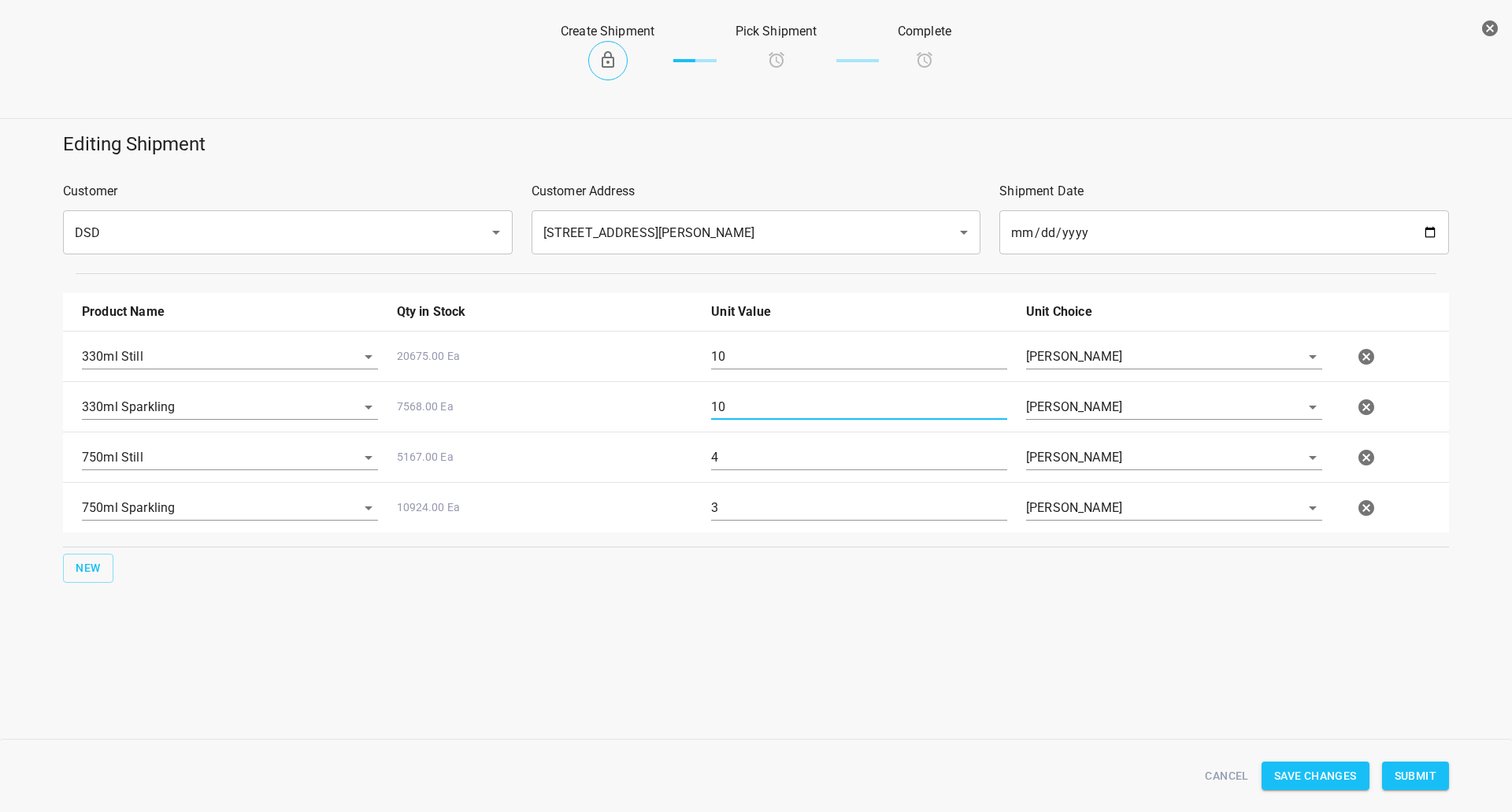
type input "10"
click at [756, 454] on input "4" at bounding box center [859, 458] width 296 height 25
type input "9"
click at [750, 504] on input "3" at bounding box center [859, 508] width 296 height 25
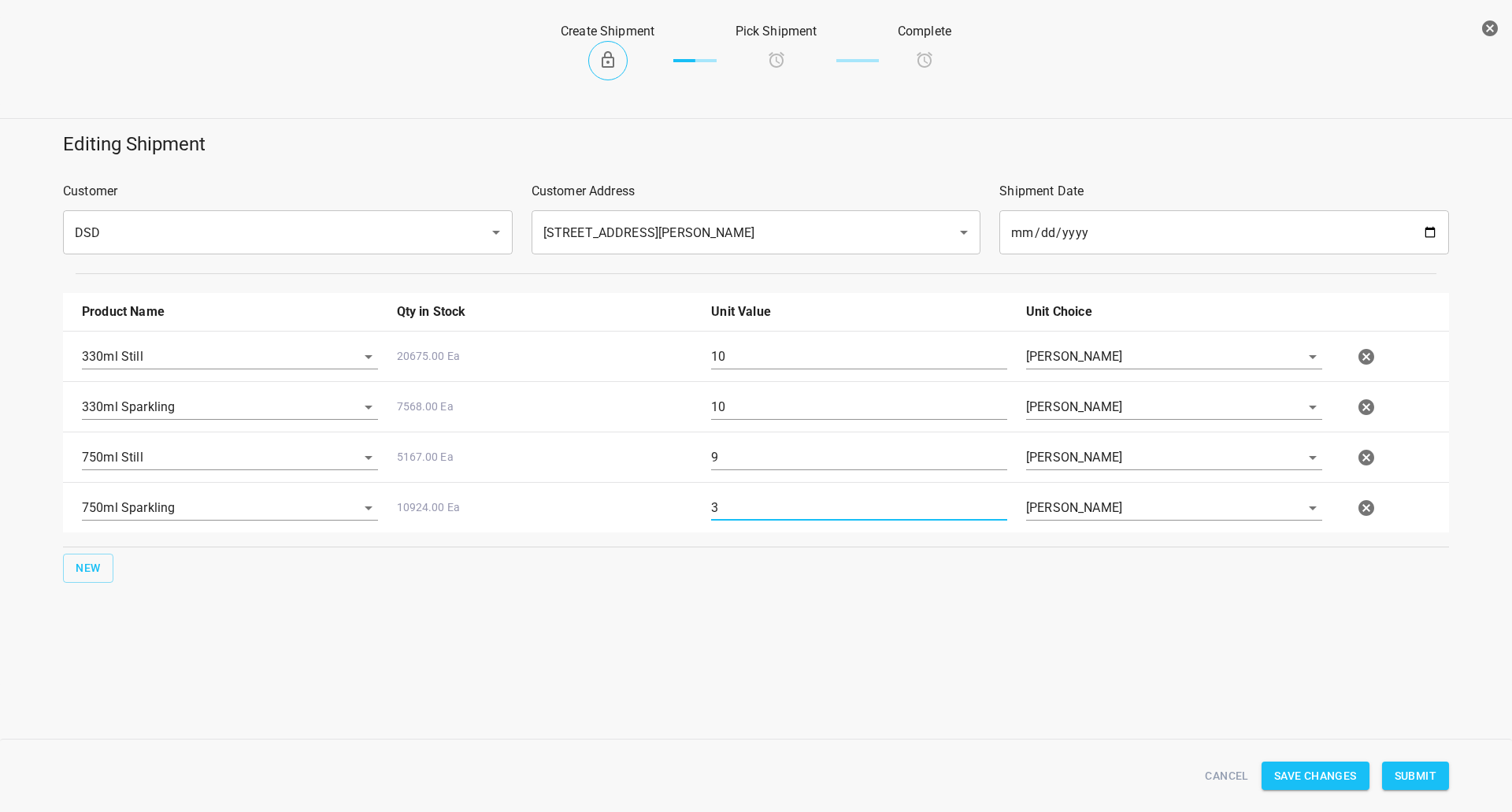
click at [750, 504] on input "3" at bounding box center [859, 508] width 296 height 25
type input "4"
click at [1232, 86] on div "Create Shipment Pick Shipment Complete" at bounding box center [756, 61] width 1537 height 115
click at [1418, 775] on span "Submit" at bounding box center [1415, 776] width 41 height 19
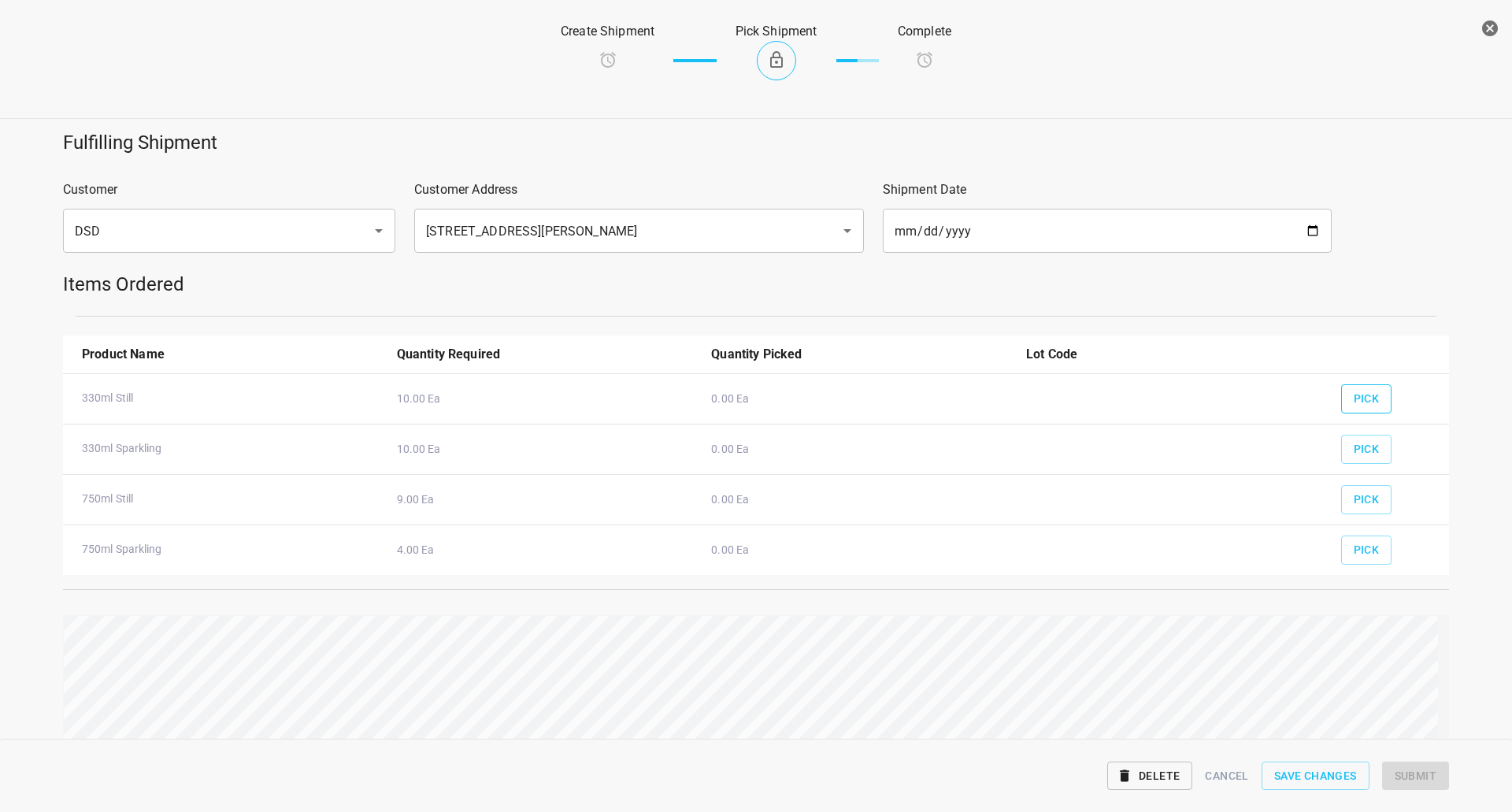
click at [1363, 385] on button "Pick" at bounding box center [1366, 399] width 51 height 29
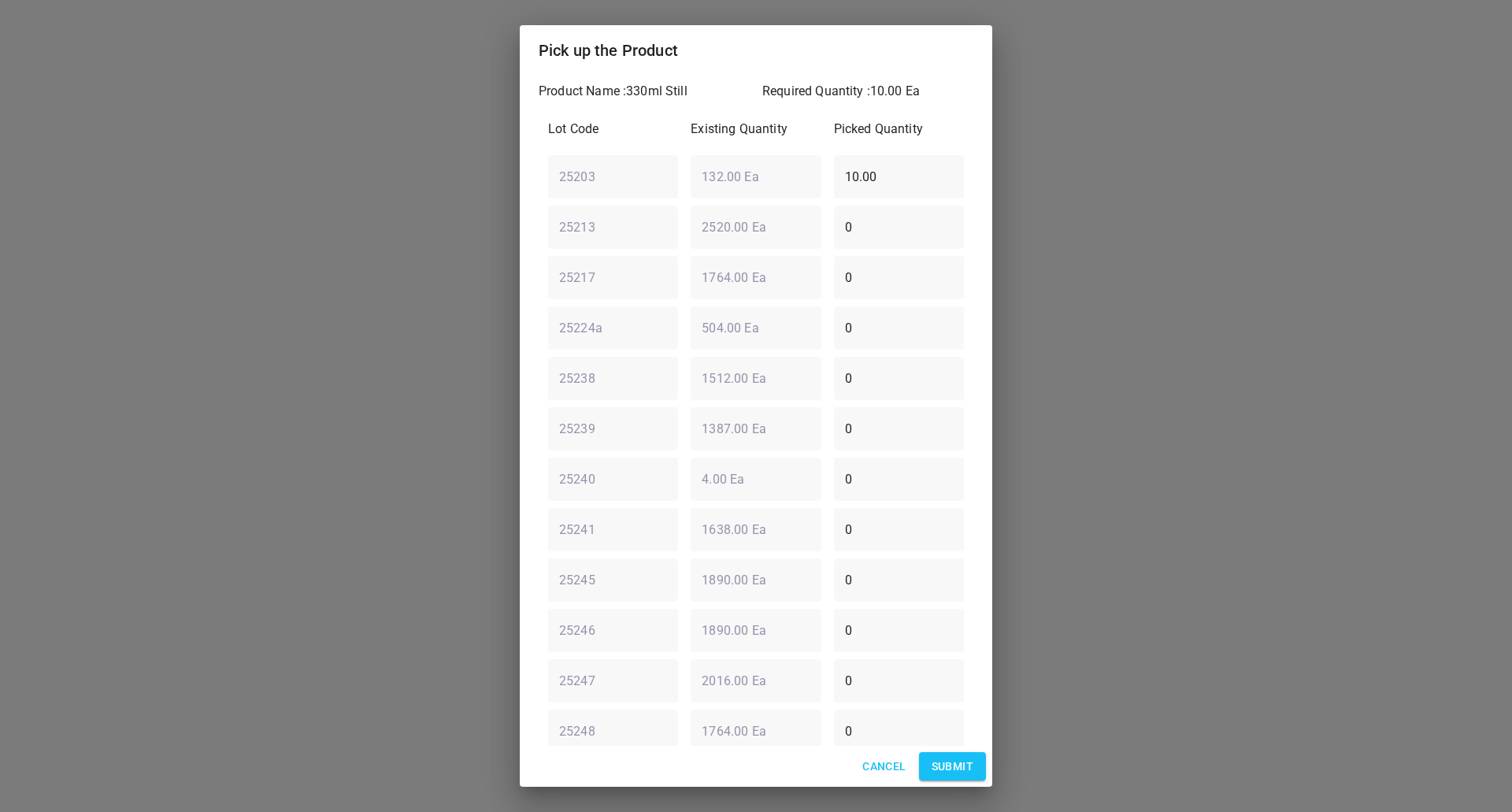
click at [875, 757] on span "Cancel" at bounding box center [883, 767] width 43 height 19
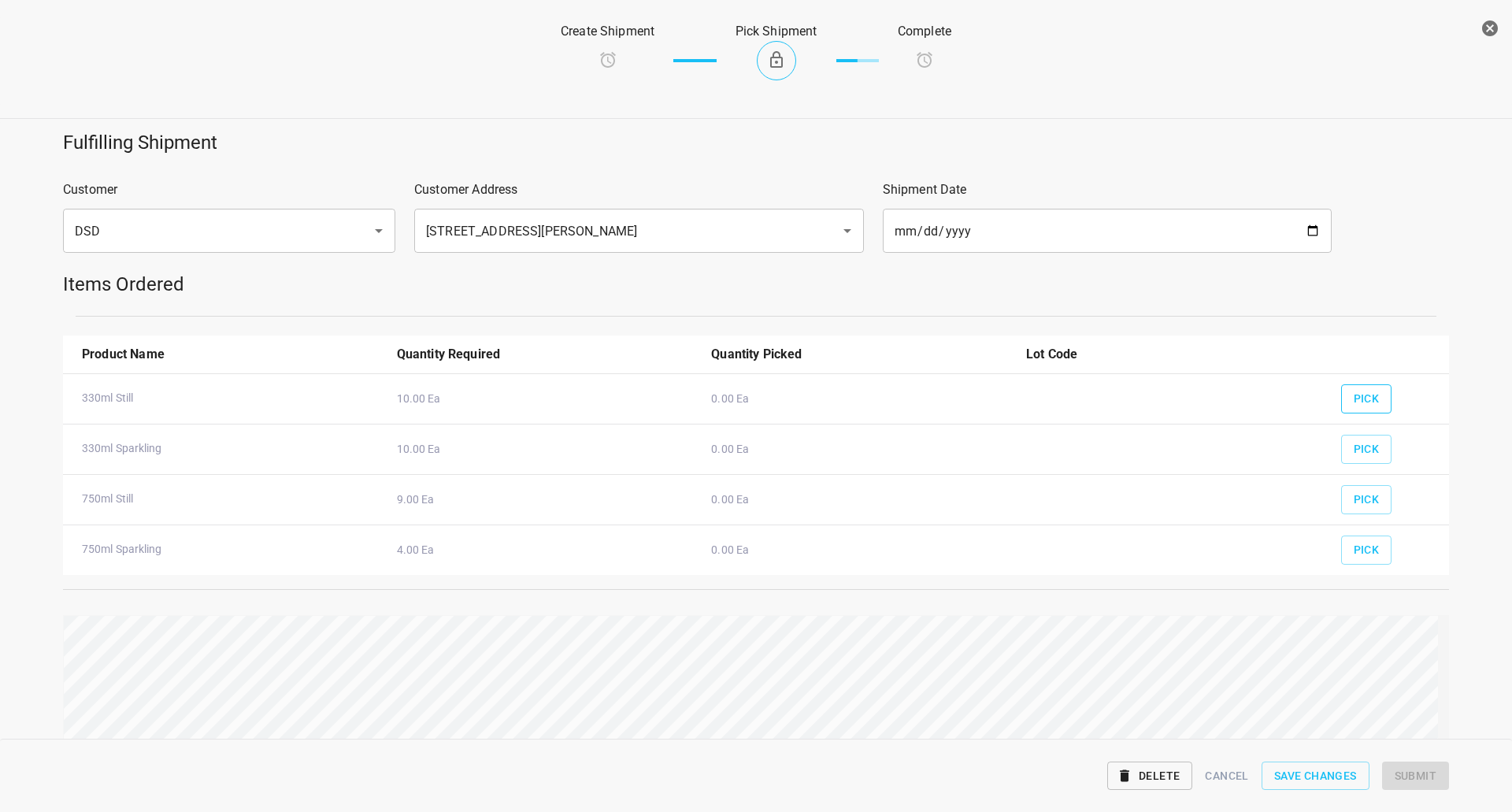
click at [1353, 400] on span "Pick" at bounding box center [1366, 398] width 26 height 19
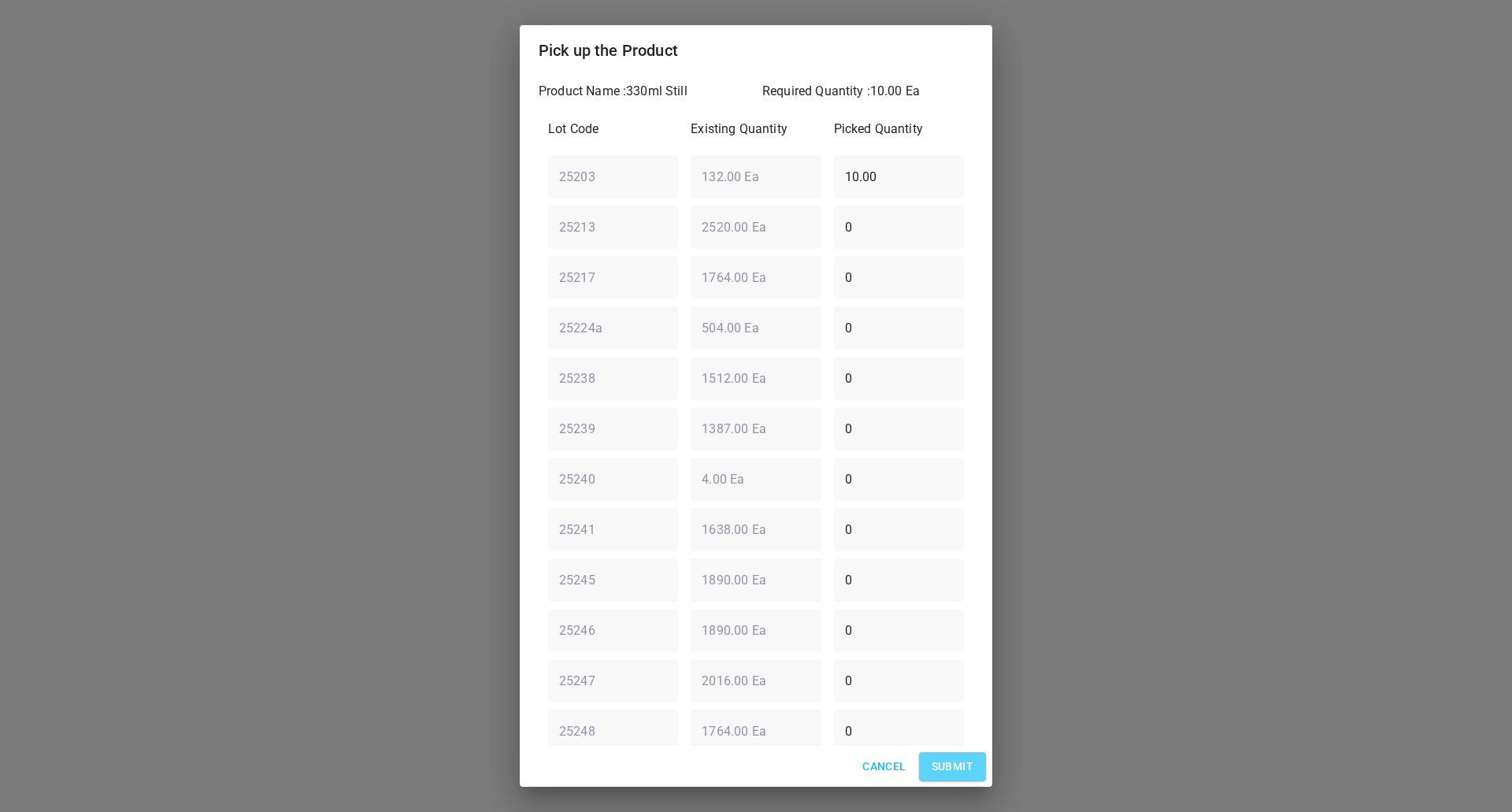
click at [967, 762] on span "Submit" at bounding box center [952, 767] width 41 height 19
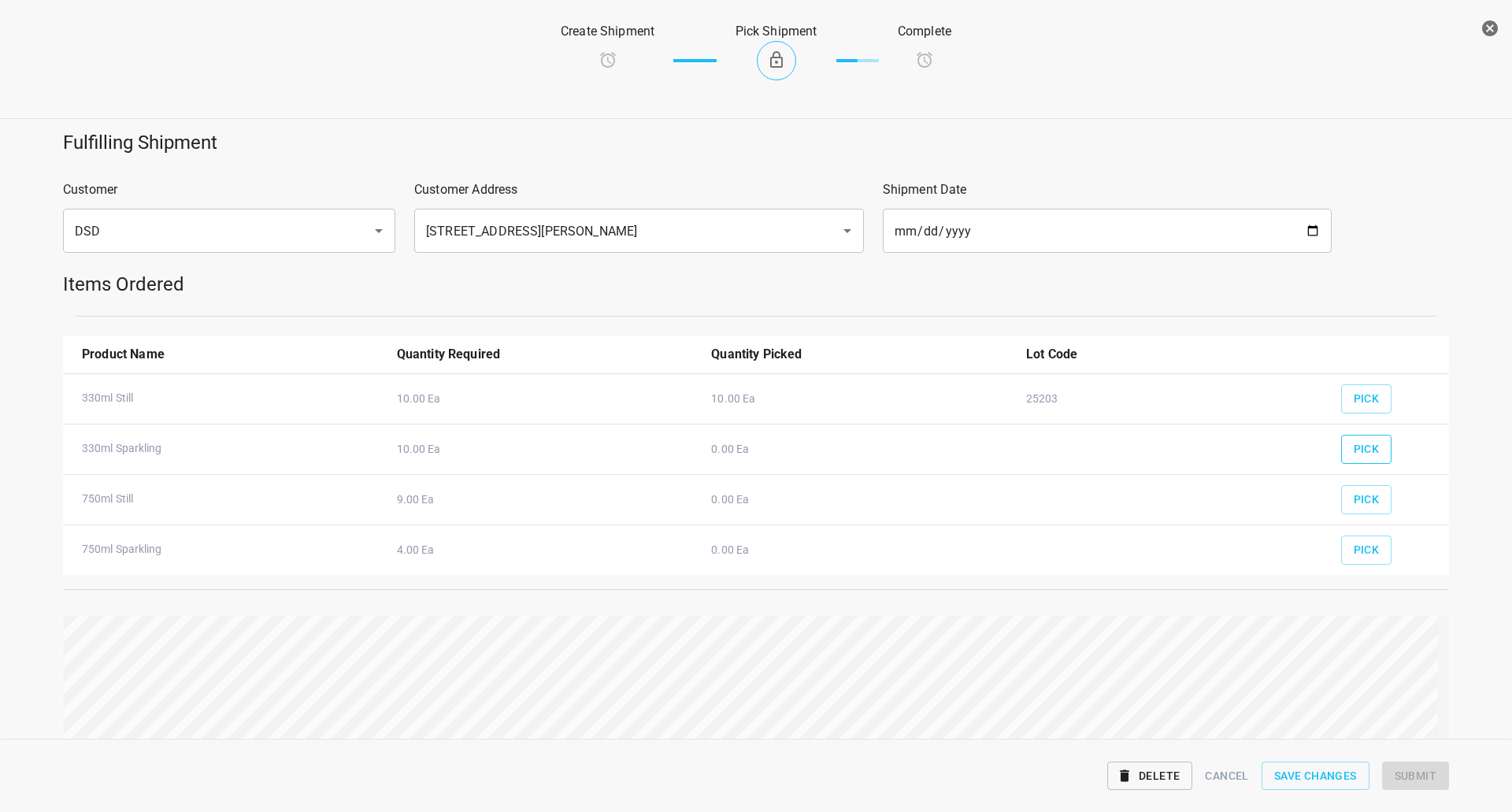
click at [1358, 459] on button "Pick" at bounding box center [1366, 449] width 51 height 29
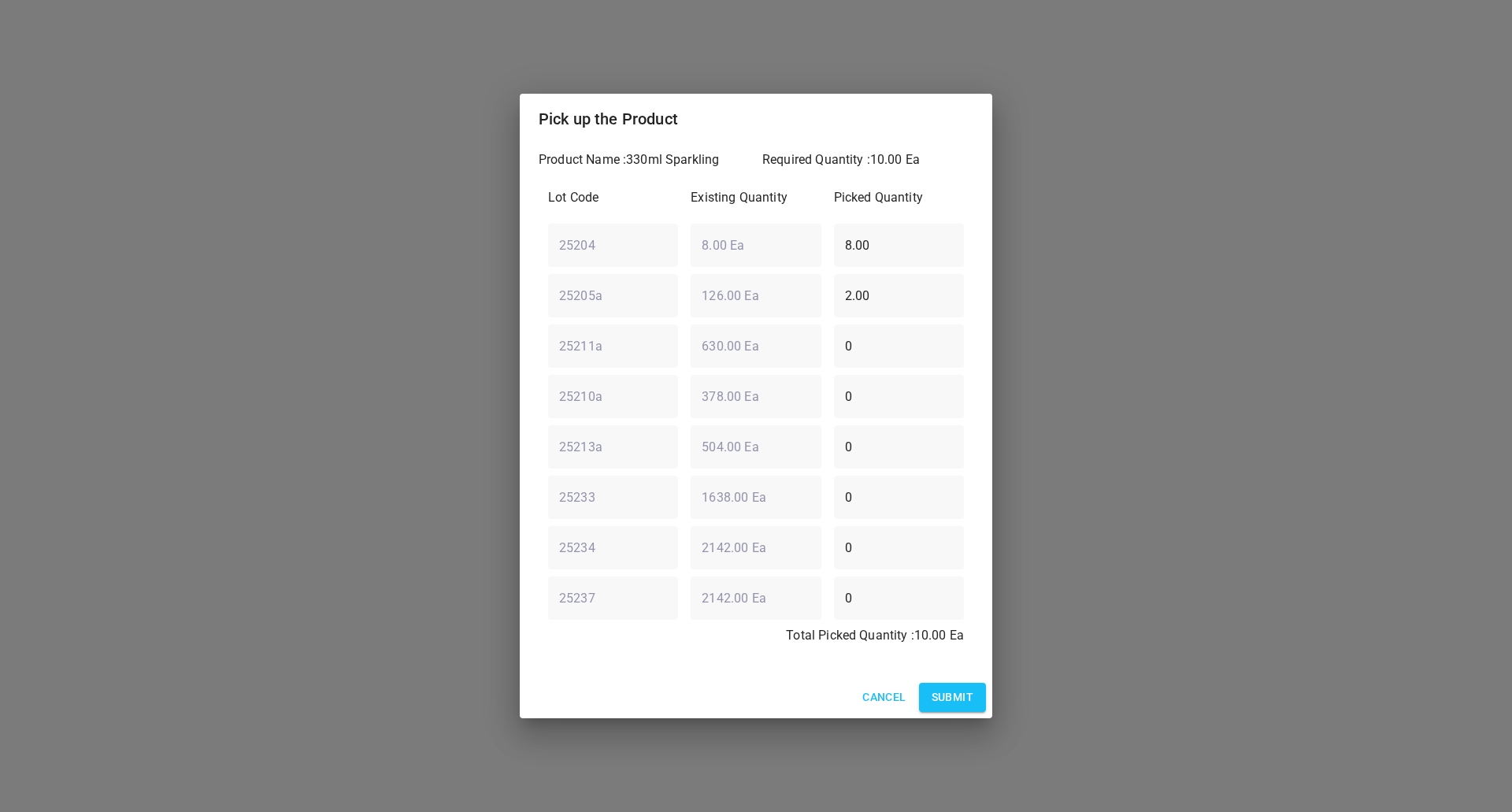
drag, startPoint x: 893, startPoint y: 239, endPoint x: 679, endPoint y: 239, distance: 214.0
click at [679, 239] on div "25204 ​ 8.00 Ea ​ 8.00 ​" at bounding box center [755, 244] width 428 height 57
type input "0"
click at [773, 297] on div "25205a ​ 126.00 Ea ​ 2.00 ​" at bounding box center [755, 295] width 428 height 57
type input "0"
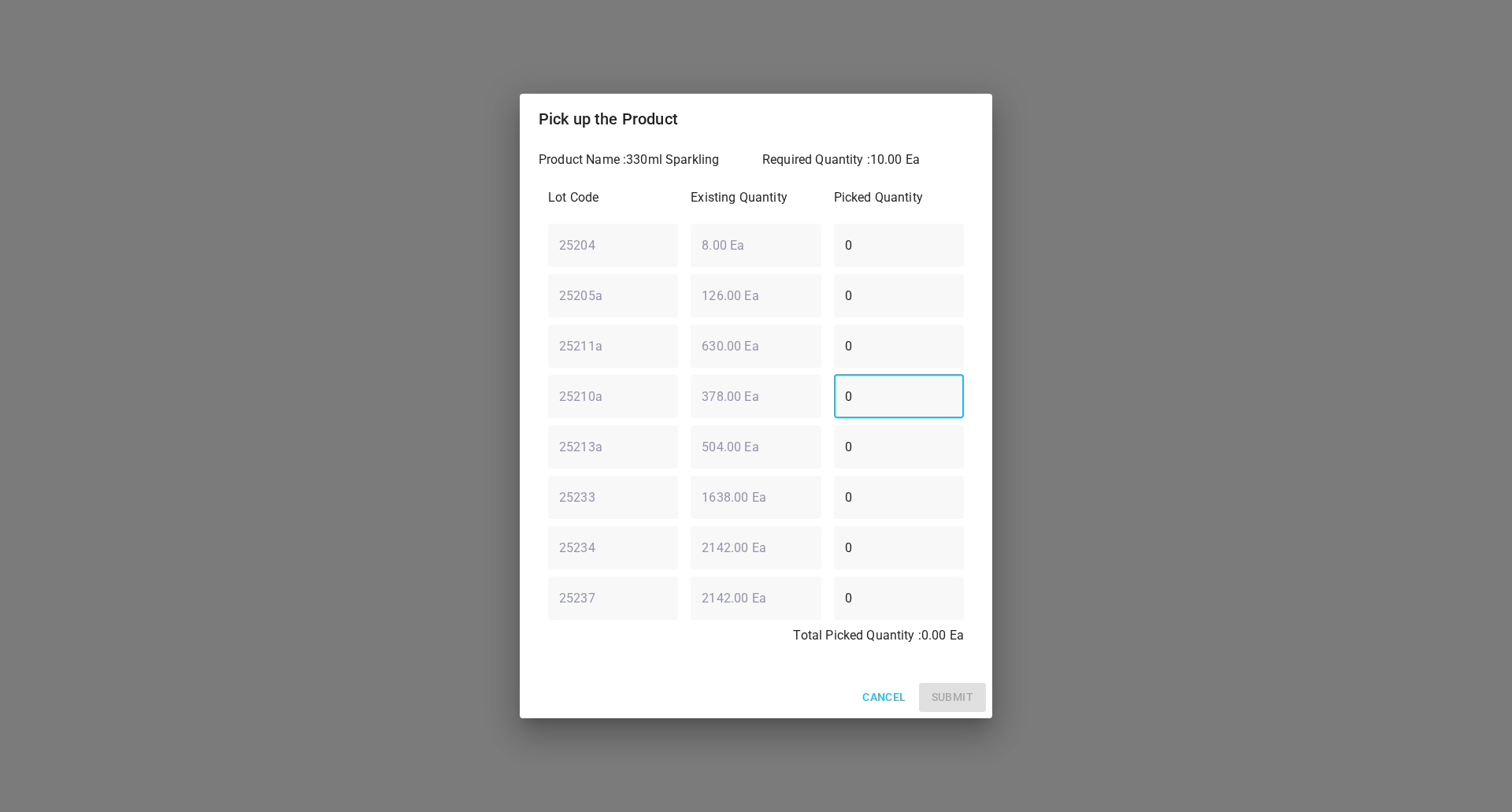
click at [710, 389] on div "25210a ​ 378.00 Ea ​ 0 ​" at bounding box center [755, 395] width 428 height 57
type input "10"
drag, startPoint x: 952, startPoint y: 706, endPoint x: 961, endPoint y: 698, distance: 12.0
click at [952, 704] on span "Submit" at bounding box center [952, 698] width 41 height 19
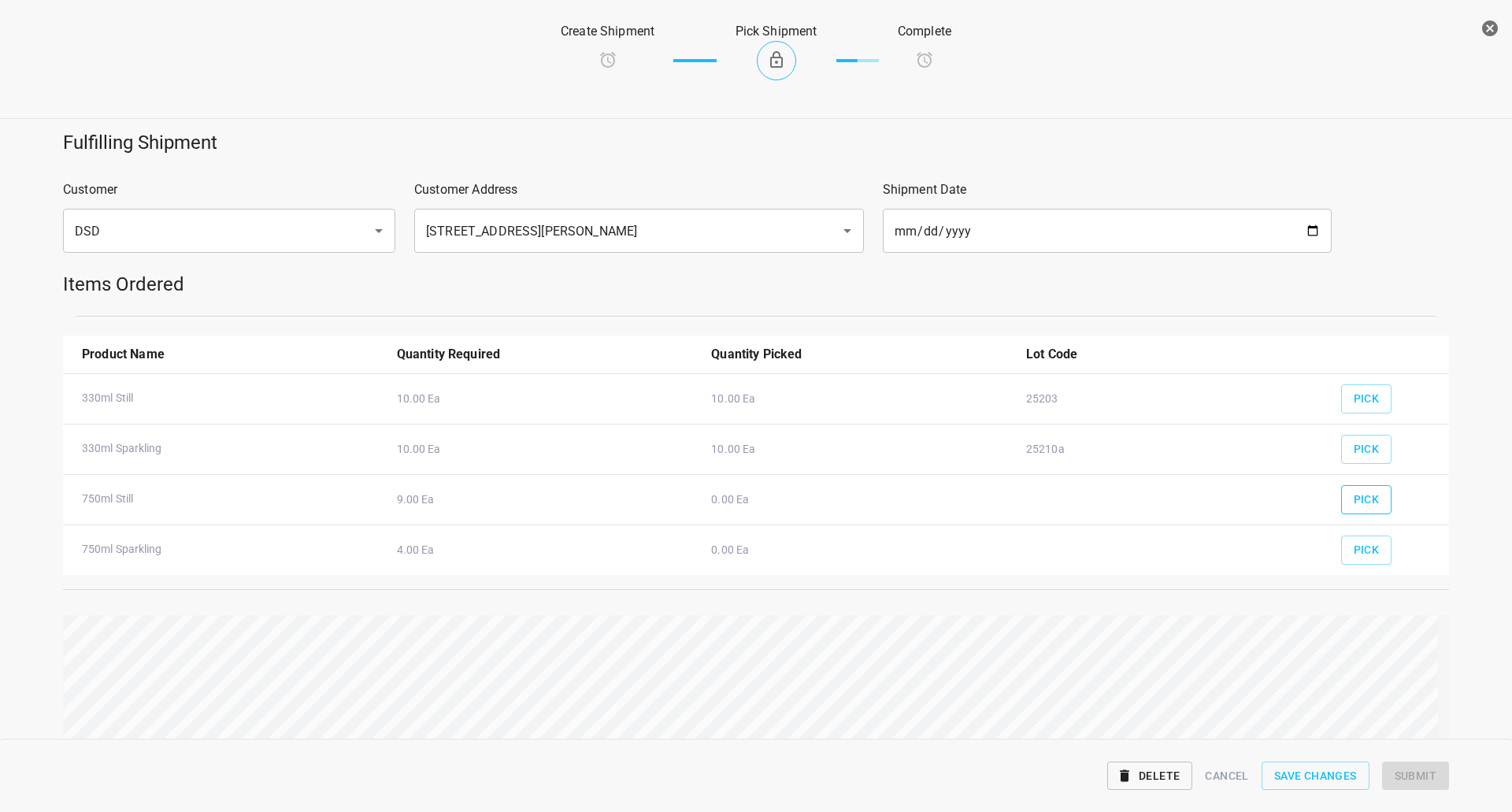
click at [1367, 493] on button "Pick" at bounding box center [1366, 499] width 51 height 29
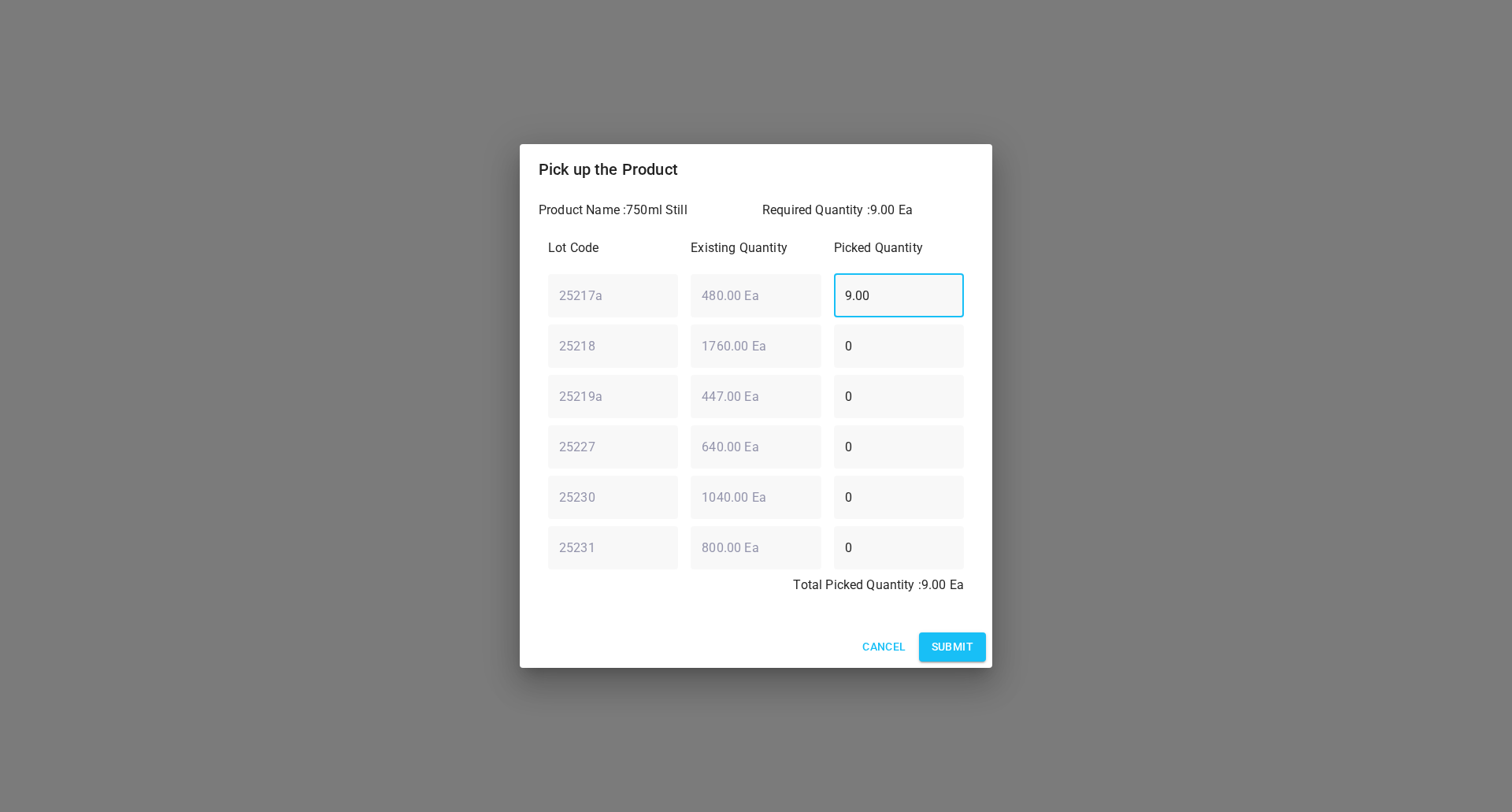
drag, startPoint x: 545, startPoint y: 323, endPoint x: 522, endPoint y: 328, distance: 23.5
click at [522, 328] on div "Product Name : 750ml Still Required Quantity : 9.00 Ea Lot Code Existing Quanti…" at bounding box center [755, 410] width 472 height 432
type input "0"
click at [570, 432] on div "Lot Code Existing Quantity Picked Quantity 25217a ​ 480.00 Ea ​ 0 ​ 25218 ​ 176…" at bounding box center [756, 421] width 435 height 385
type input "9"
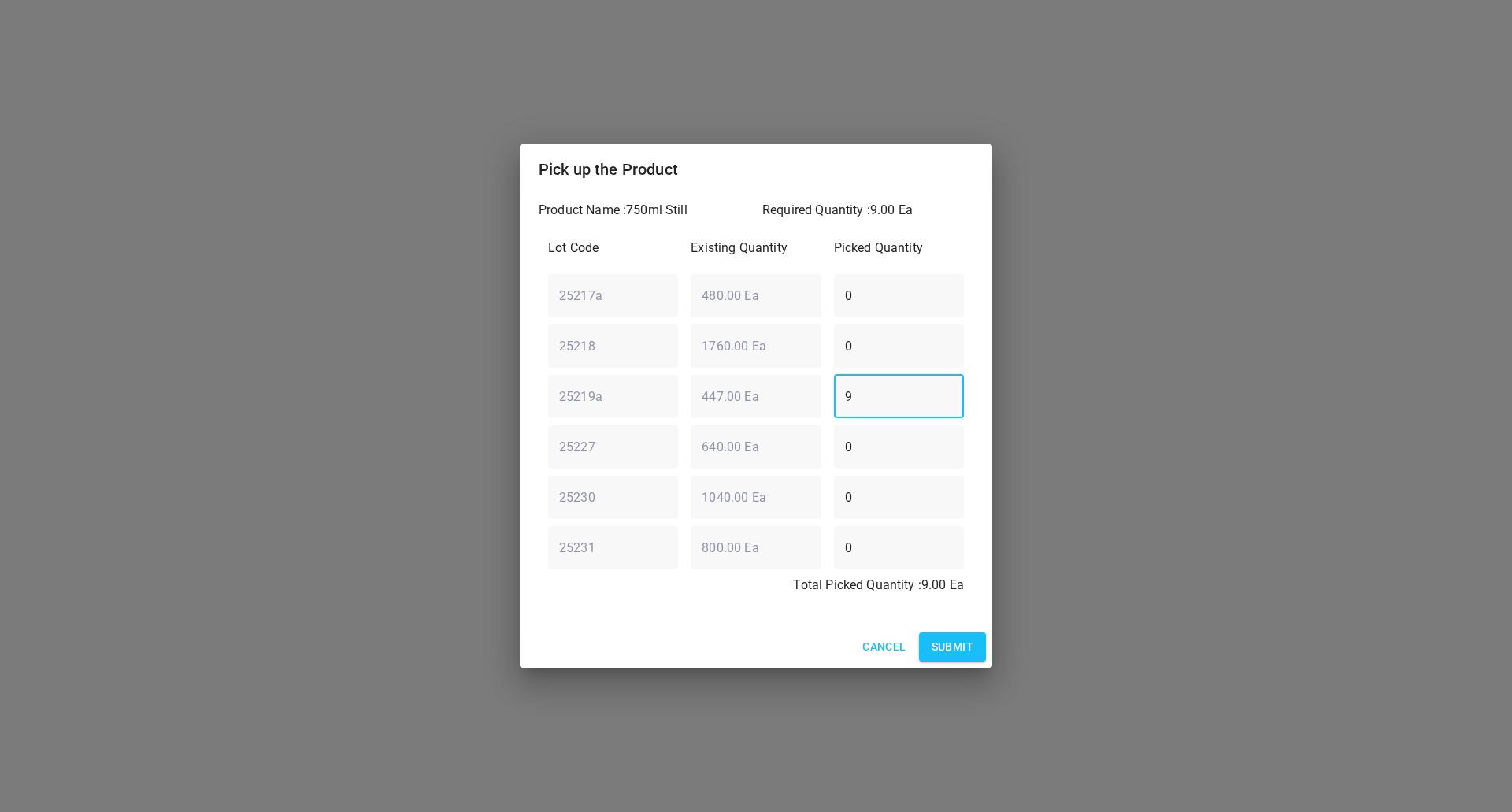
click at [948, 632] on button "Submit" at bounding box center [952, 647] width 67 height 29
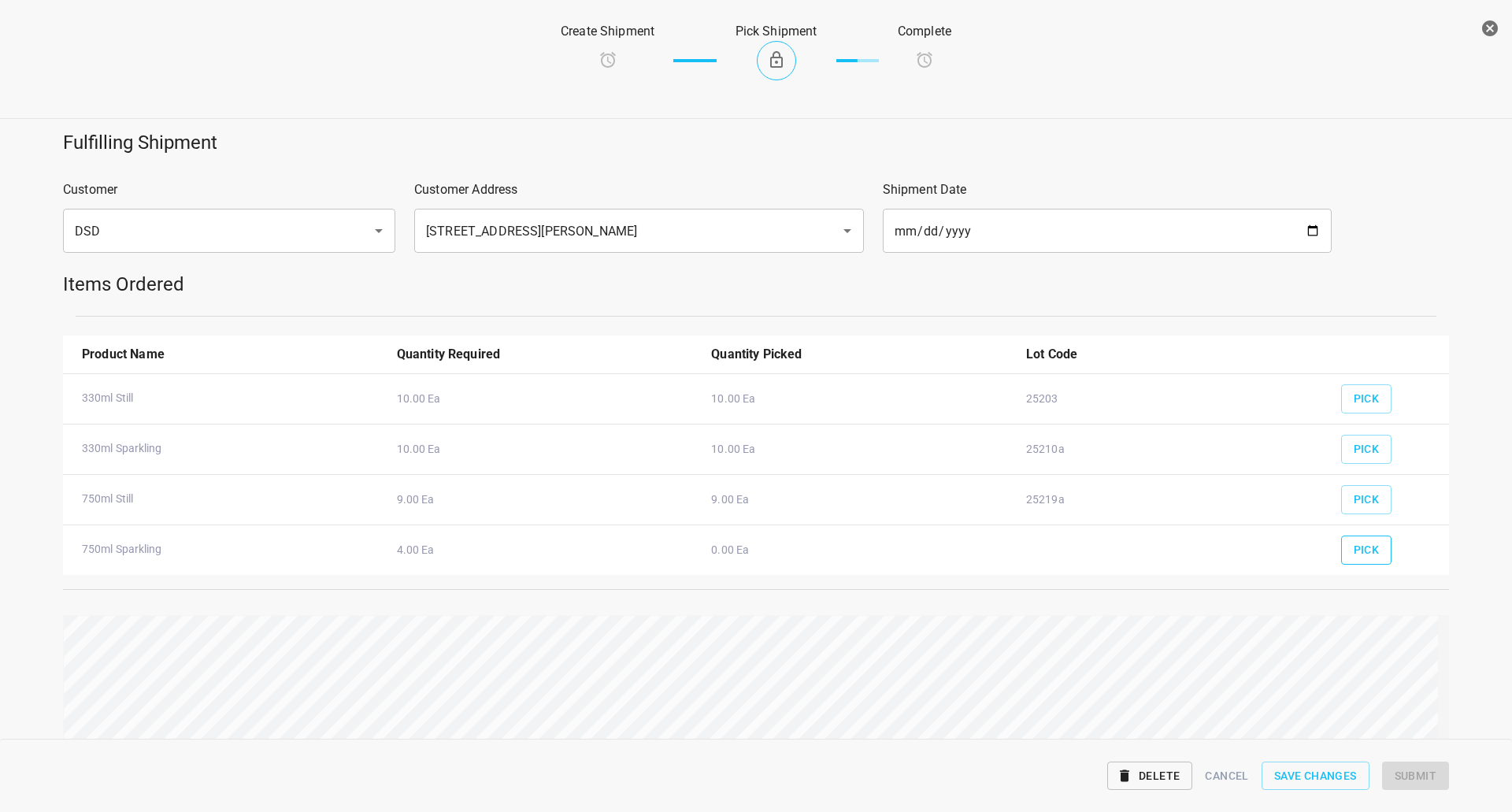
click at [1341, 556] on button "Pick" at bounding box center [1366, 550] width 51 height 29
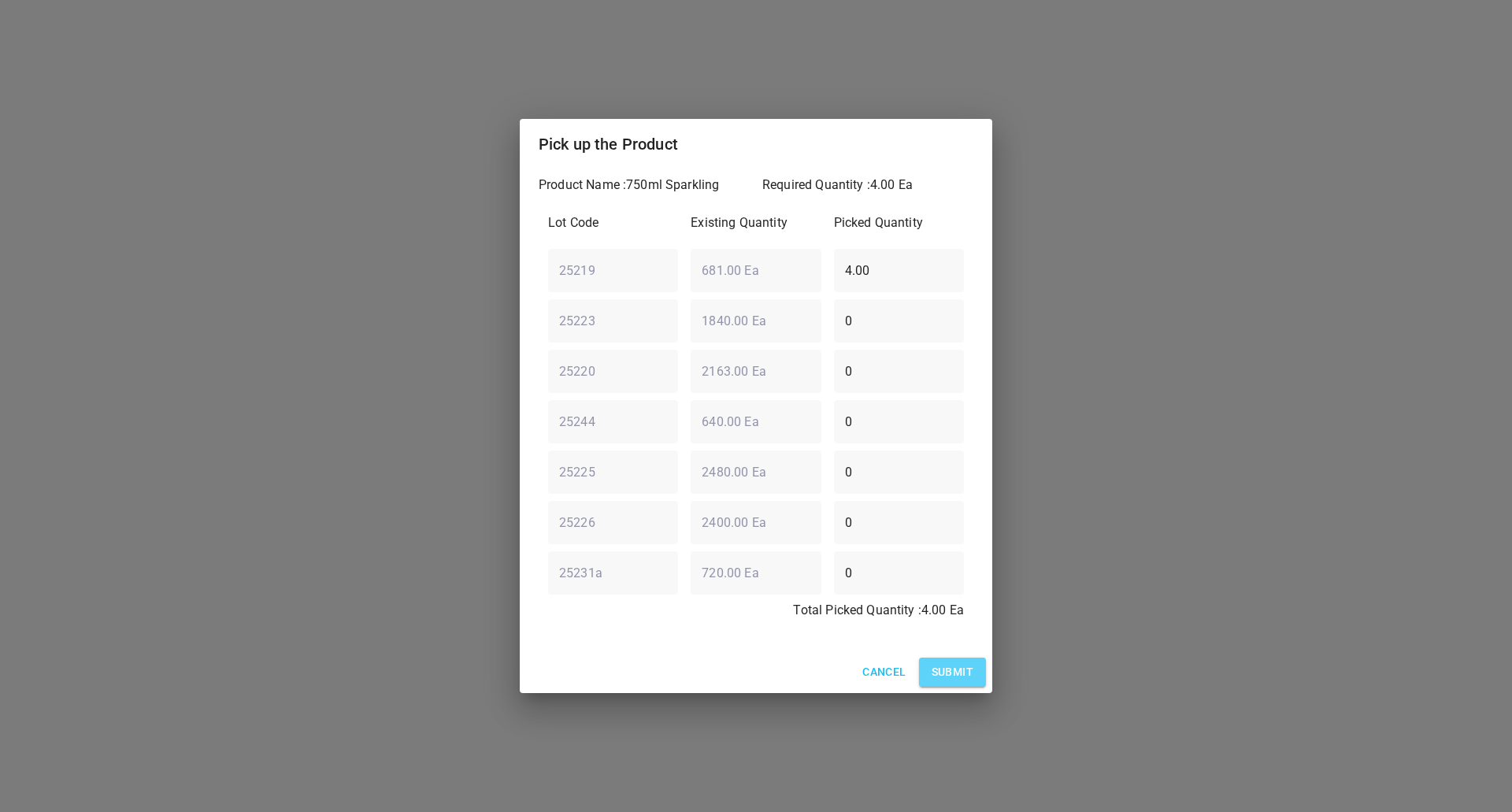
click at [970, 682] on button "Submit" at bounding box center [952, 672] width 67 height 29
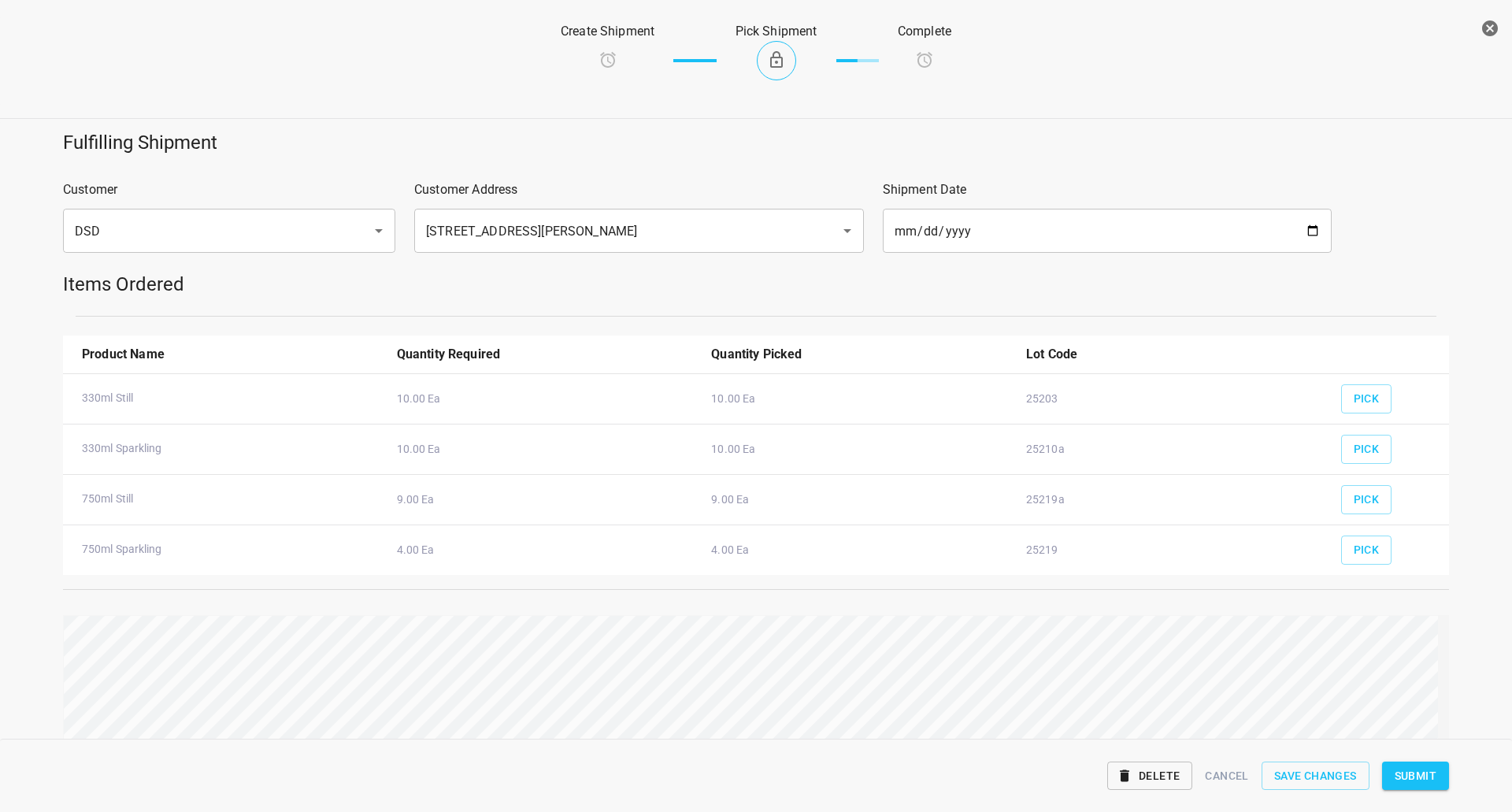
click at [1423, 776] on span "Submit" at bounding box center [1415, 776] width 41 height 19
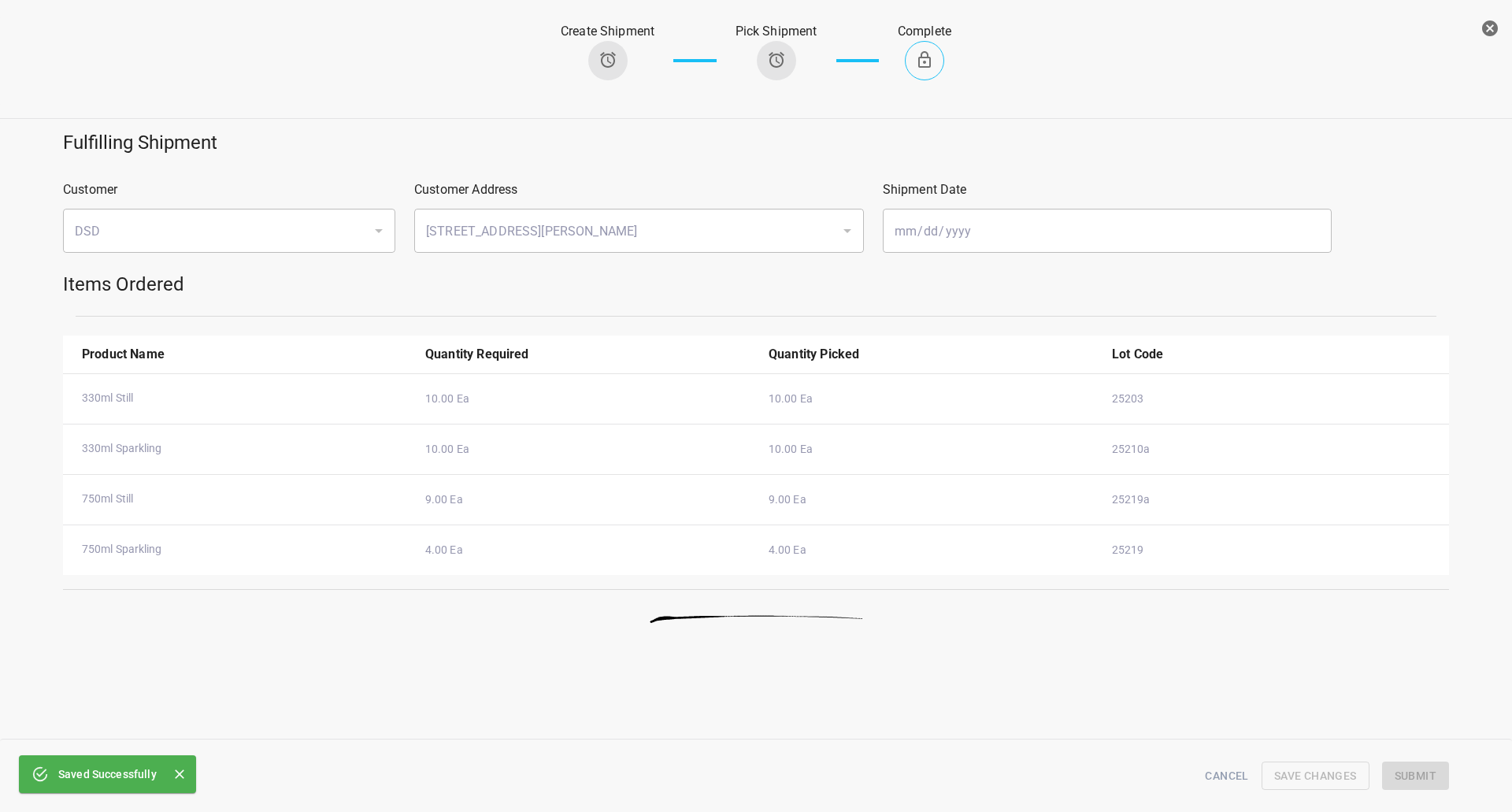
drag, startPoint x: 1488, startPoint y: 28, endPoint x: 794, endPoint y: 62, distance: 694.8
click at [1488, 27] on icon "button" at bounding box center [1490, 29] width 19 height 19
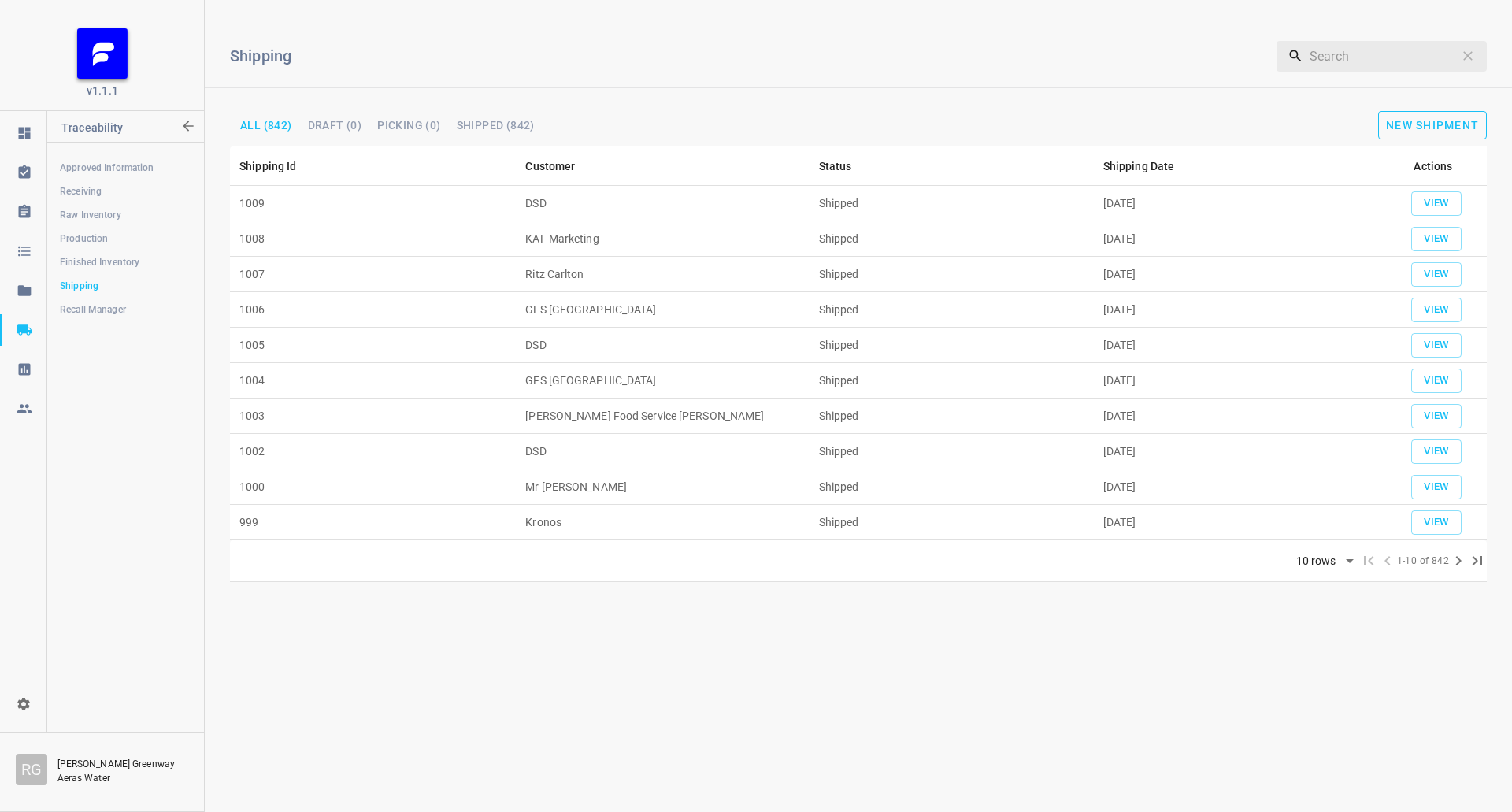
click at [1459, 129] on span "New Shipment" at bounding box center [1432, 125] width 93 height 13
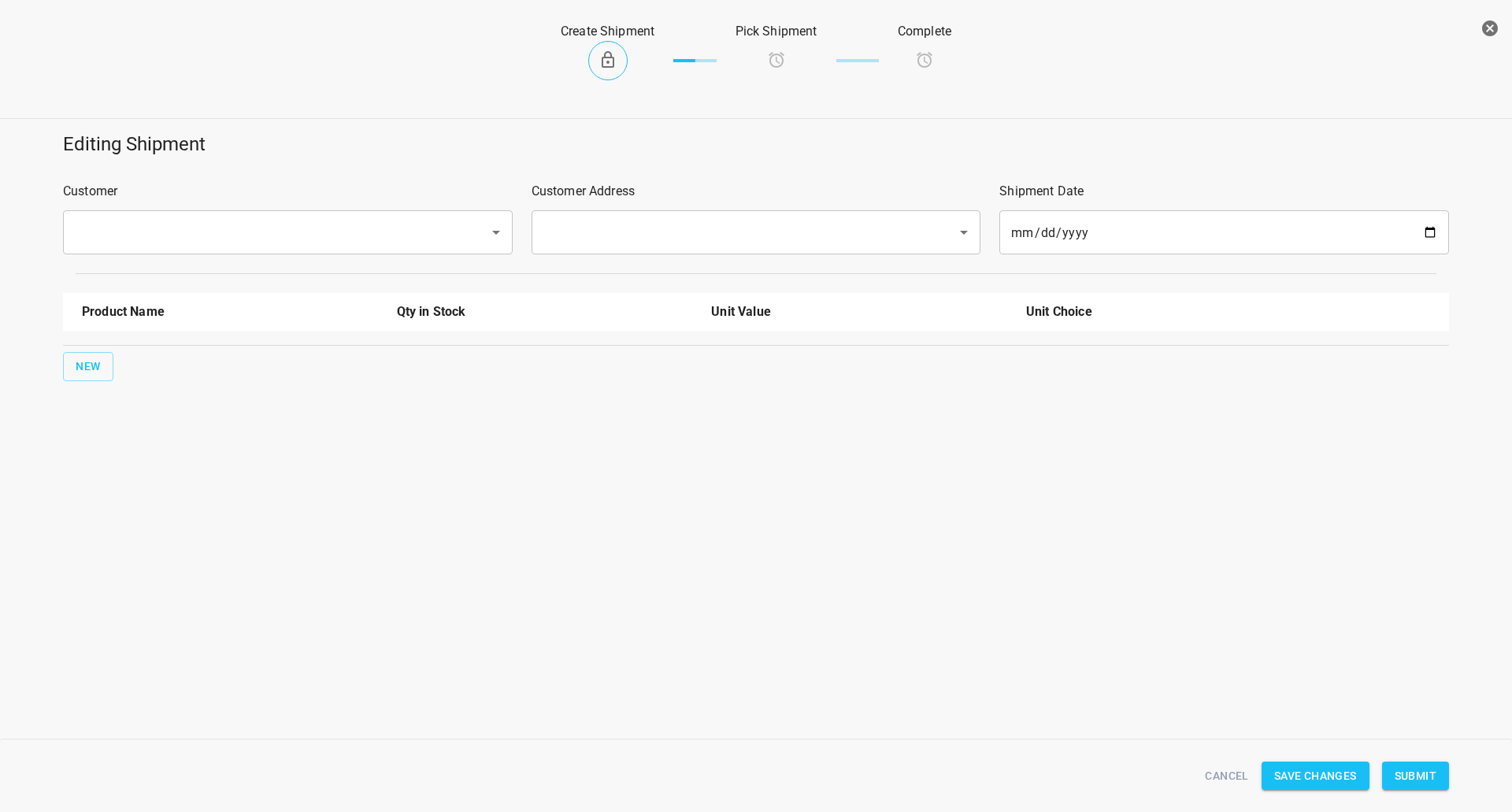
click at [322, 220] on input "text" at bounding box center [265, 232] width 391 height 30
click at [256, 273] on li "DSD" at bounding box center [287, 277] width 449 height 28
type input "DSD"
click at [573, 240] on input "text" at bounding box center [734, 232] width 391 height 30
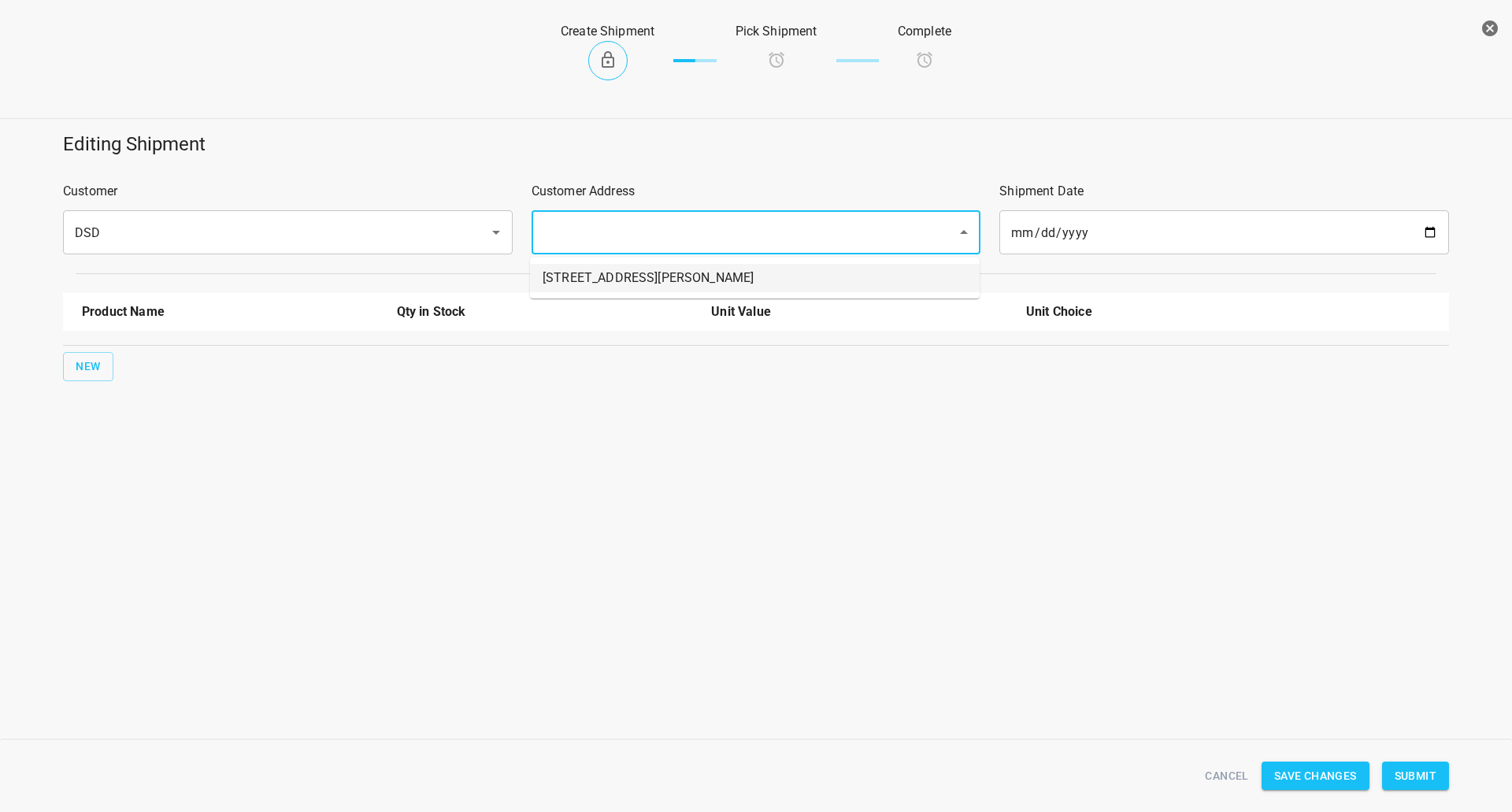
click at [582, 277] on li "[STREET_ADDRESS][PERSON_NAME]" at bounding box center [754, 277] width 449 height 28
type input "[STREET_ADDRESS][PERSON_NAME]"
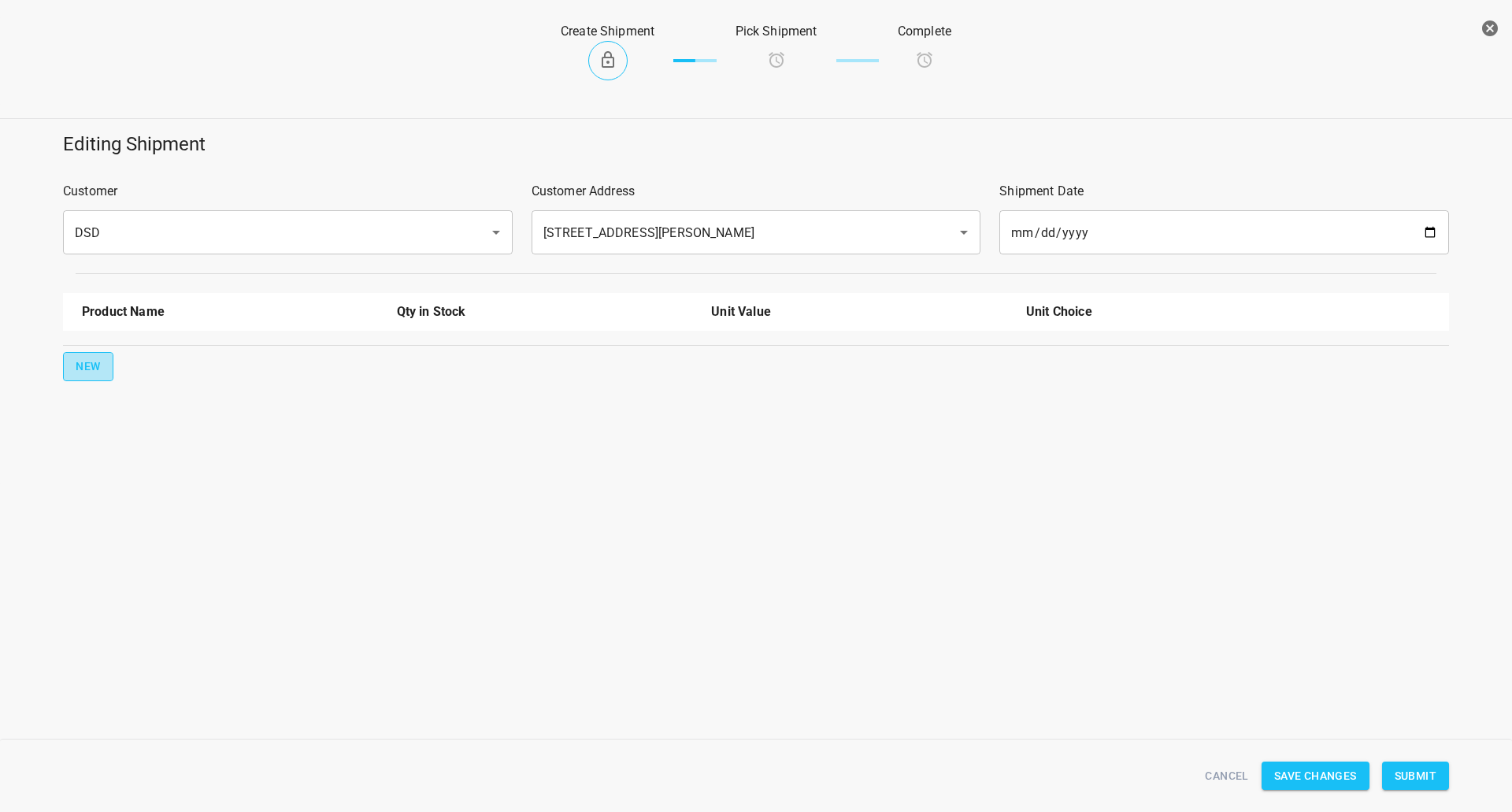
click at [79, 364] on span "New" at bounding box center [88, 367] width 25 height 19
click at [98, 361] on input "text" at bounding box center [208, 356] width 252 height 24
click at [141, 393] on li "330ml Still" at bounding box center [230, 393] width 296 height 28
type input "330ml Still"
click at [76, 397] on div "Product Name Qty in Stock Unit Value Unit Choice 330ml Still 20665.00 Ea 0 New" at bounding box center [756, 363] width 1405 height 158
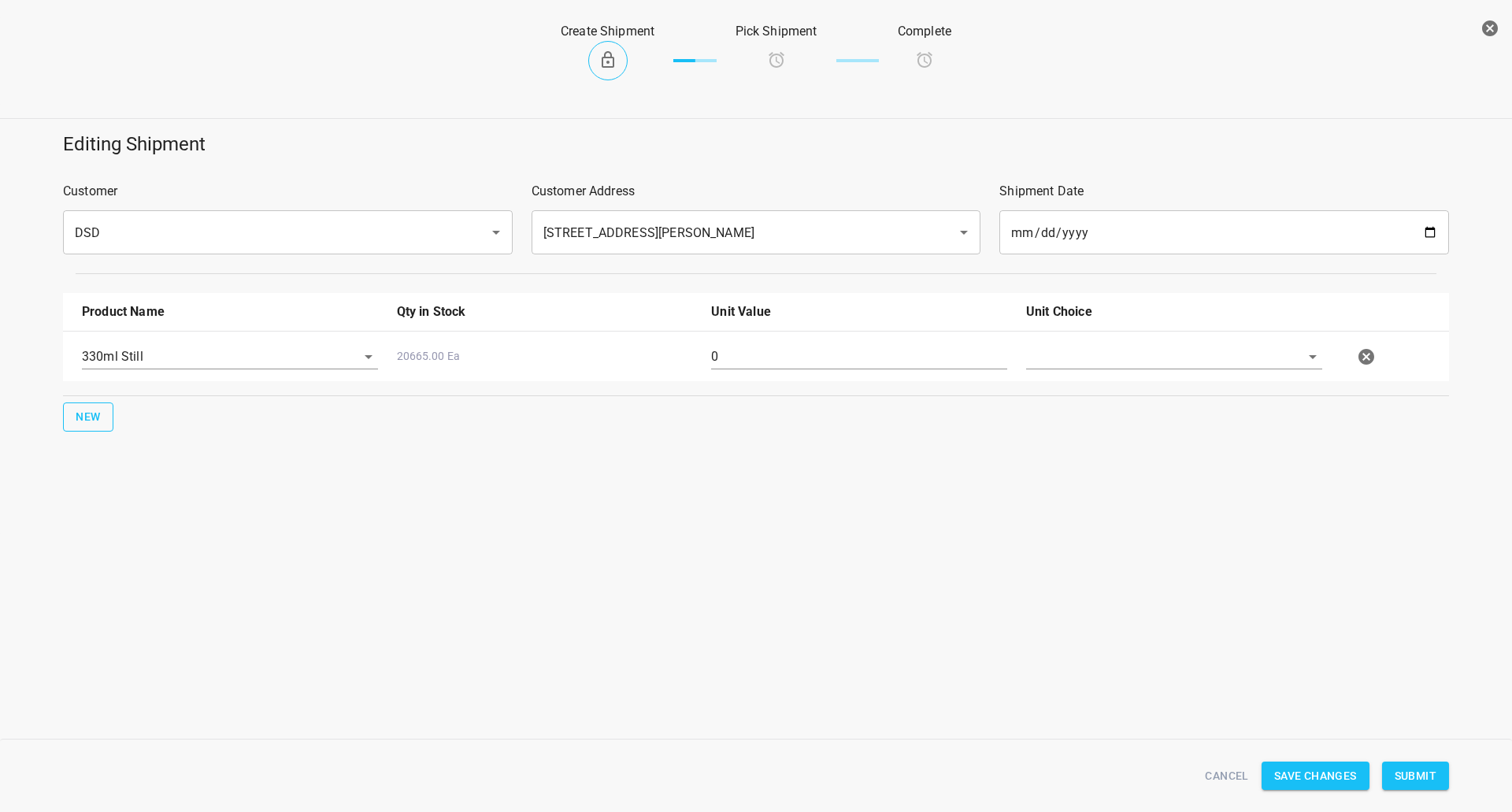
click at [85, 413] on span "New" at bounding box center [88, 417] width 25 height 19
click at [134, 403] on input "text" at bounding box center [208, 406] width 252 height 24
click at [140, 464] on li "330ml Sparkling" at bounding box center [230, 471] width 296 height 28
type input "330ml Sparkling"
click at [114, 469] on div "New" at bounding box center [755, 467] width 1392 height 36
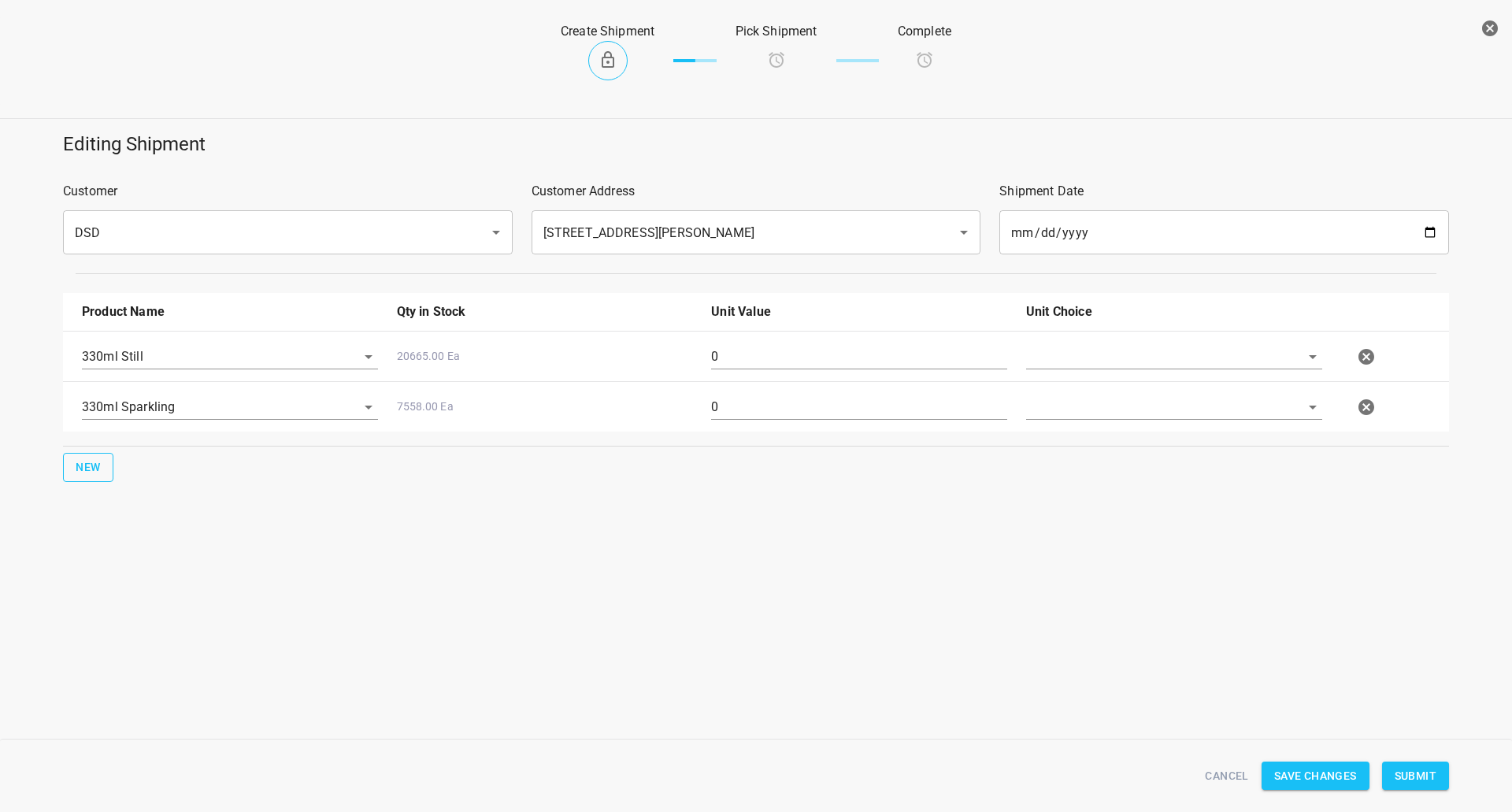
click at [98, 469] on span "New" at bounding box center [88, 468] width 25 height 19
click at [145, 456] on input "text" at bounding box center [208, 457] width 252 height 24
drag, startPoint x: 123, startPoint y: 574, endPoint x: 35, endPoint y: 546, distance: 92.3
click at [120, 575] on li "750ml Still" at bounding box center [230, 578] width 296 height 28
type input "750ml Still"
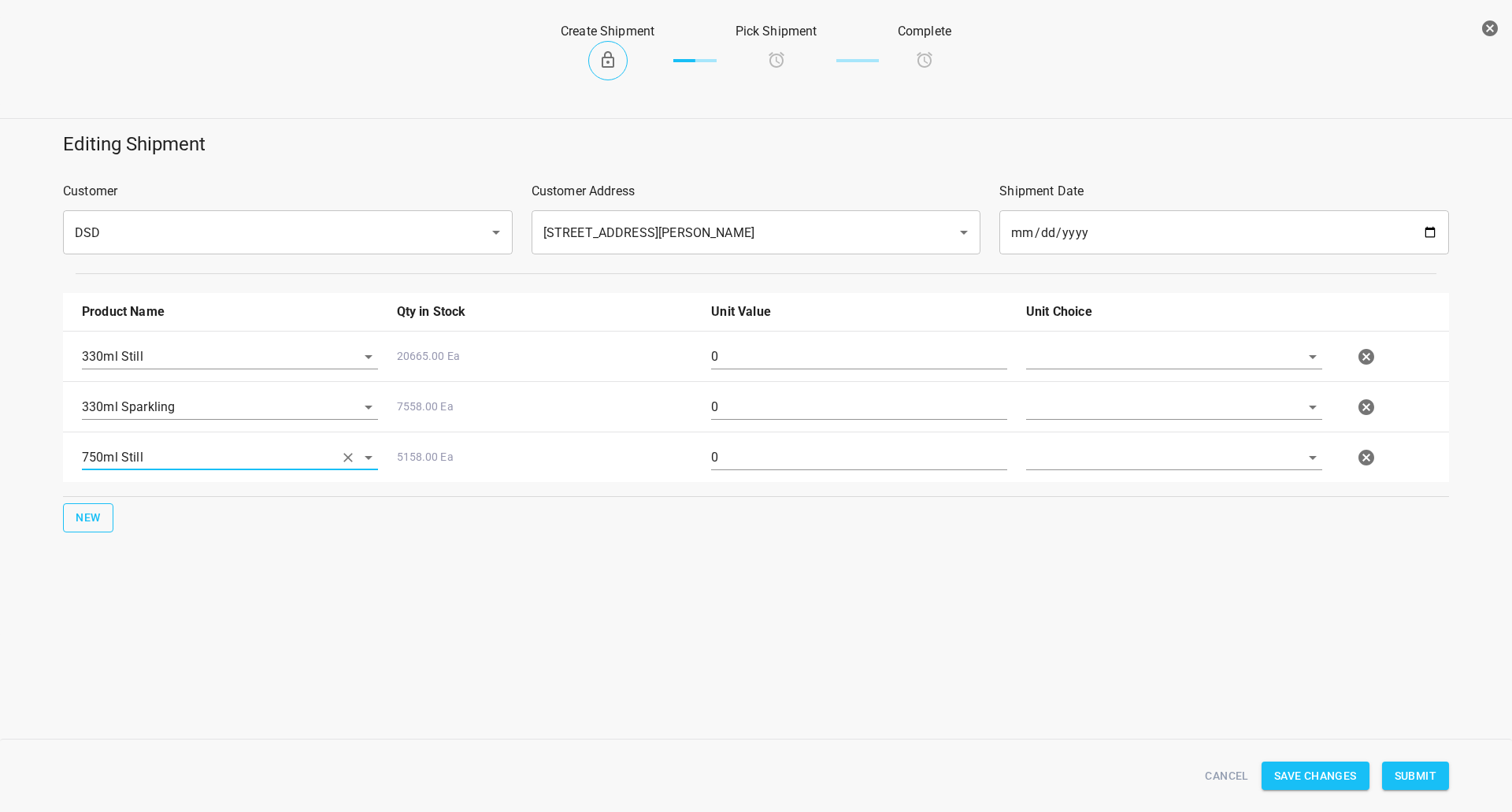
click at [99, 514] on span "New" at bounding box center [88, 518] width 25 height 19
click at [119, 512] on input "text" at bounding box center [208, 507] width 252 height 24
drag, startPoint x: 134, startPoint y: 597, endPoint x: 182, endPoint y: 597, distance: 48.0
click at [140, 597] on li "750ml Sparkling" at bounding box center [230, 600] width 296 height 28
type input "750ml Sparkling"
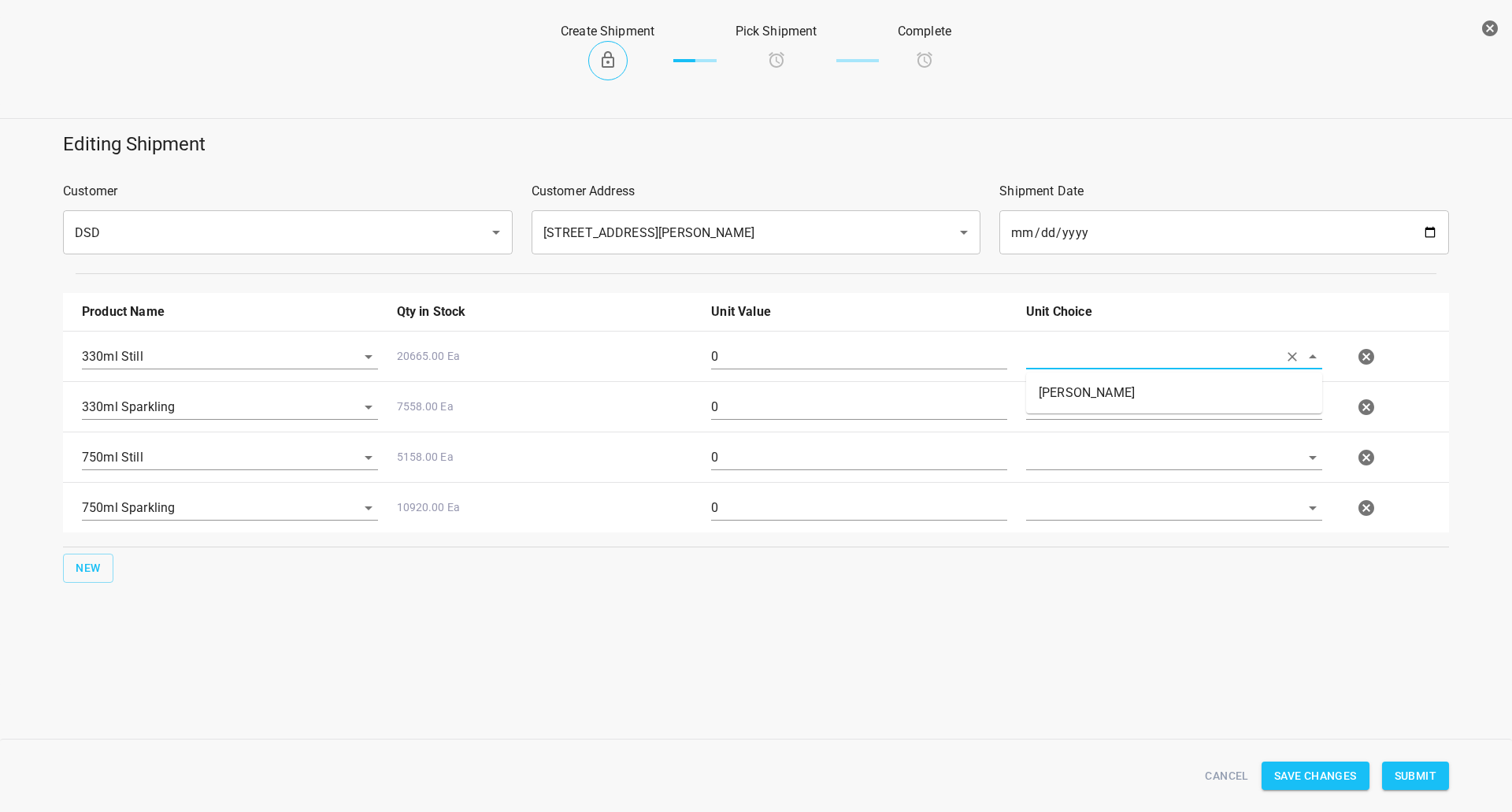
click at [1171, 352] on input "text" at bounding box center [1152, 356] width 252 height 24
click at [1138, 396] on li "[PERSON_NAME]" at bounding box center [1174, 393] width 296 height 28
type input "[PERSON_NAME]"
drag, startPoint x: 1131, startPoint y: 404, endPoint x: 1131, endPoint y: 432, distance: 28.0
click at [1131, 406] on input "text" at bounding box center [1152, 406] width 252 height 24
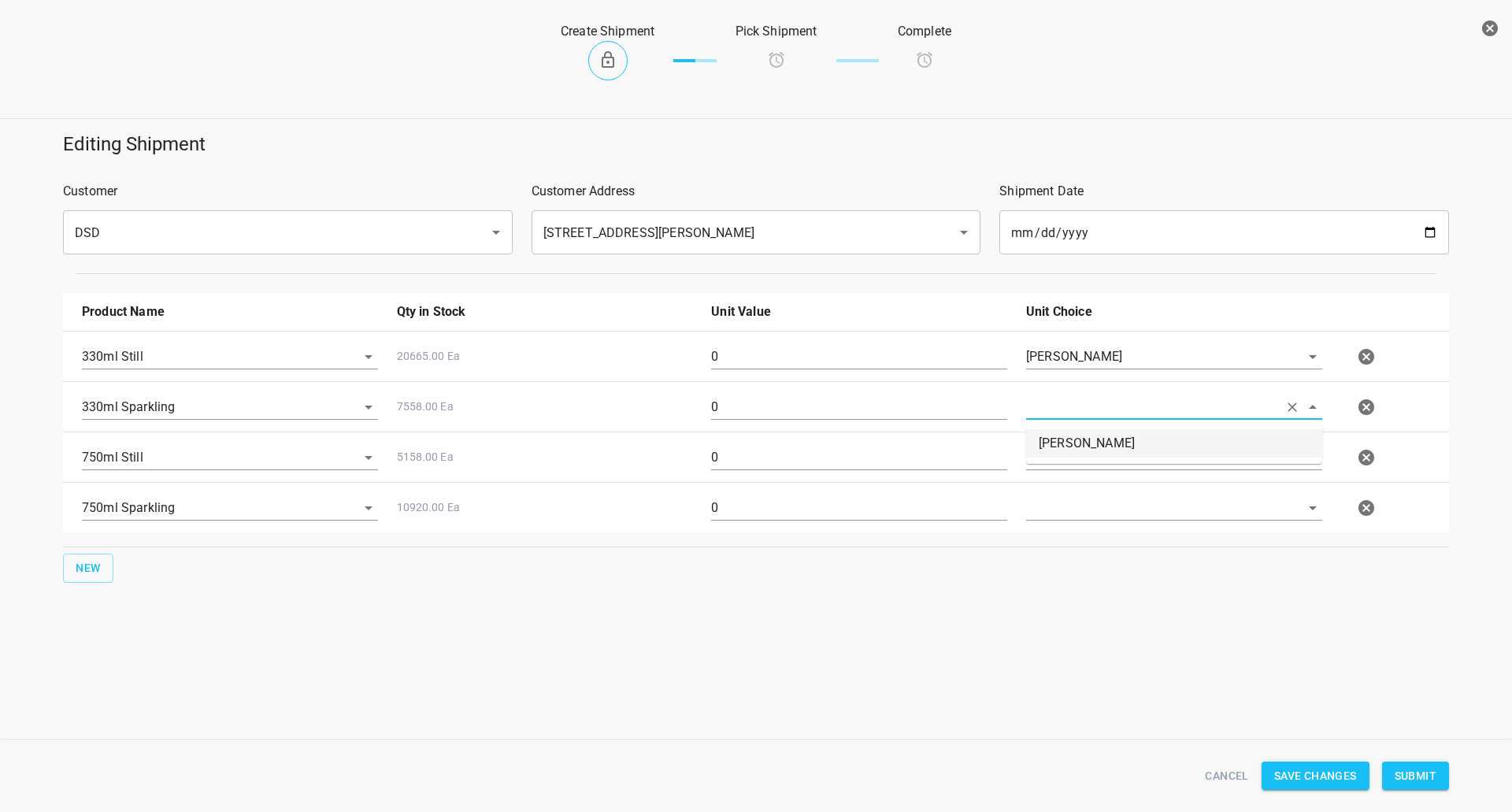
click at [1131, 432] on li "[PERSON_NAME]" at bounding box center [1174, 443] width 296 height 28
type input "[PERSON_NAME]"
drag, startPoint x: 1131, startPoint y: 454, endPoint x: 1131, endPoint y: 465, distance: 11.0
click at [1131, 456] on input "text" at bounding box center [1152, 457] width 252 height 24
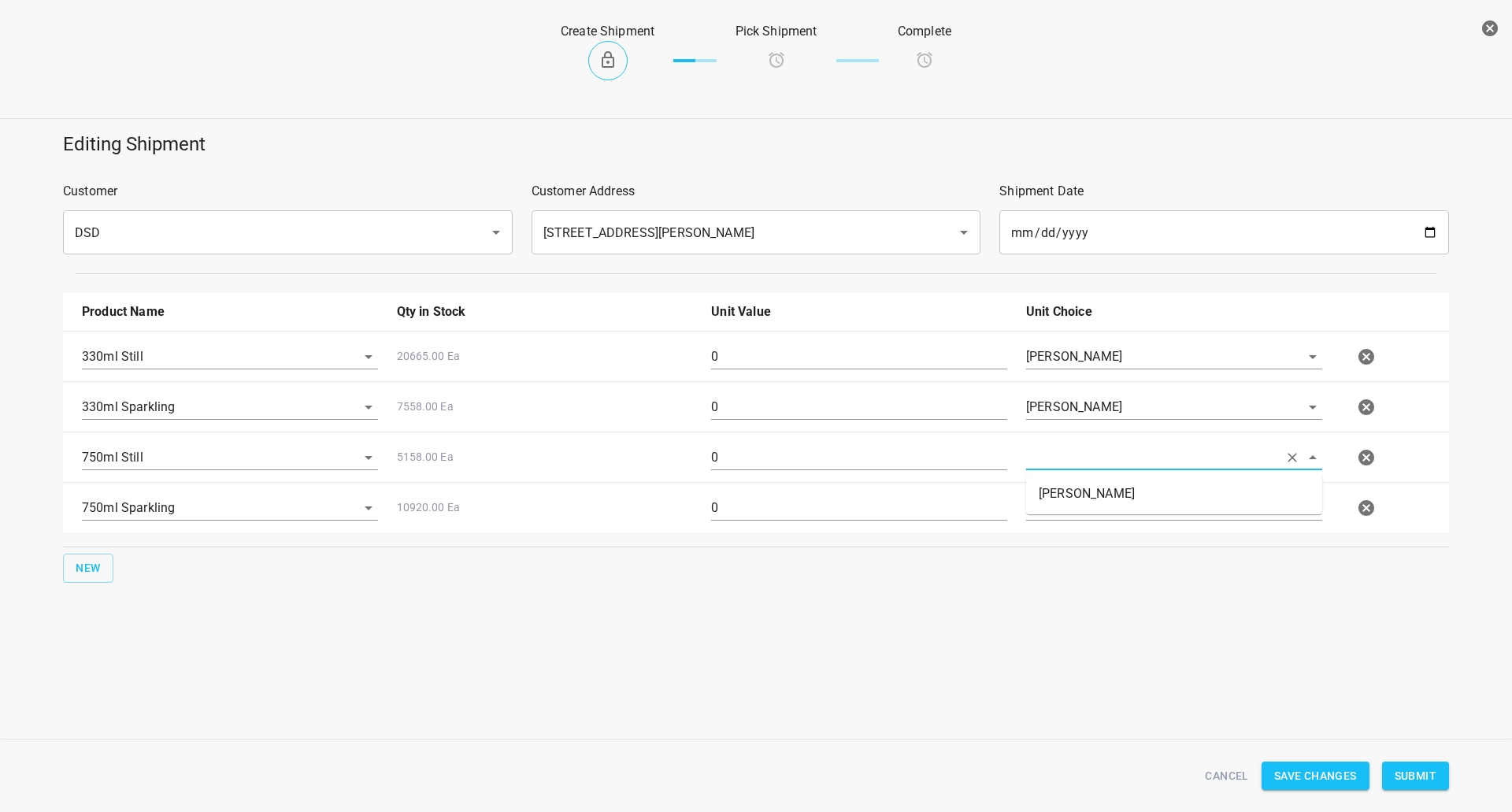
click at [1126, 480] on li "[PERSON_NAME]" at bounding box center [1174, 494] width 296 height 28
type input "[PERSON_NAME]"
click at [1107, 523] on div at bounding box center [1173, 514] width 315 height 57
drag, startPoint x: 1119, startPoint y: 490, endPoint x: 1114, endPoint y: 517, distance: 27.5
click at [1120, 492] on div at bounding box center [1173, 514] width 315 height 57
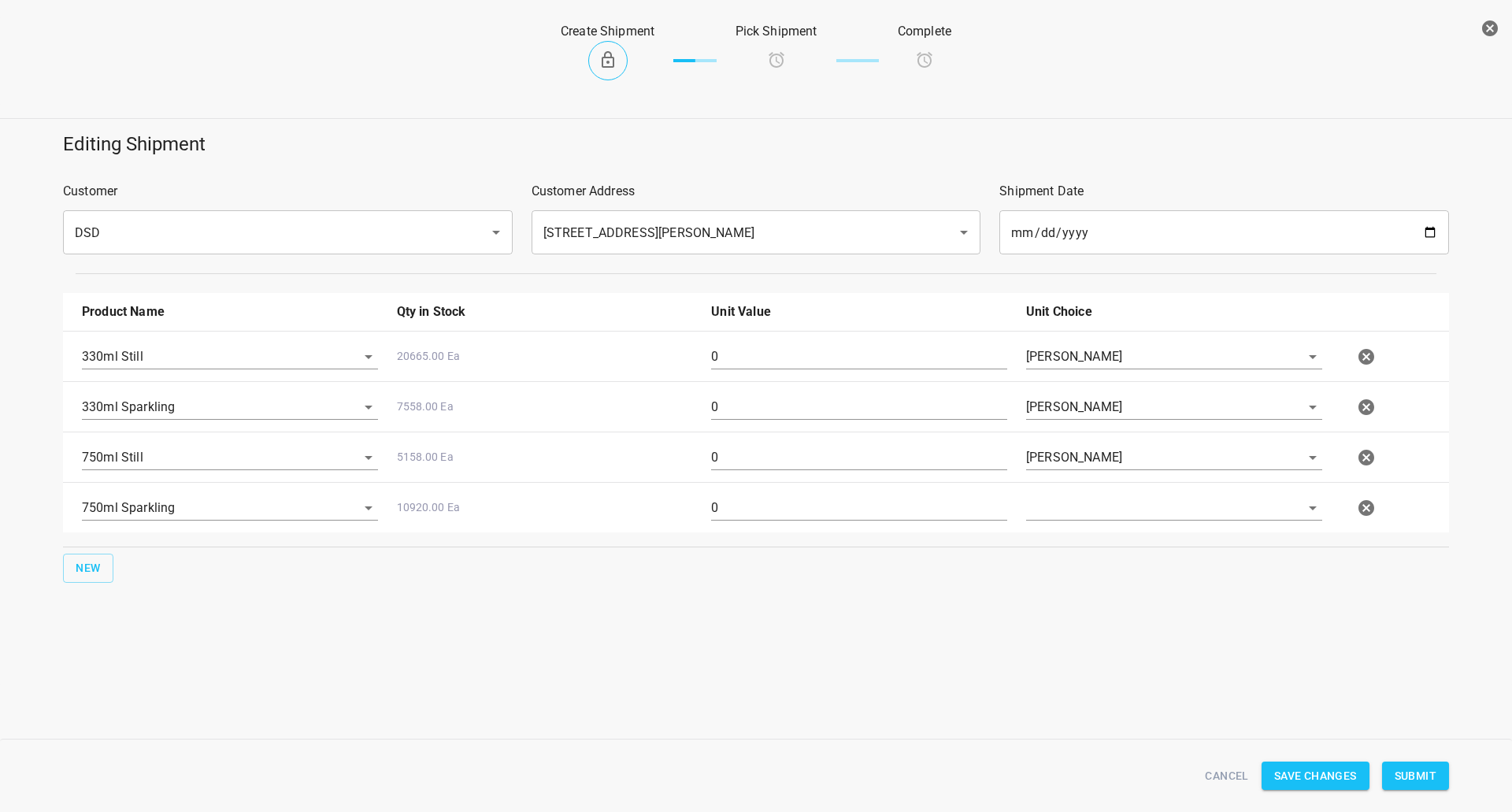
click at [1108, 530] on div at bounding box center [1173, 514] width 315 height 57
drag, startPoint x: 1105, startPoint y: 506, endPoint x: 1105, endPoint y: 520, distance: 14.0
click at [1105, 511] on input "text" at bounding box center [1152, 507] width 252 height 24
click at [1103, 534] on li "[PERSON_NAME]" at bounding box center [1174, 544] width 296 height 28
type input "[PERSON_NAME]"
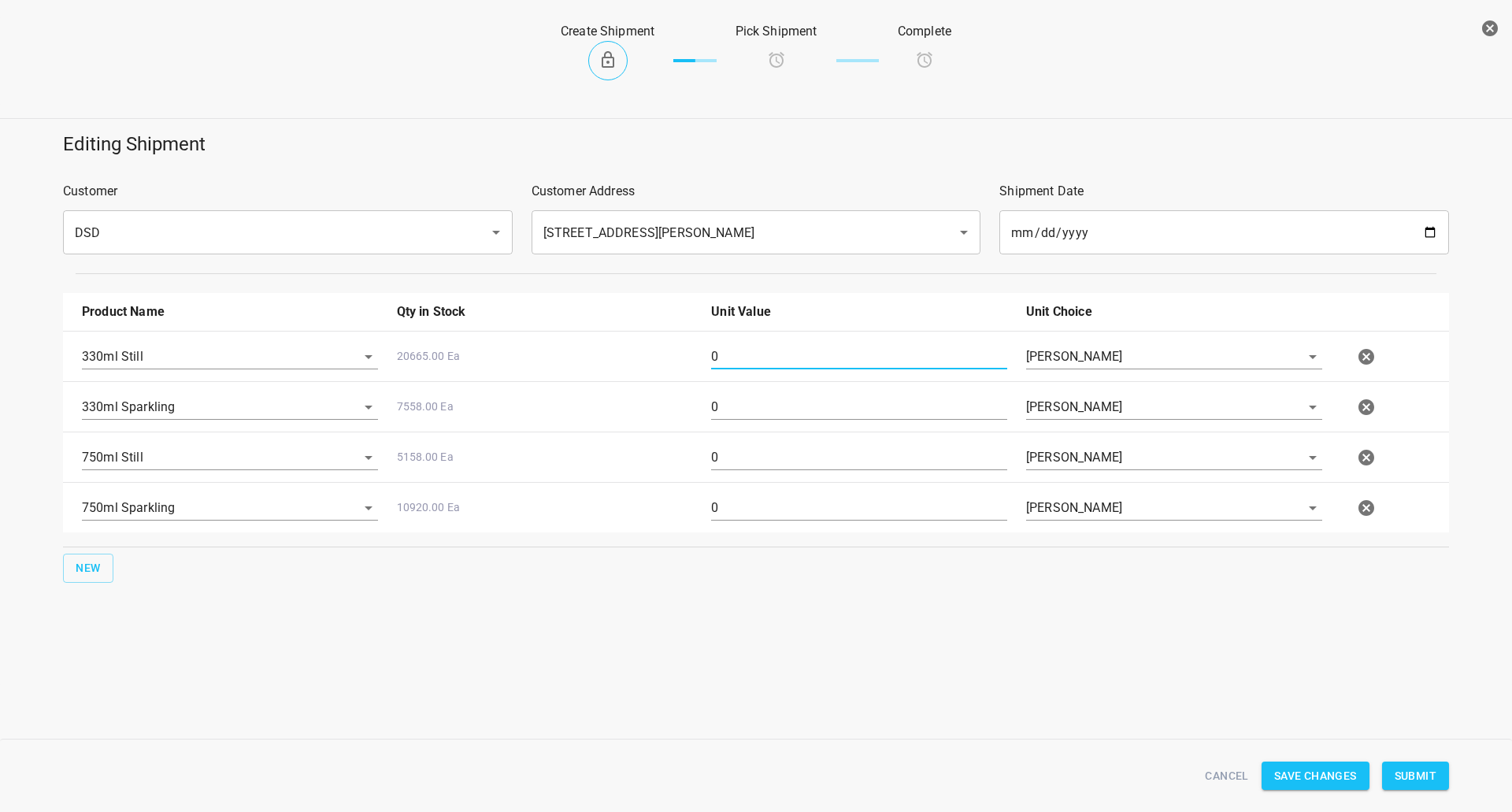
click at [873, 345] on input "0" at bounding box center [859, 357] width 296 height 25
type input "5"
click at [756, 399] on input "0" at bounding box center [859, 407] width 296 height 25
click at [757, 402] on input "0" at bounding box center [859, 407] width 296 height 25
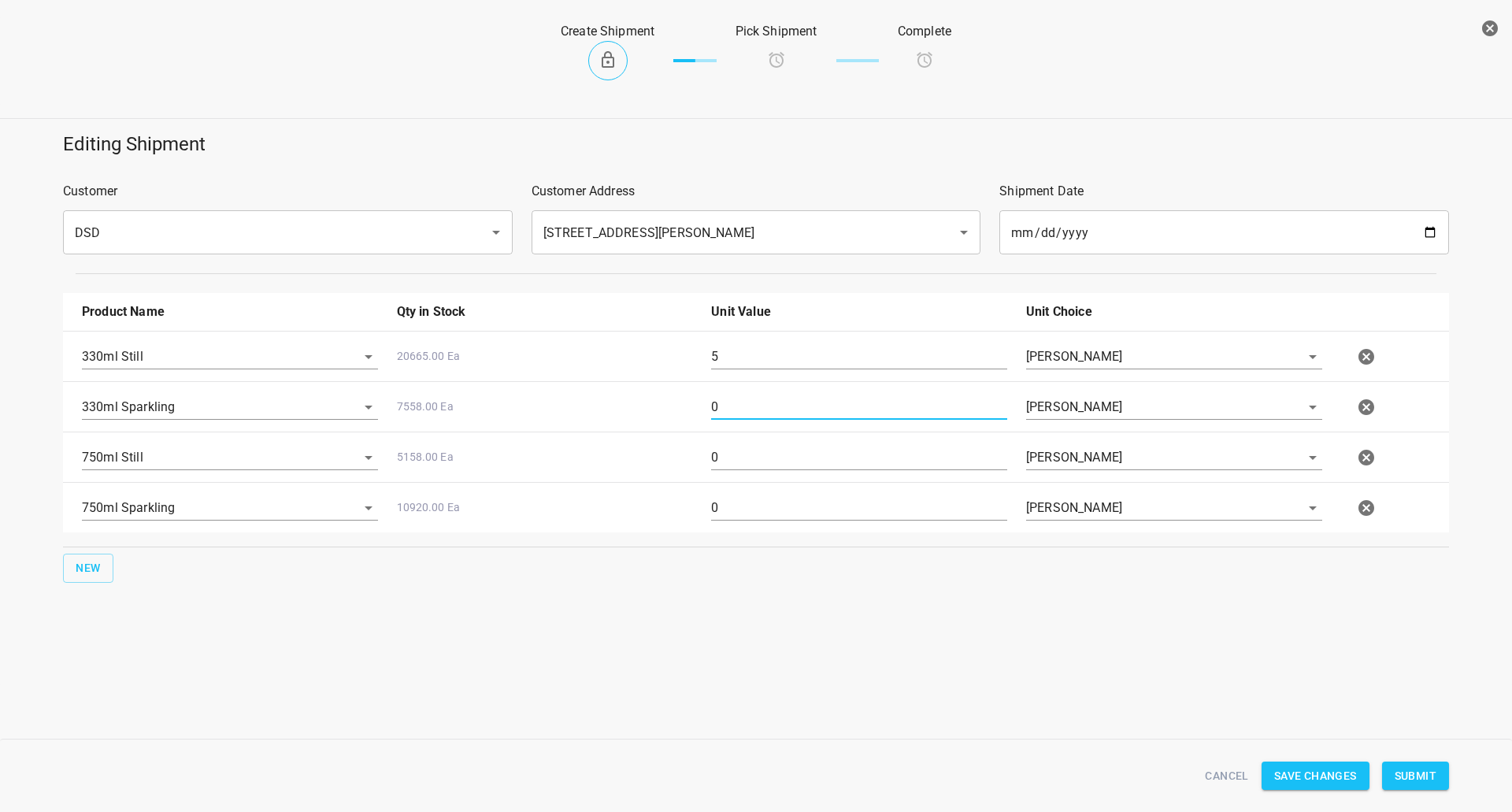
click at [757, 402] on input "0" at bounding box center [859, 407] width 296 height 25
type input "5"
click at [768, 354] on input "5" at bounding box center [859, 357] width 296 height 25
type input "13"
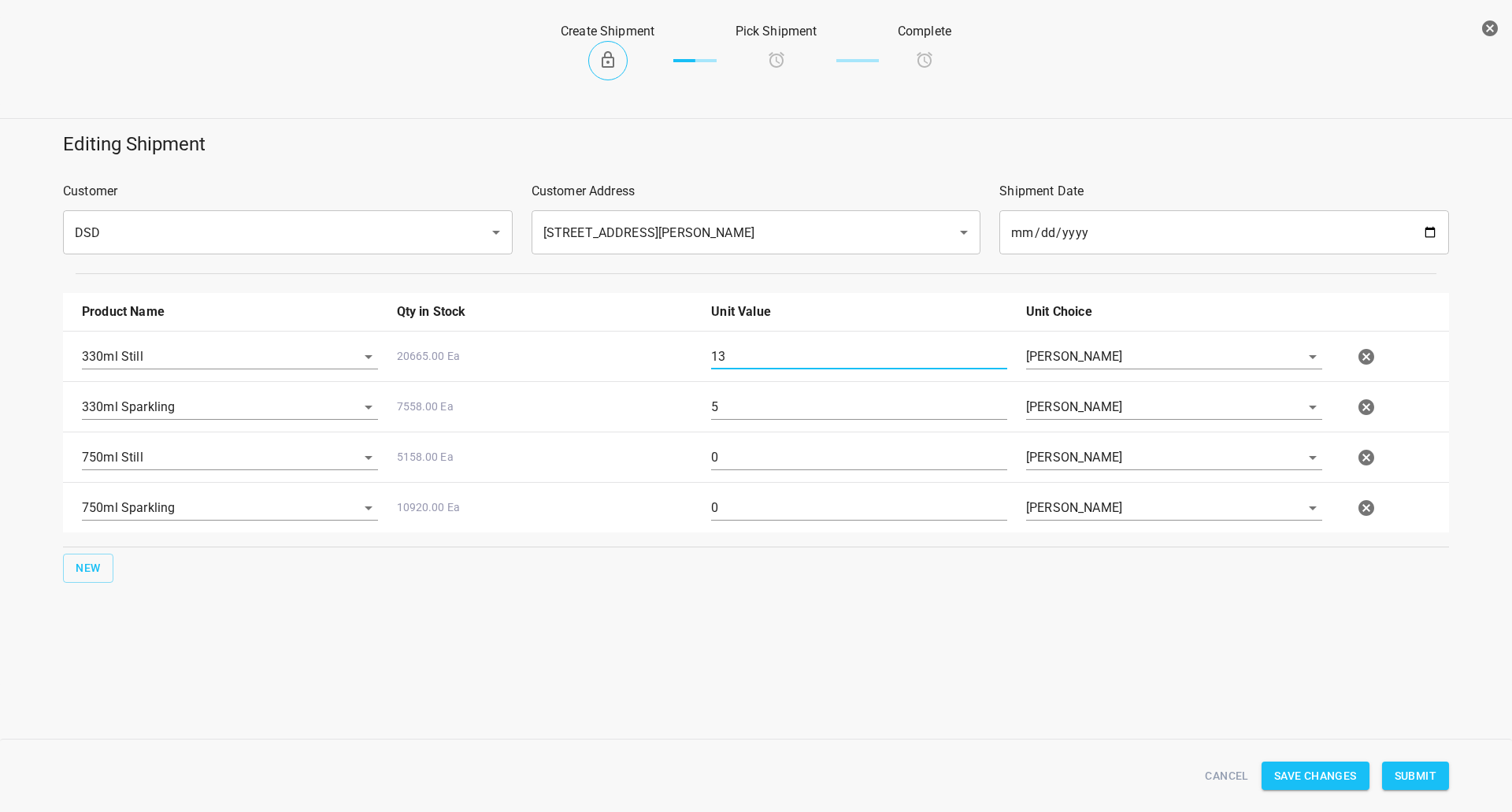
click at [765, 467] on input "0" at bounding box center [859, 458] width 296 height 25
click at [763, 467] on input "0" at bounding box center [859, 458] width 296 height 25
drag, startPoint x: 782, startPoint y: 453, endPoint x: 378, endPoint y: 438, distance: 404.3
click at [391, 439] on div "750ml Still 5158.00 Ea 2 Eaches" at bounding box center [759, 458] width 1373 height 69
type input "8"
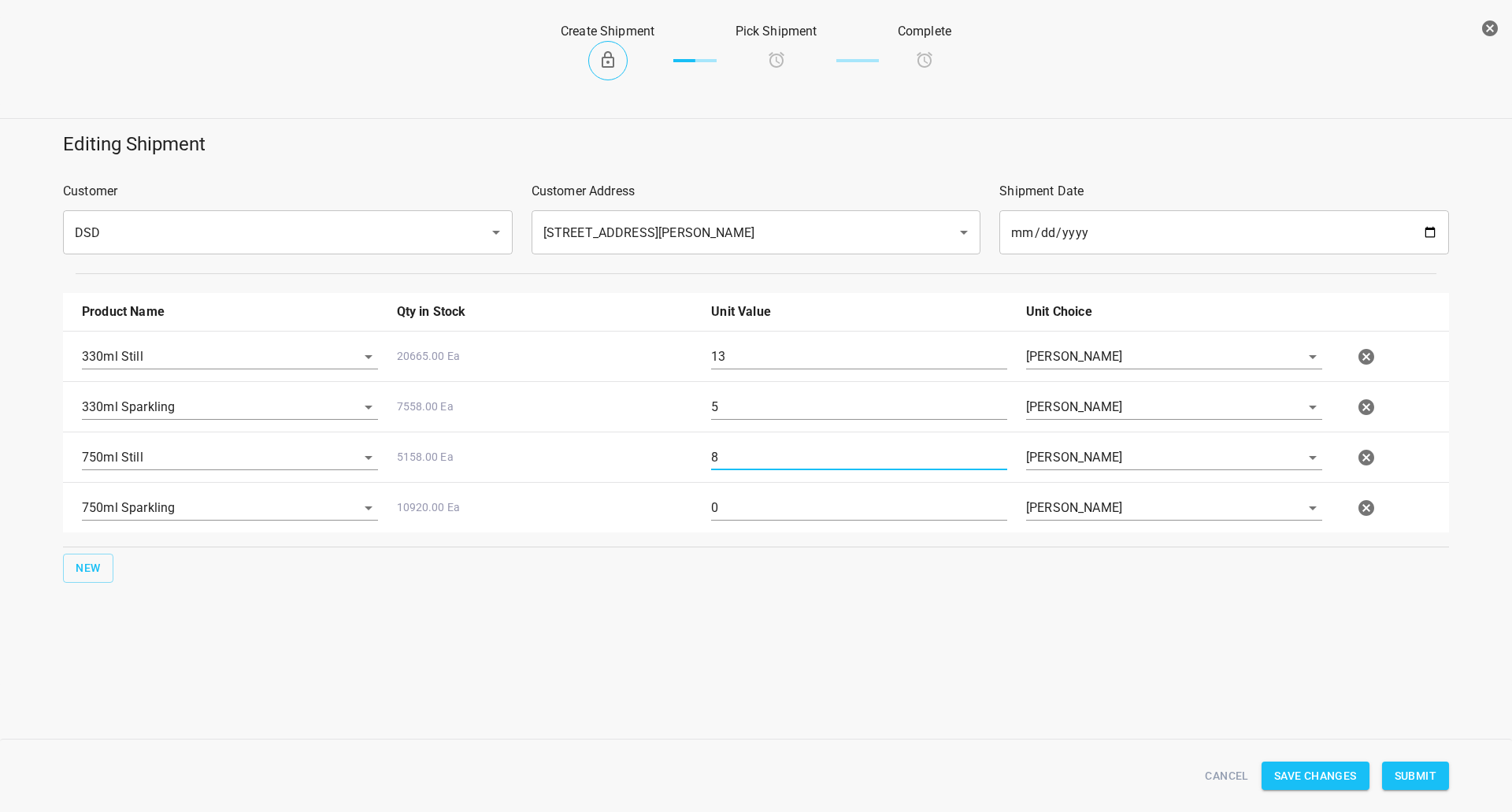
click at [644, 532] on div "750ml Sparkling 10920.00 Ea 0 Eaches" at bounding box center [759, 508] width 1373 height 69
type input "6"
click at [1430, 765] on button "Submit" at bounding box center [1416, 776] width 67 height 29
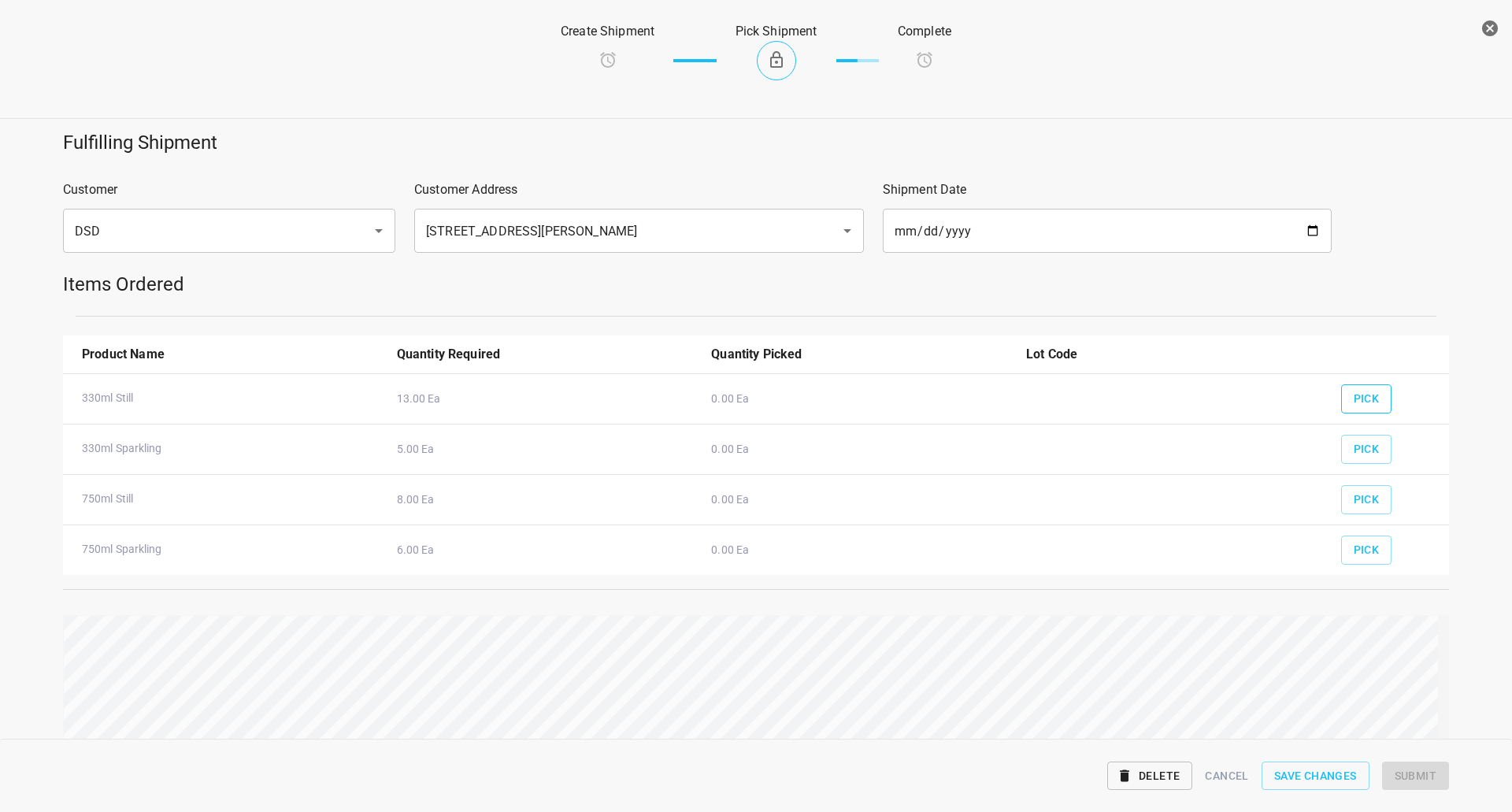
click at [1352, 387] on button "Pick" at bounding box center [1366, 399] width 51 height 29
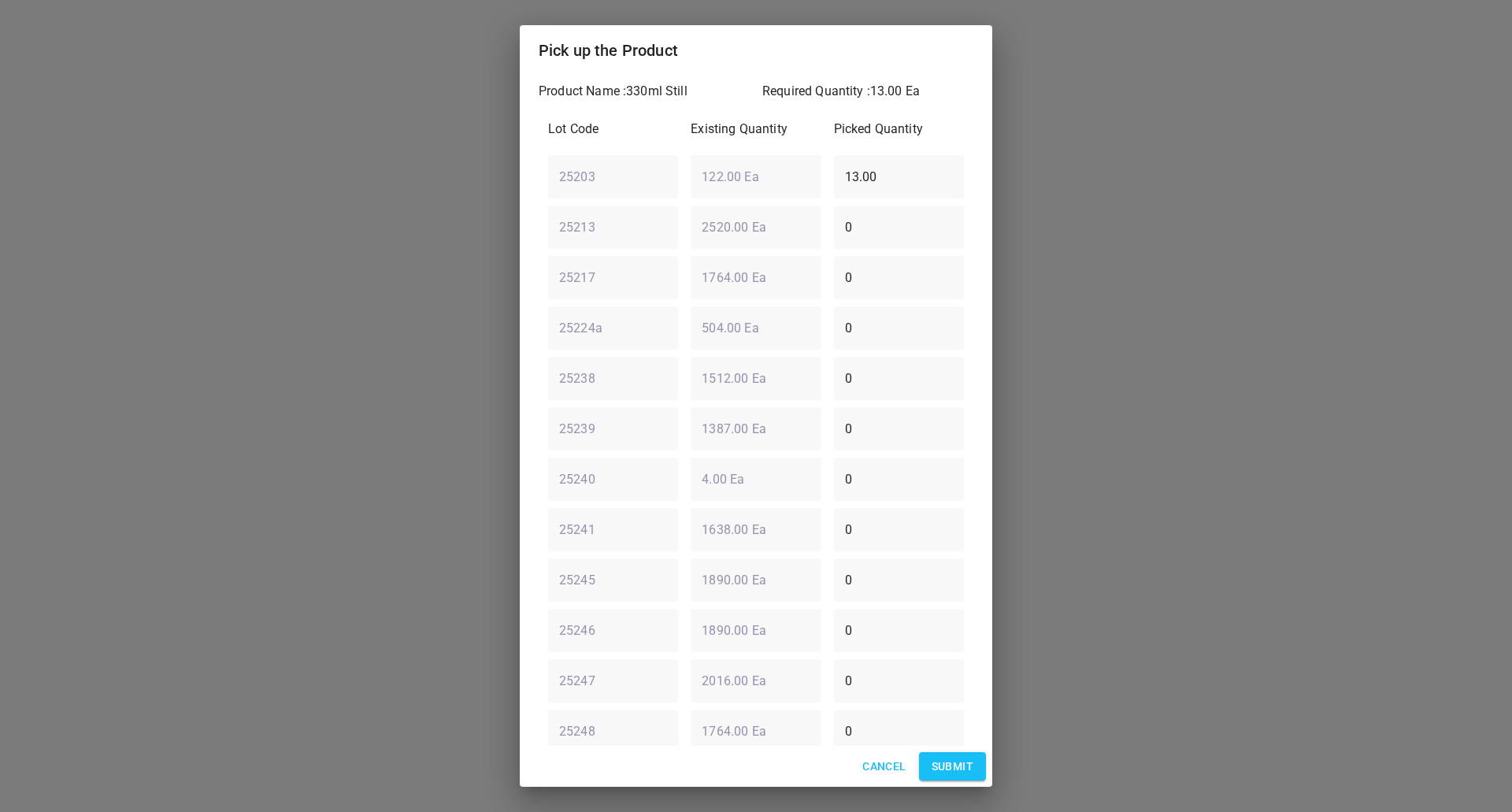
drag, startPoint x: 741, startPoint y: 185, endPoint x: 483, endPoint y: 216, distance: 259.9
click at [493, 219] on div "Pick up the Product Product Name : 330ml Still Required Quantity : 13.00 Ea Lot…" at bounding box center [756, 406] width 1512 height 812
type input "1"
drag, startPoint x: 851, startPoint y: 485, endPoint x: 454, endPoint y: 459, distance: 397.9
click at [532, 473] on div "Product Name : 330ml Still Required Quantity : 13.00 Ea Lot Code Existing Quant…" at bounding box center [755, 411] width 472 height 671
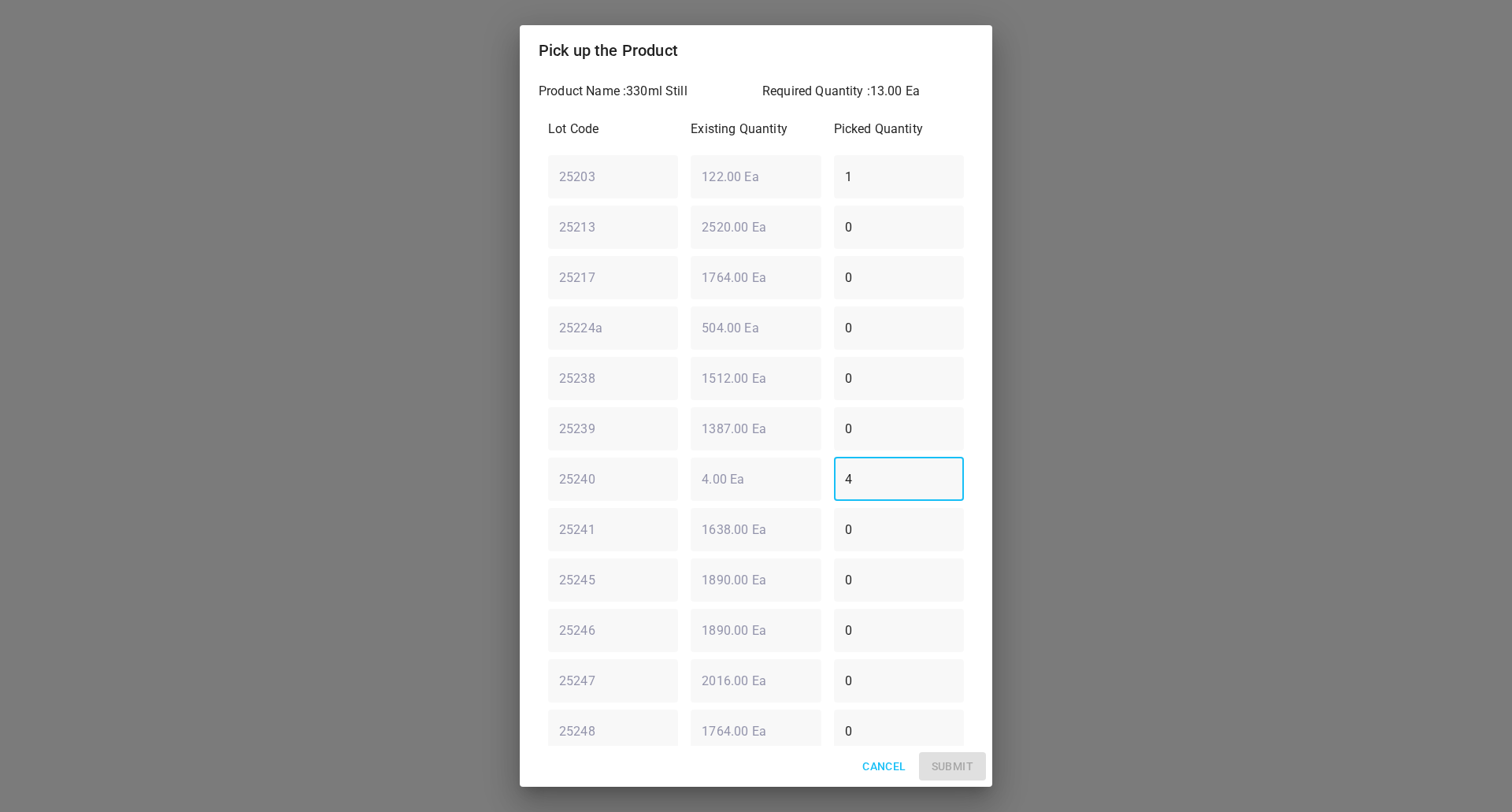
type input "4"
click at [651, 206] on div "Lot Code Existing Quantity Picked Quantity 25203 ​ 122.00 Ea ​ 1 ​ 25213 ​ 2520…" at bounding box center [756, 504] width 435 height 788
type input "9"
click at [949, 772] on span "Submit" at bounding box center [952, 767] width 41 height 19
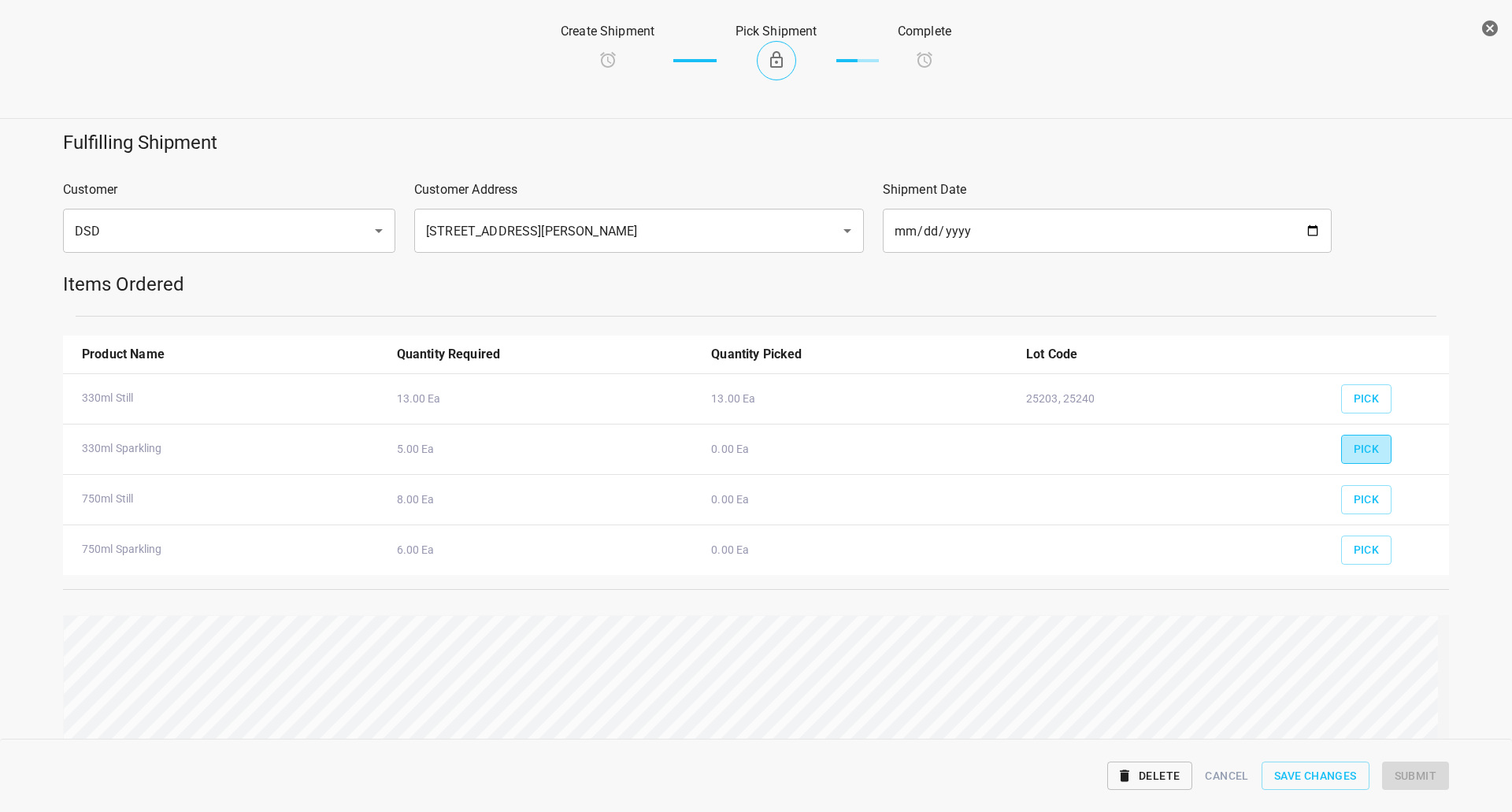
click at [1355, 453] on span "Pick" at bounding box center [1366, 449] width 26 height 19
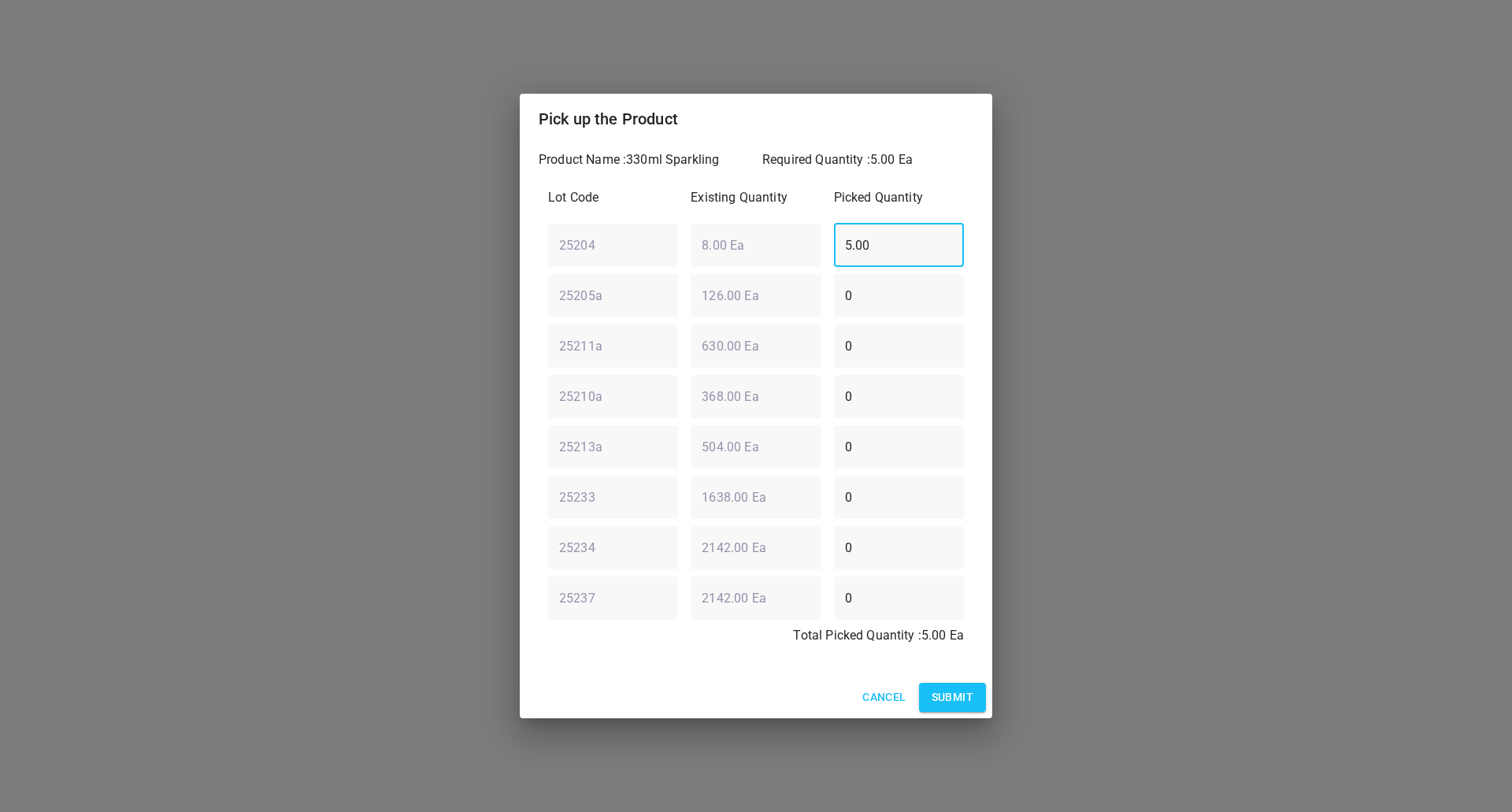
drag, startPoint x: 917, startPoint y: 256, endPoint x: 750, endPoint y: 267, distance: 167.4
click at [750, 267] on div "Lot Code Existing Quantity Picked Quantity 25204 ​ 8.00 Ea ​ 5.00 ​ 25205a ​ 12…" at bounding box center [756, 421] width 435 height 485
type input "4"
drag, startPoint x: 915, startPoint y: 389, endPoint x: 423, endPoint y: 411, distance: 492.5
click at [423, 411] on div "Pick up the Product Product Name : 330ml Sparkling Required Quantity : 5.00 Ea …" at bounding box center [756, 406] width 1512 height 812
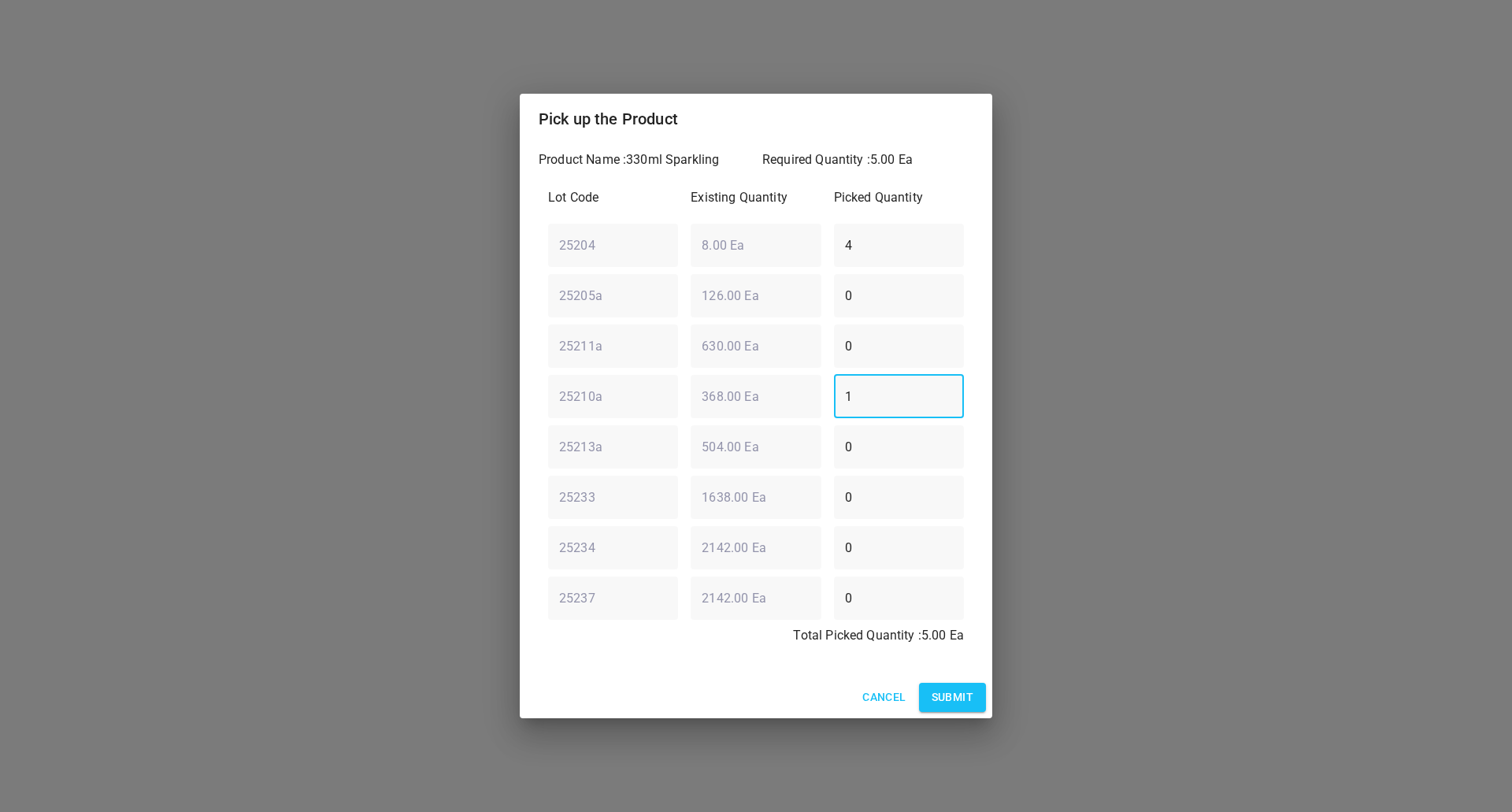
type input "1"
click at [964, 698] on span "Submit" at bounding box center [952, 698] width 41 height 19
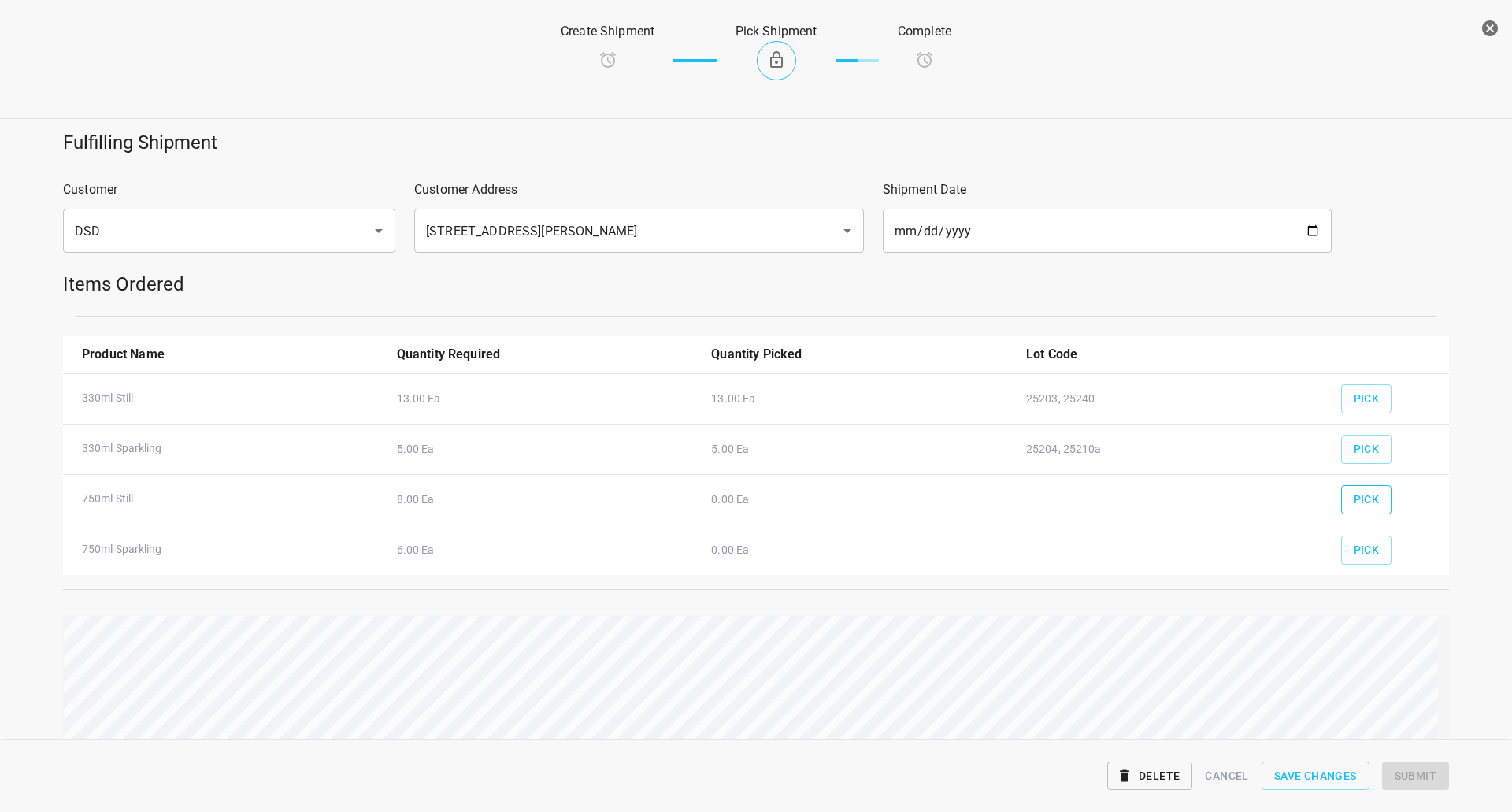
click at [1368, 513] on button "Pick" at bounding box center [1366, 499] width 51 height 29
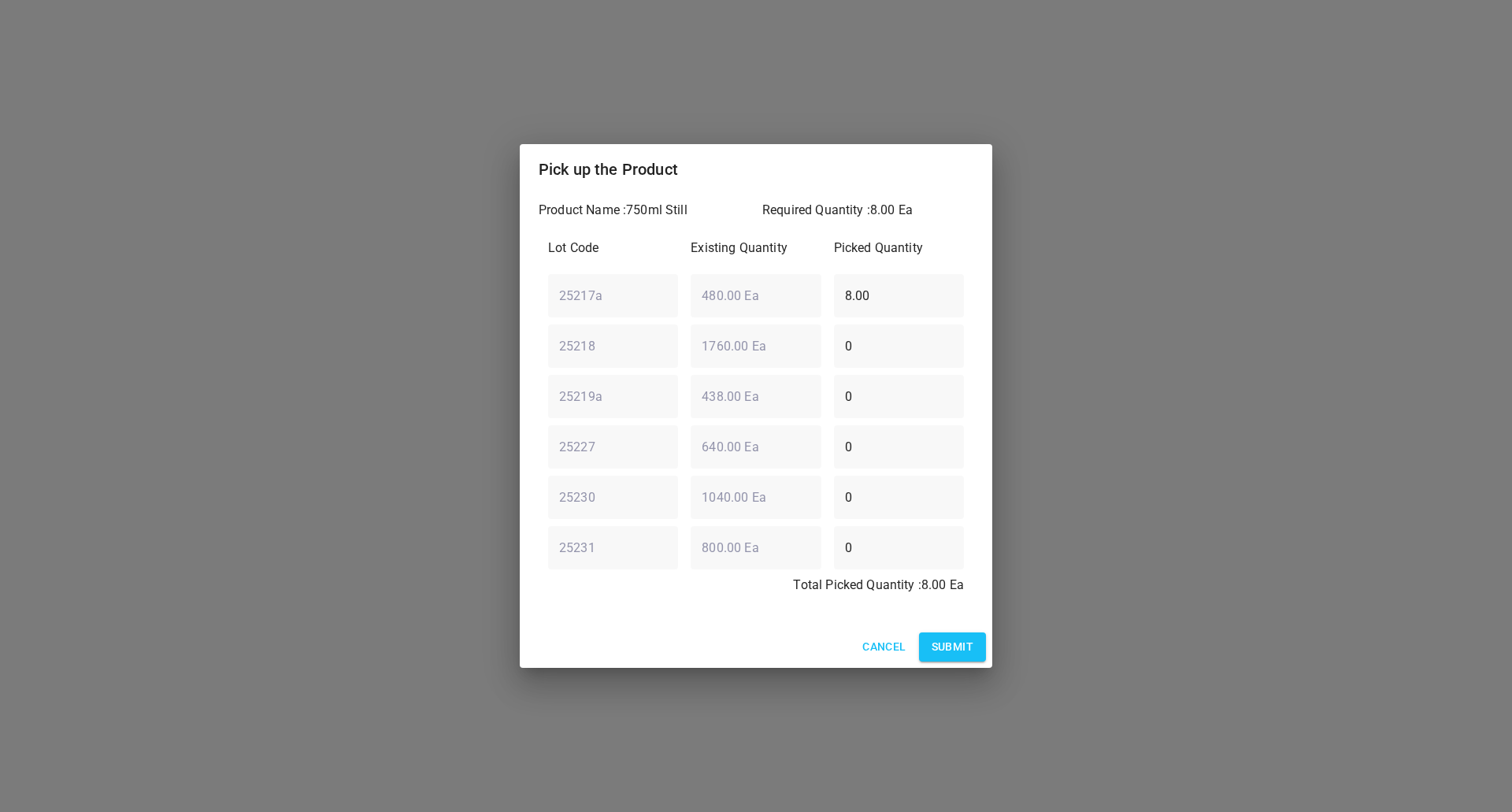
click at [369, 279] on div "Pick up the Product Product Name : 750ml Still Required Quantity : 8.00 Ea Lot …" at bounding box center [756, 406] width 1512 height 812
type input "0"
drag, startPoint x: 888, startPoint y: 409, endPoint x: 332, endPoint y: 399, distance: 556.1
click at [348, 403] on div "Pick up the Product Product Name : 750ml Still Required Quantity : 8.00 Ea Lot …" at bounding box center [756, 406] width 1512 height 812
type input "8"
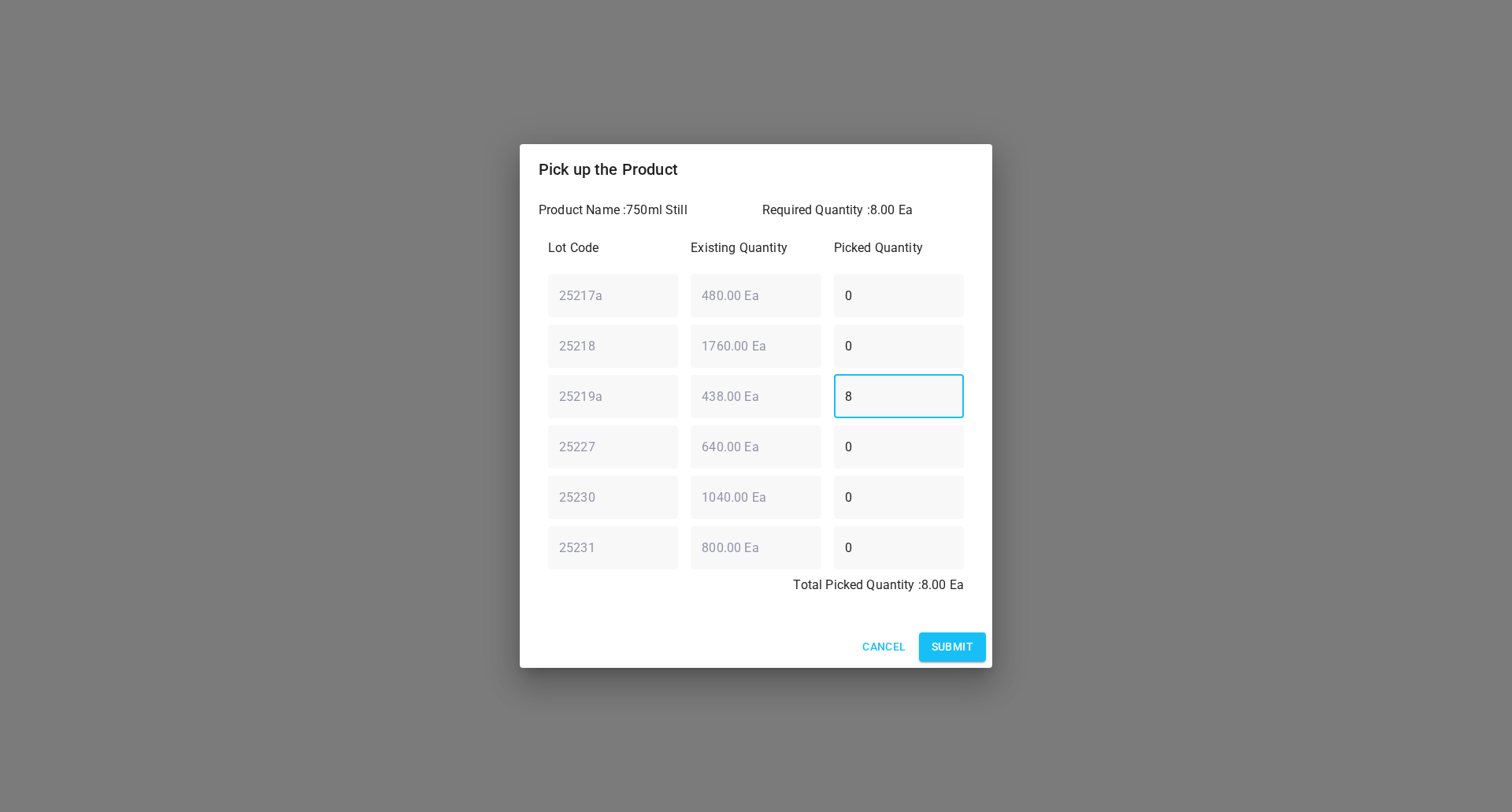
click at [932, 654] on span "Submit" at bounding box center [952, 647] width 41 height 19
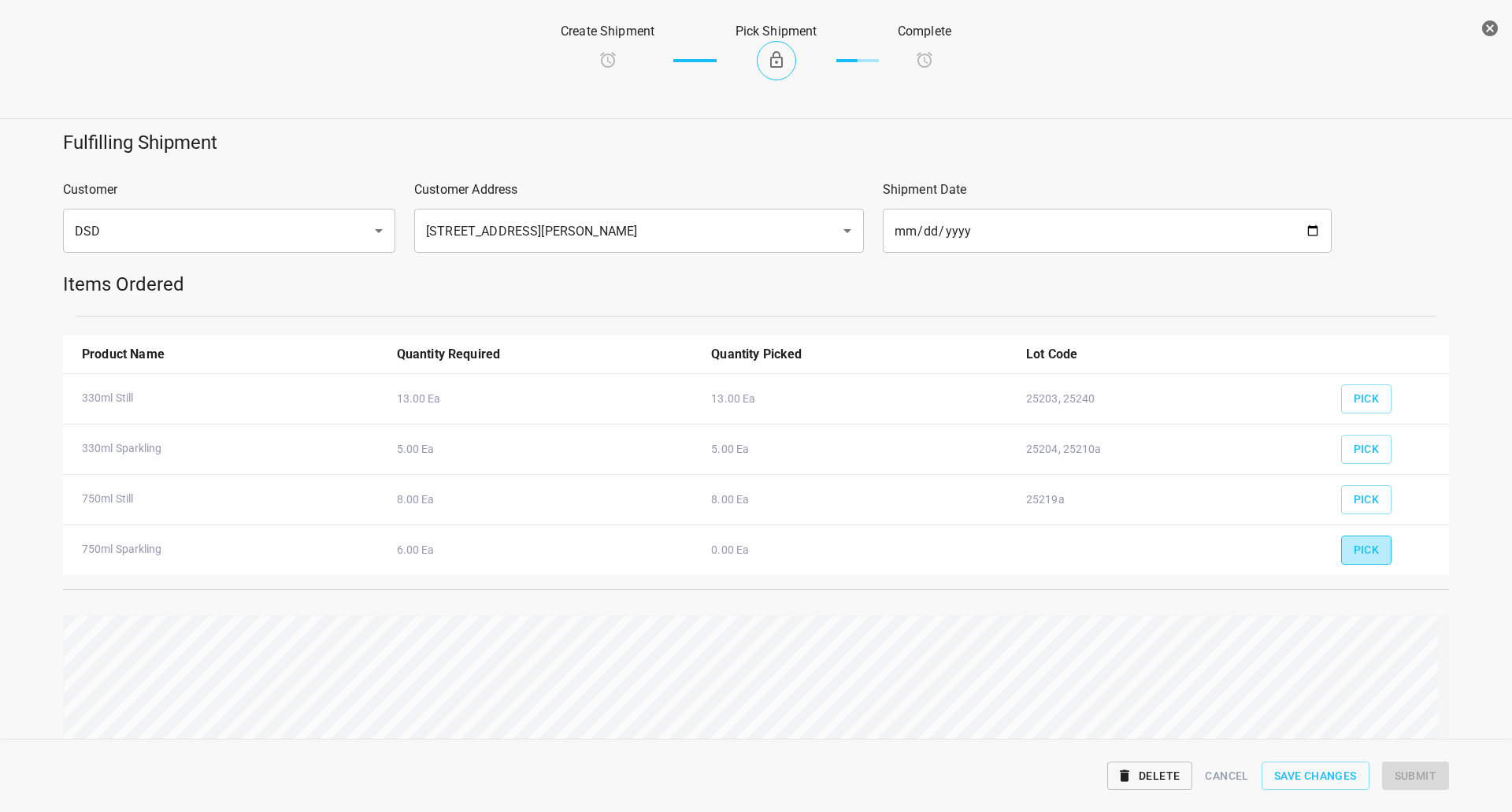
click at [1374, 554] on button "Pick" at bounding box center [1366, 550] width 51 height 29
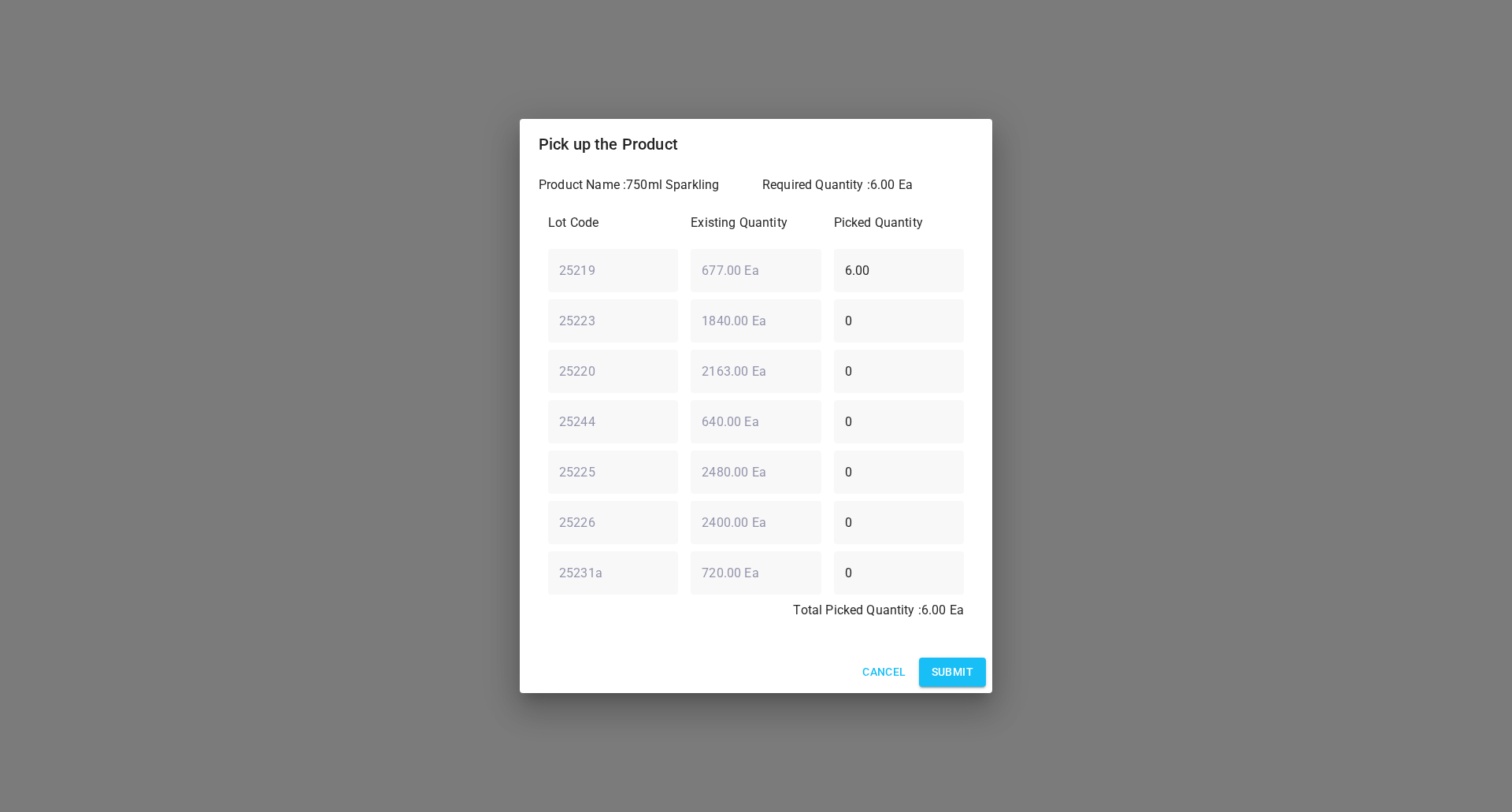
click at [948, 672] on span "Submit" at bounding box center [952, 672] width 41 height 19
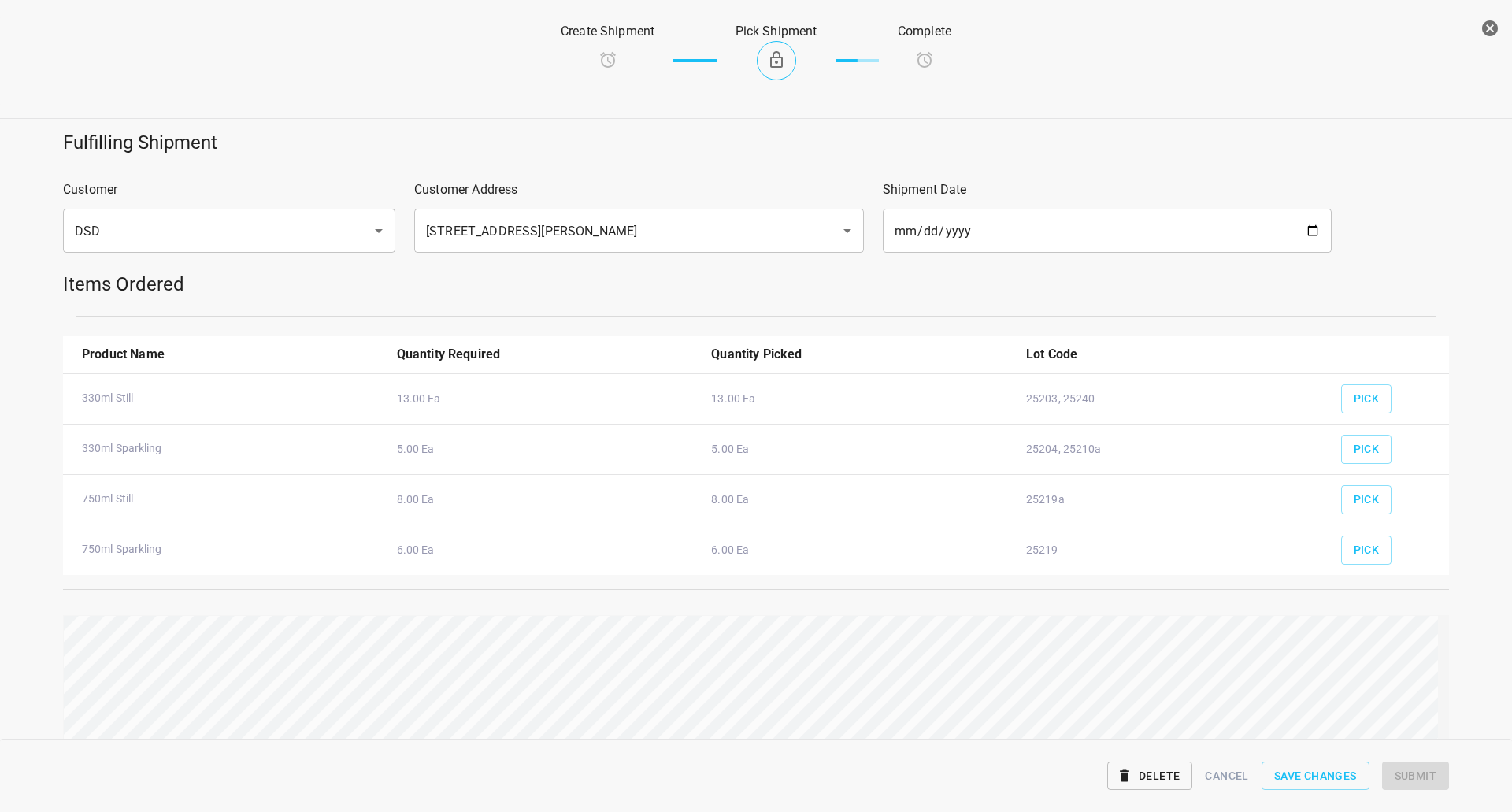
click at [1497, 706] on div "Fulfilling Shipment Customer DSD ​ Customer Address 45 Hollinger Rd Toronto M4B…" at bounding box center [756, 469] width 1531 height 698
click at [1440, 774] on button "Submit" at bounding box center [1416, 776] width 67 height 29
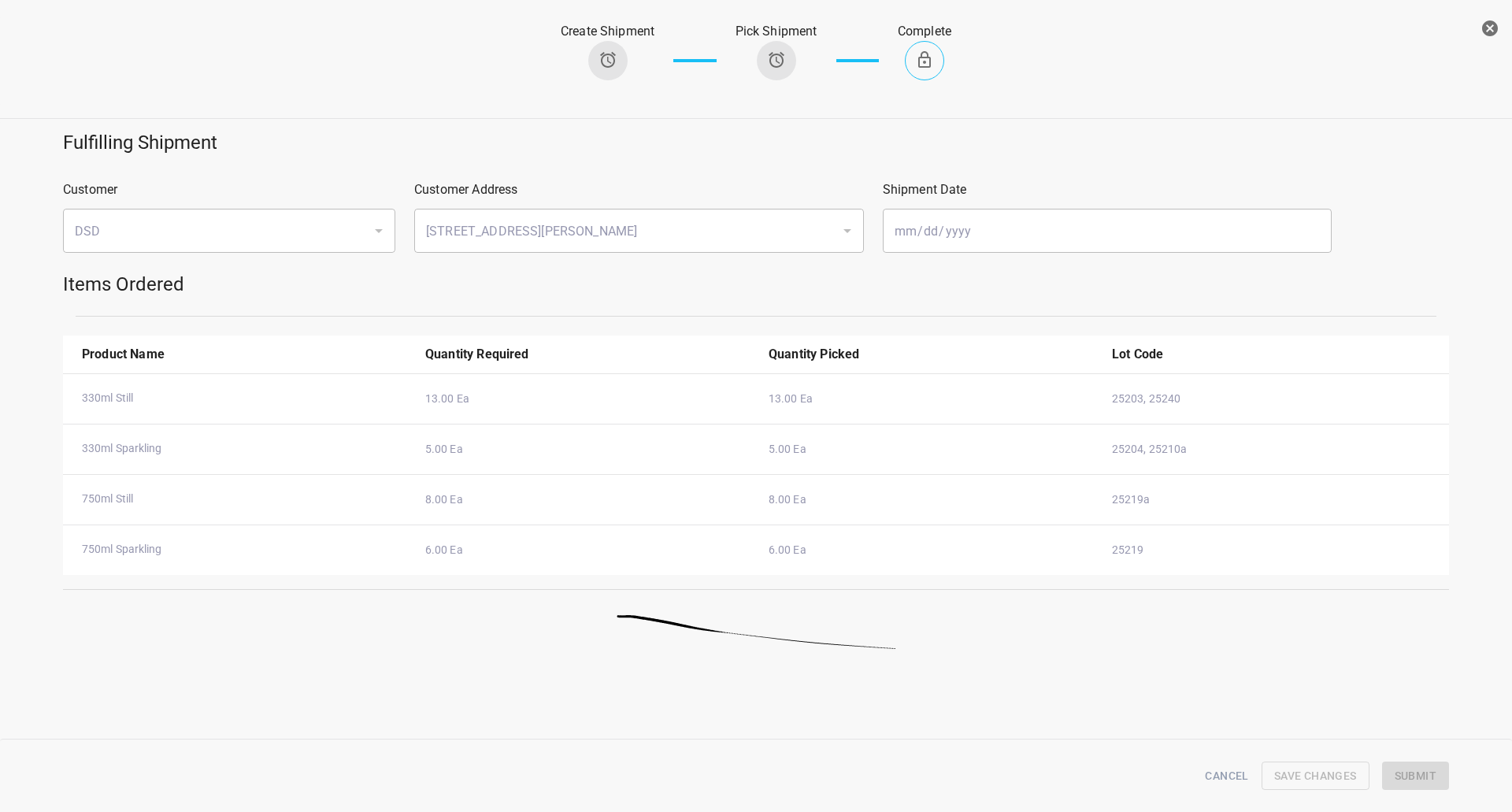
drag, startPoint x: 1496, startPoint y: 23, endPoint x: 856, endPoint y: 86, distance: 643.1
click at [1496, 23] on icon "button" at bounding box center [1490, 28] width 15 height 15
